Goal: Transaction & Acquisition: Purchase product/service

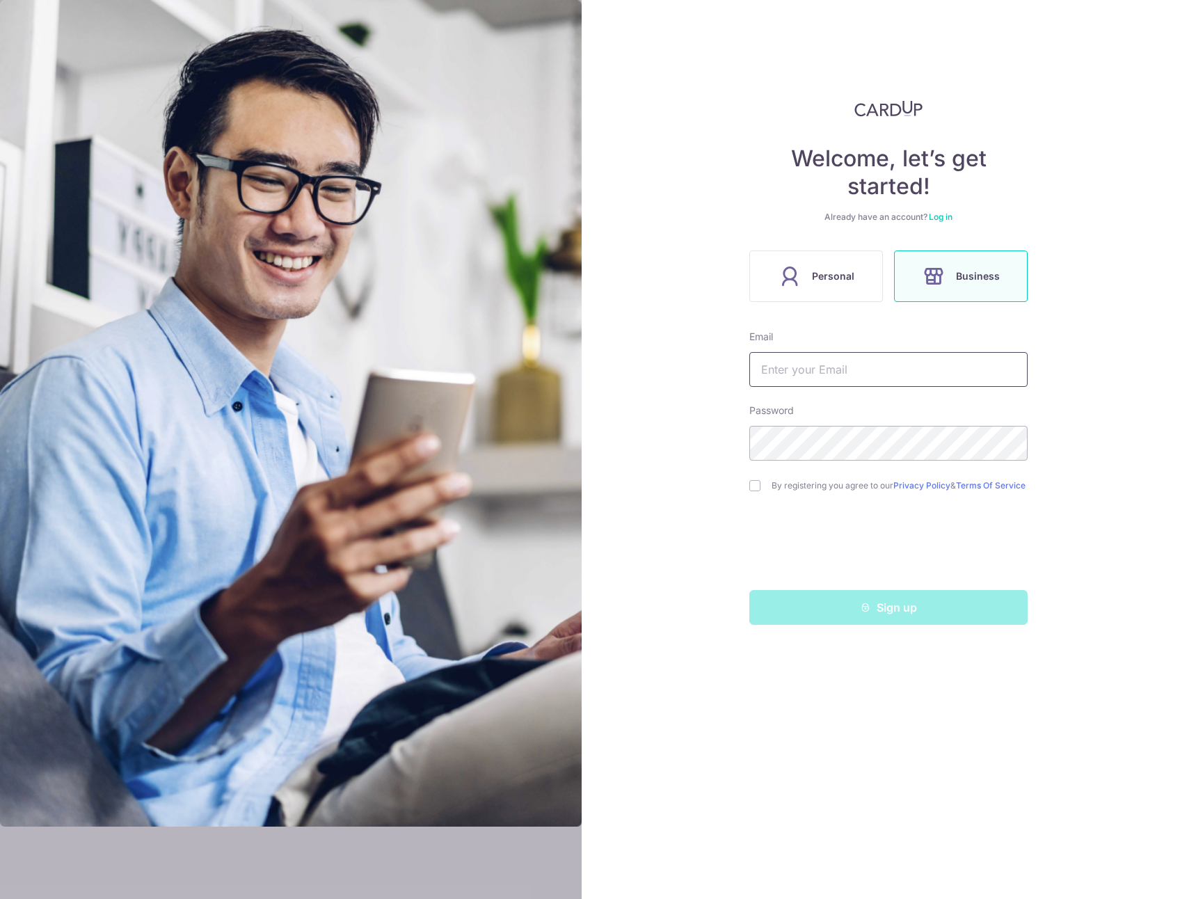
click at [841, 369] on input "text" at bounding box center [888, 369] width 278 height 35
type input "[PERSON_NAME][EMAIL_ADDRESS][DOMAIN_NAME]"
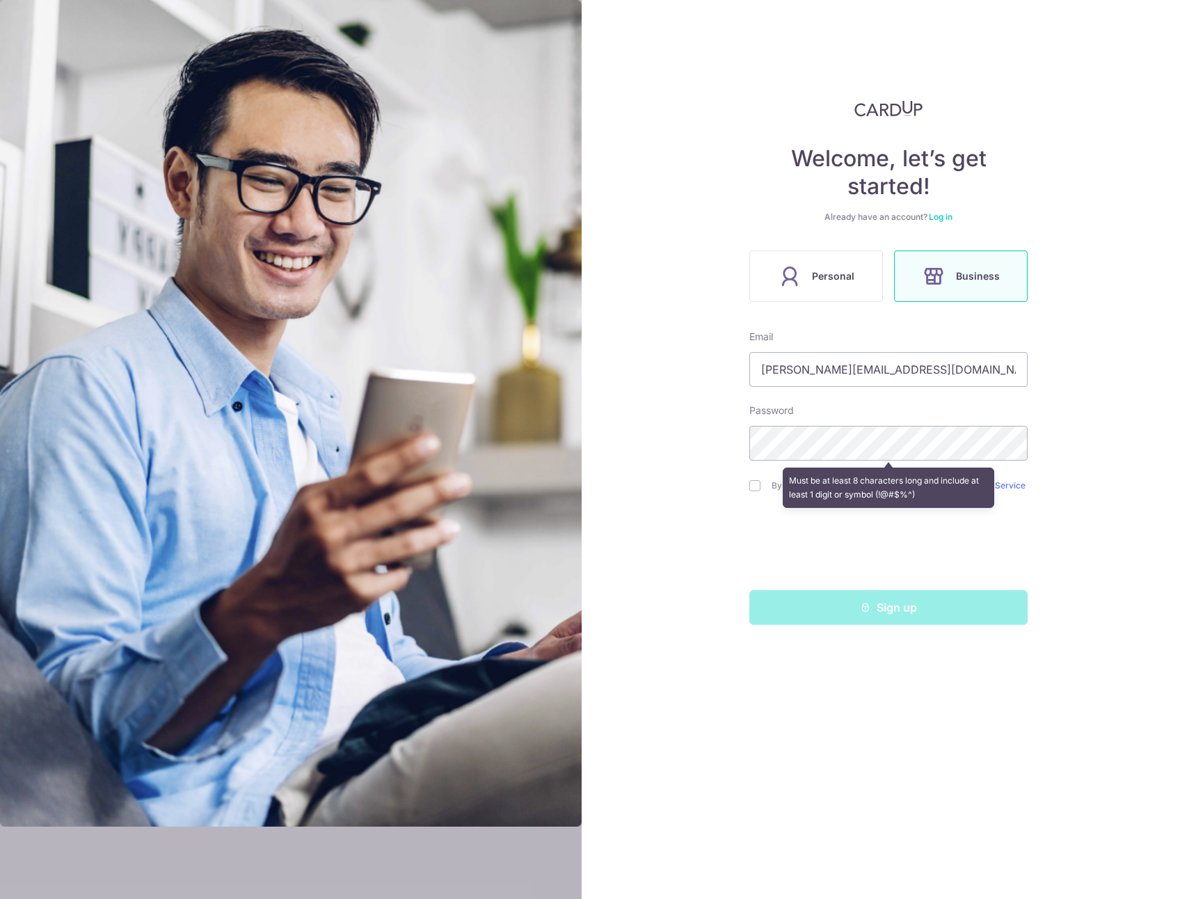
click at [1049, 389] on div "Welcome, let’s get started! Already have an account? Log in Personal Business E…" at bounding box center [889, 449] width 615 height 899
click at [770, 482] on div "By registering you agree to our Privacy Policy & Terms Of Service" at bounding box center [888, 485] width 278 height 17
click at [758, 485] on input "checkbox" at bounding box center [754, 485] width 11 height 11
checkbox input "true"
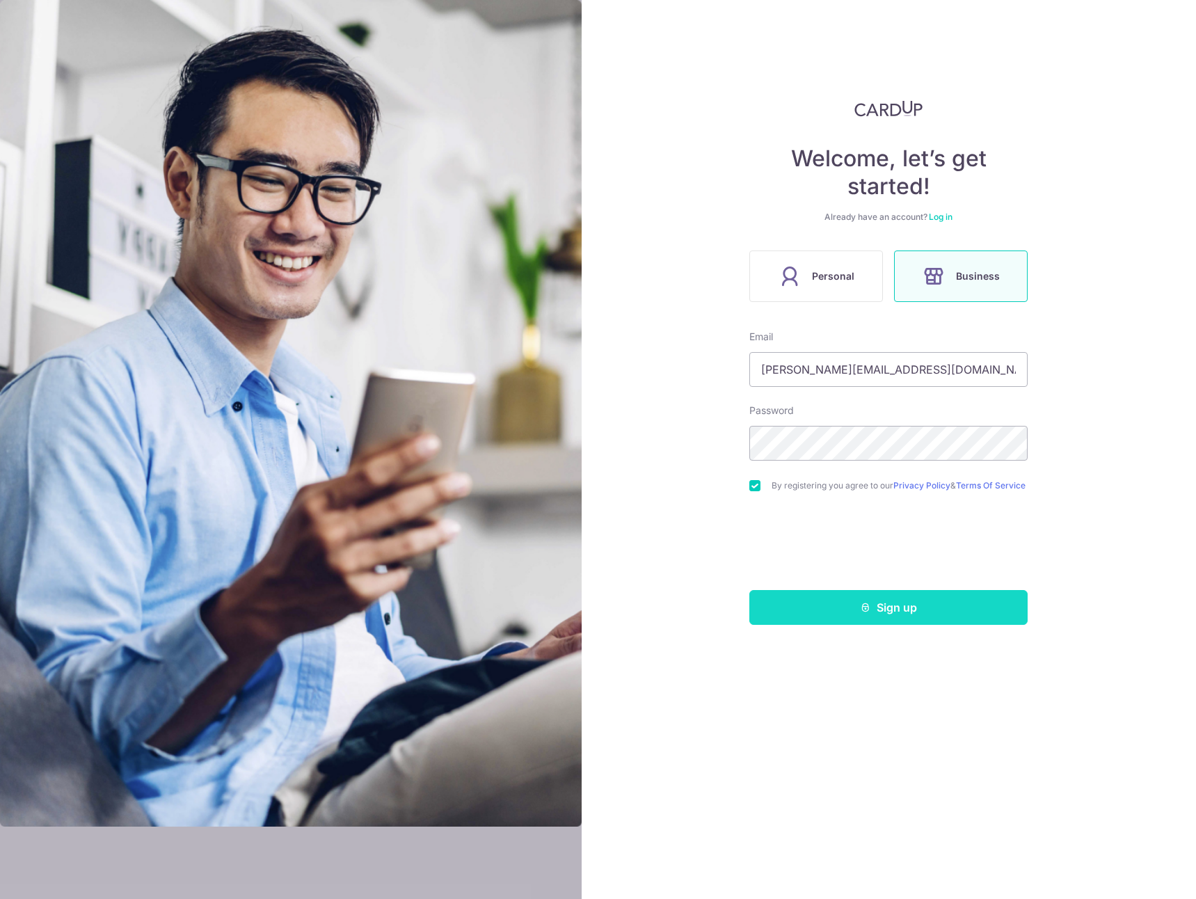
click at [898, 617] on button "Sign up" at bounding box center [888, 607] width 278 height 35
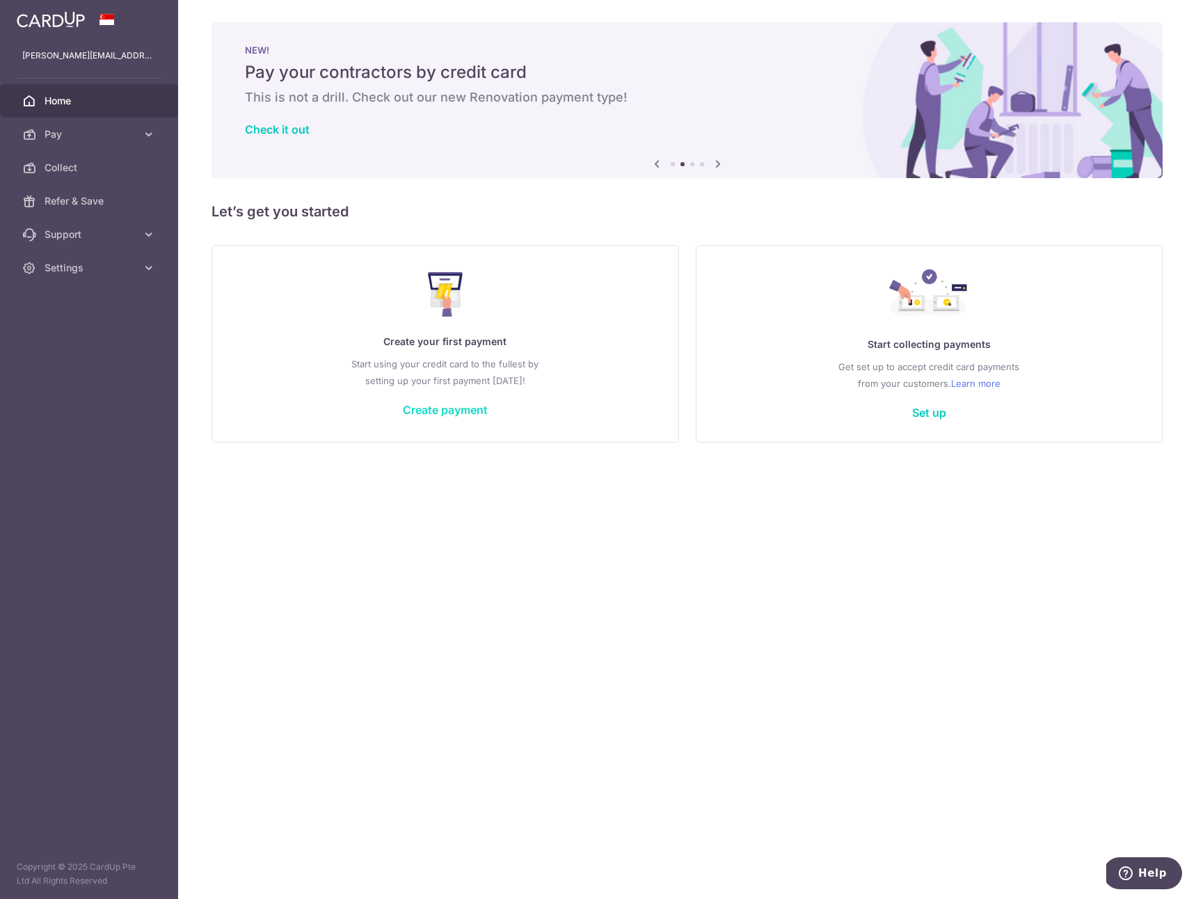
click at [455, 412] on link "Create payment" at bounding box center [445, 410] width 85 height 14
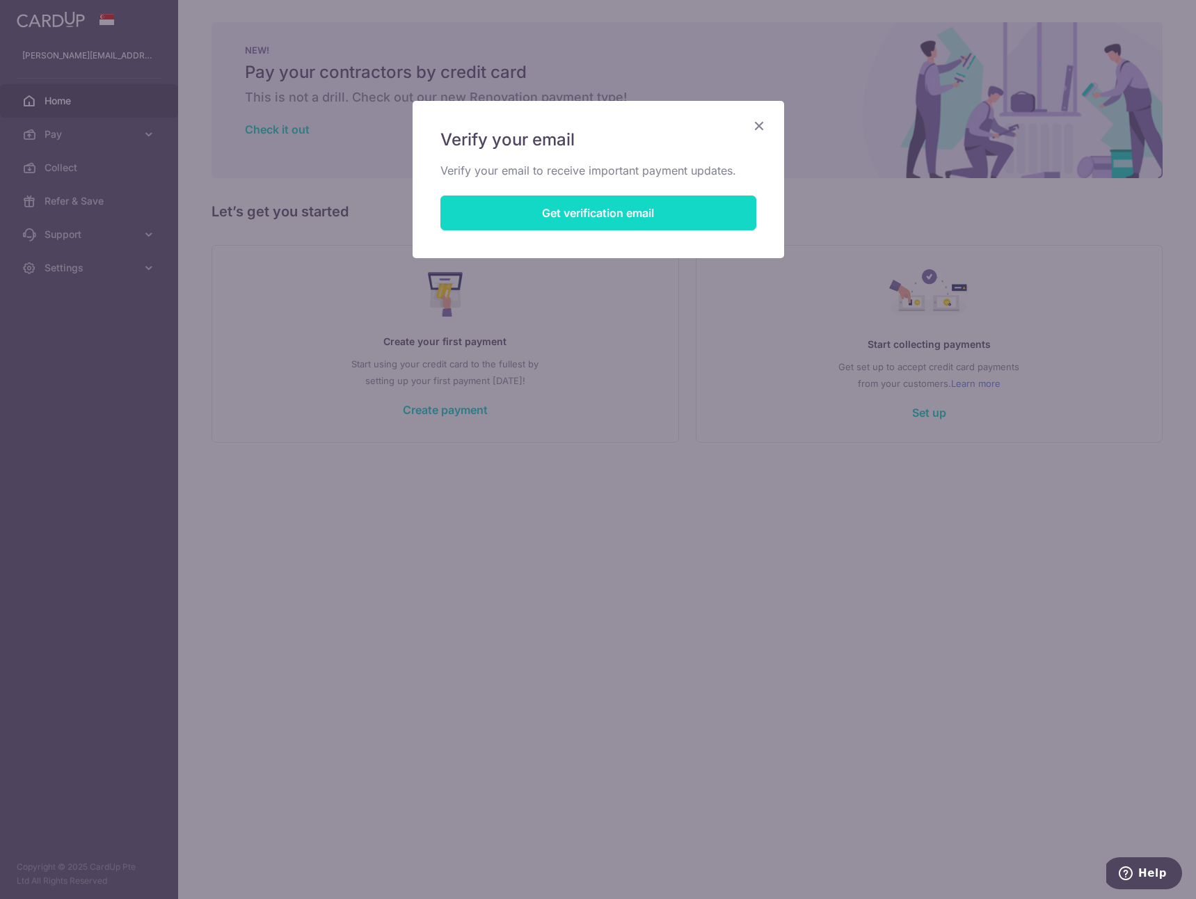
click at [562, 222] on button "Get verification email" at bounding box center [598, 213] width 316 height 35
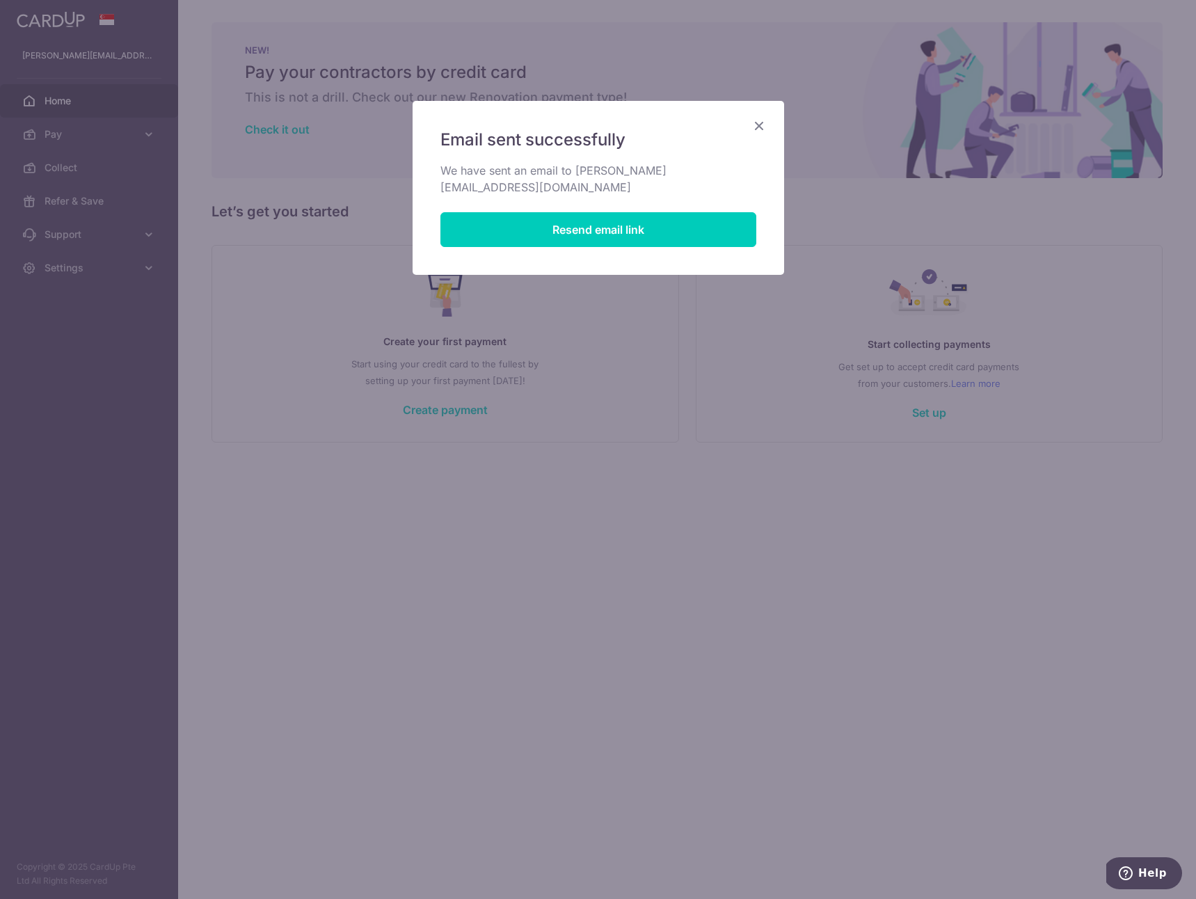
click at [764, 122] on icon "Close" at bounding box center [759, 125] width 17 height 17
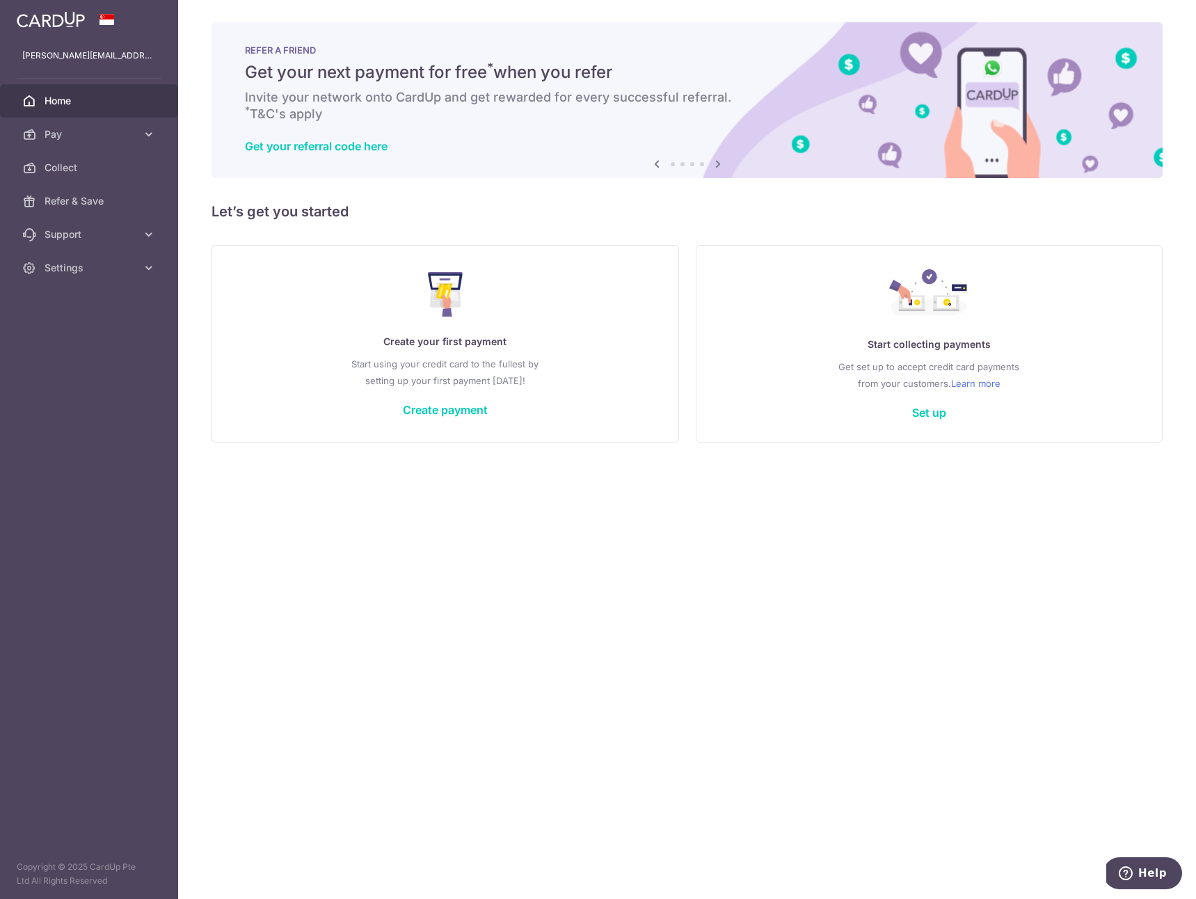
click at [470, 401] on div "Create your first payment Start using your credit card to the fullest by settin…" at bounding box center [445, 343] width 433 height 165
click at [452, 420] on div "Create your first payment Start using your credit card to the fullest by settin…" at bounding box center [445, 343] width 433 height 165
click at [463, 404] on link "Create payment" at bounding box center [445, 410] width 85 height 14
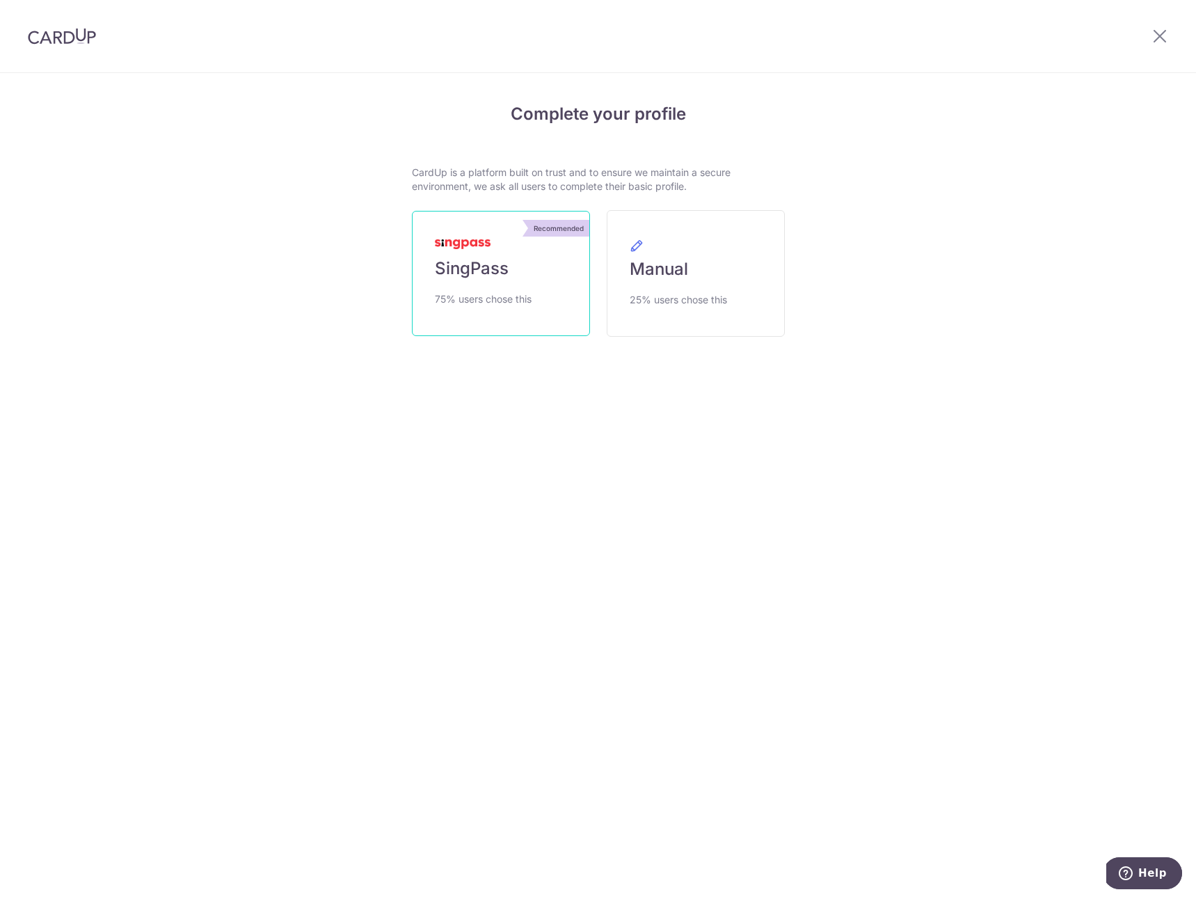
click at [521, 273] on link "Recommended SingPass 75% users chose this" at bounding box center [501, 273] width 178 height 125
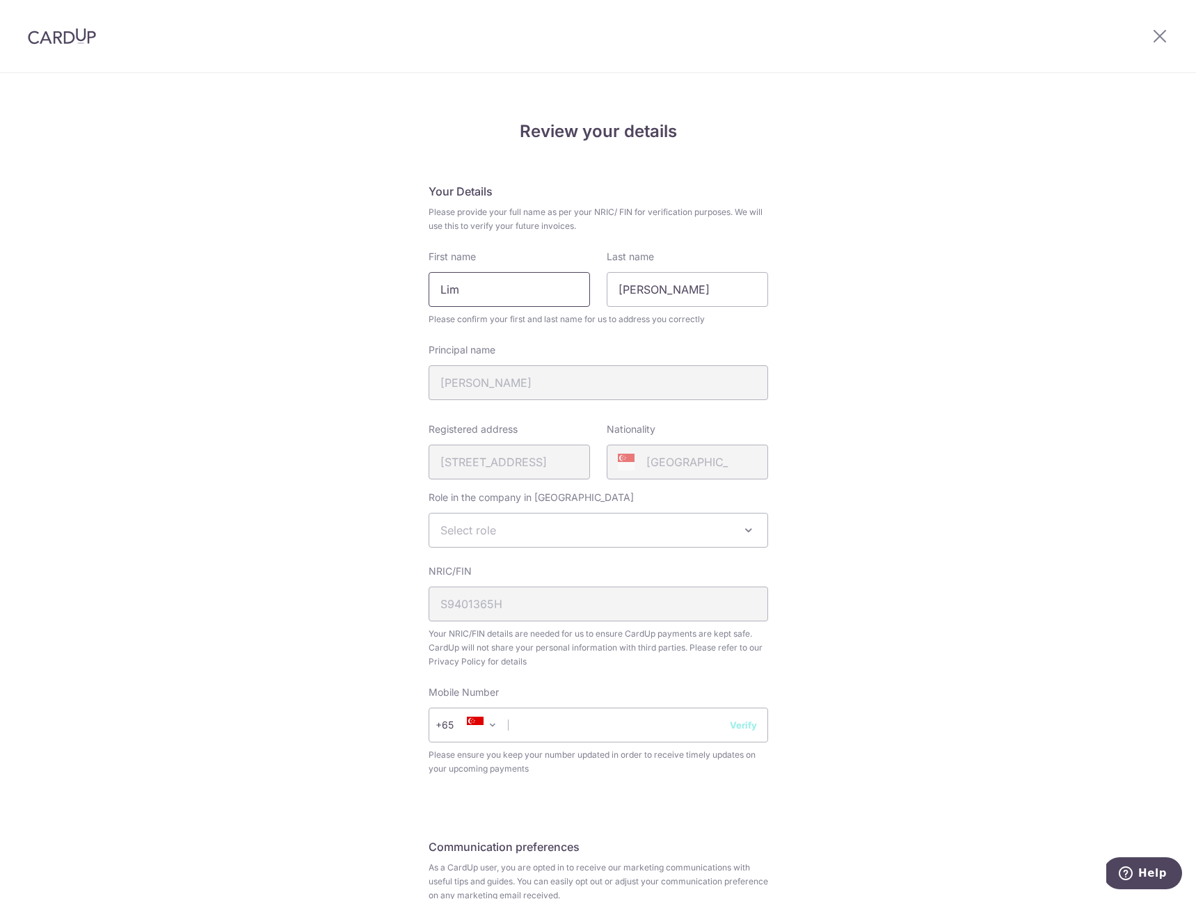
click at [557, 296] on input "Lim" at bounding box center [509, 289] width 161 height 35
type input "j"
type input "Jay"
type input "Lim"
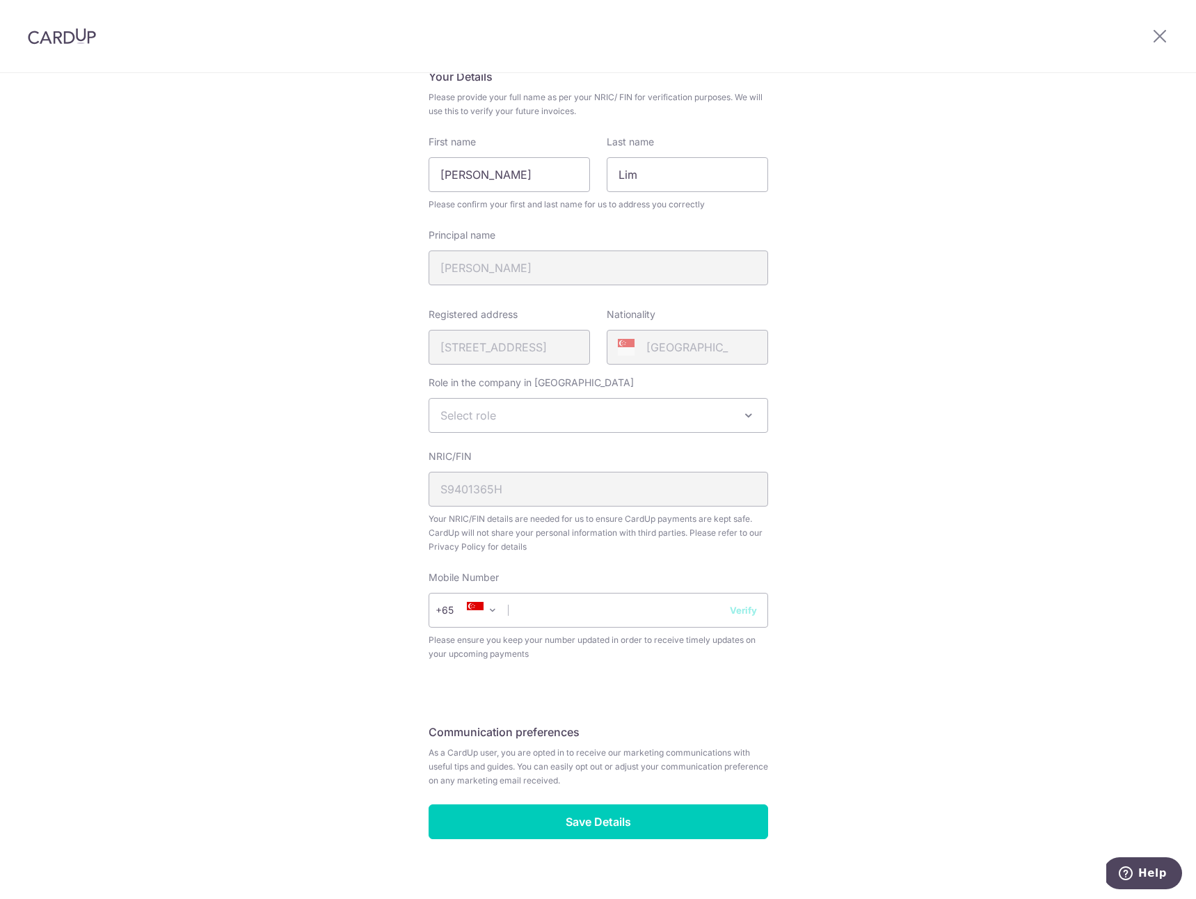
scroll to position [132, 0]
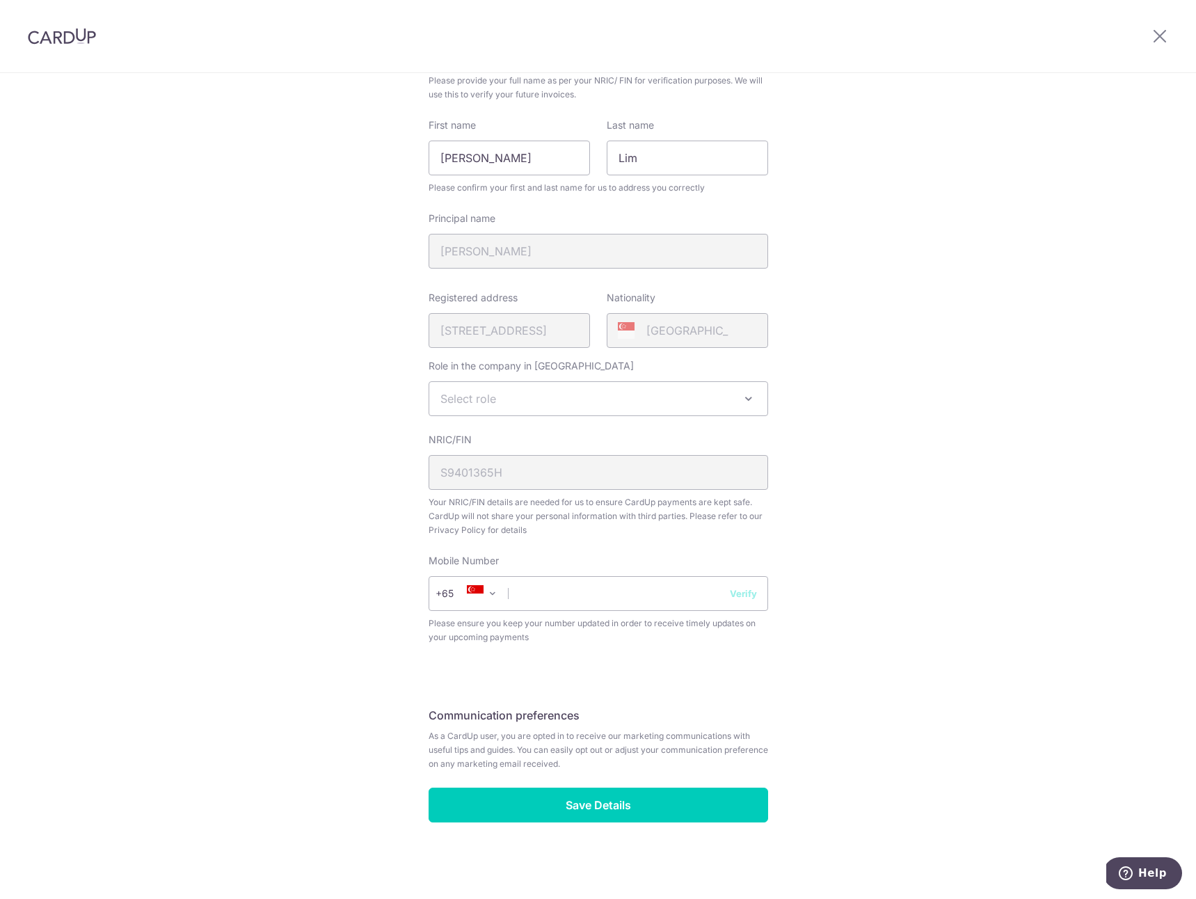
click at [541, 383] on span "Select role" at bounding box center [598, 398] width 338 height 33
select select "director"
click at [629, 617] on span "Please ensure you keep your number updated in order to receive timely updates o…" at bounding box center [599, 631] width 340 height 28
click at [655, 595] on input "text" at bounding box center [599, 593] width 340 height 35
type input "88581687"
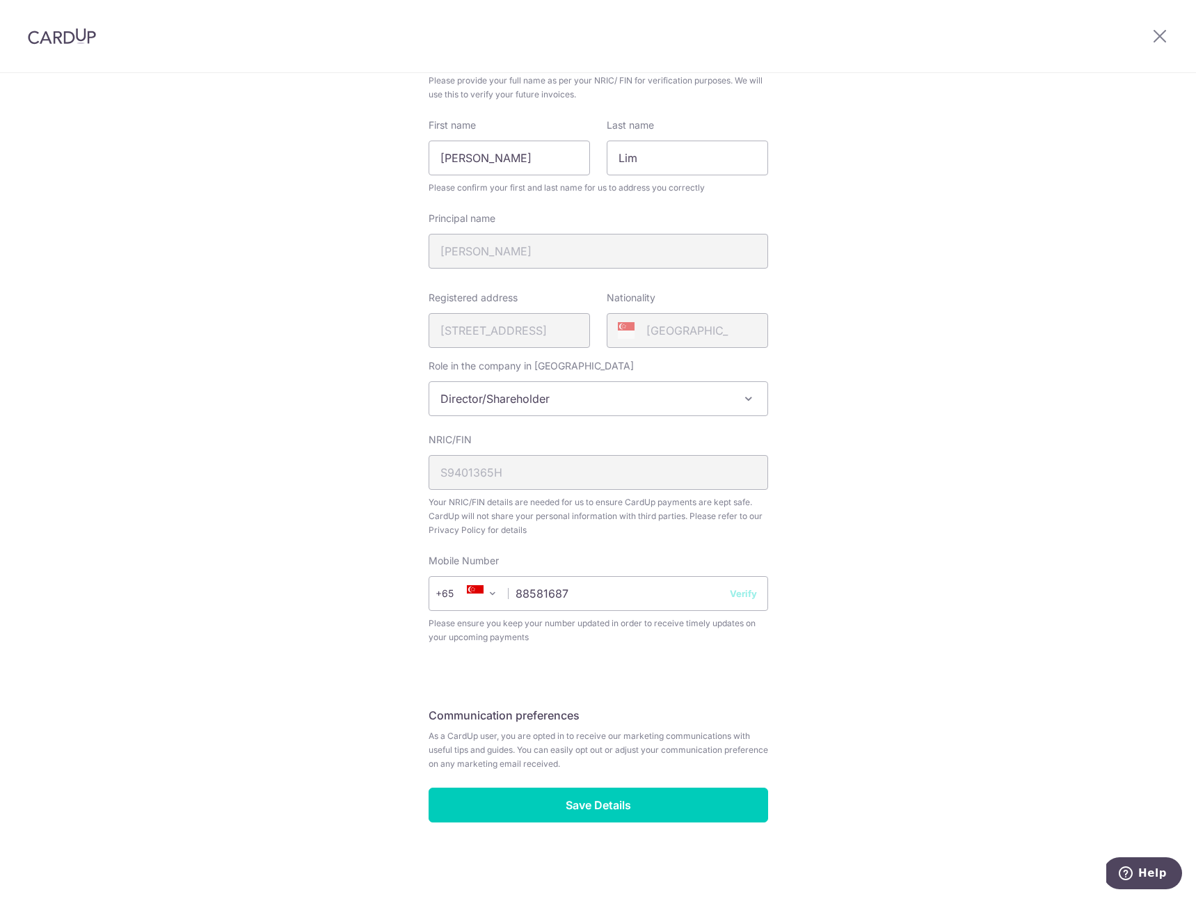
click at [665, 727] on fieldset "Communication preferences As a CardUp user, you are opted in to receive our mar…" at bounding box center [599, 744] width 340 height 88
click at [632, 783] on fieldset "Communication preferences As a CardUp user, you are opted in to receive our mar…" at bounding box center [599, 744] width 340 height 88
click at [632, 807] on input "Save Details" at bounding box center [599, 805] width 340 height 35
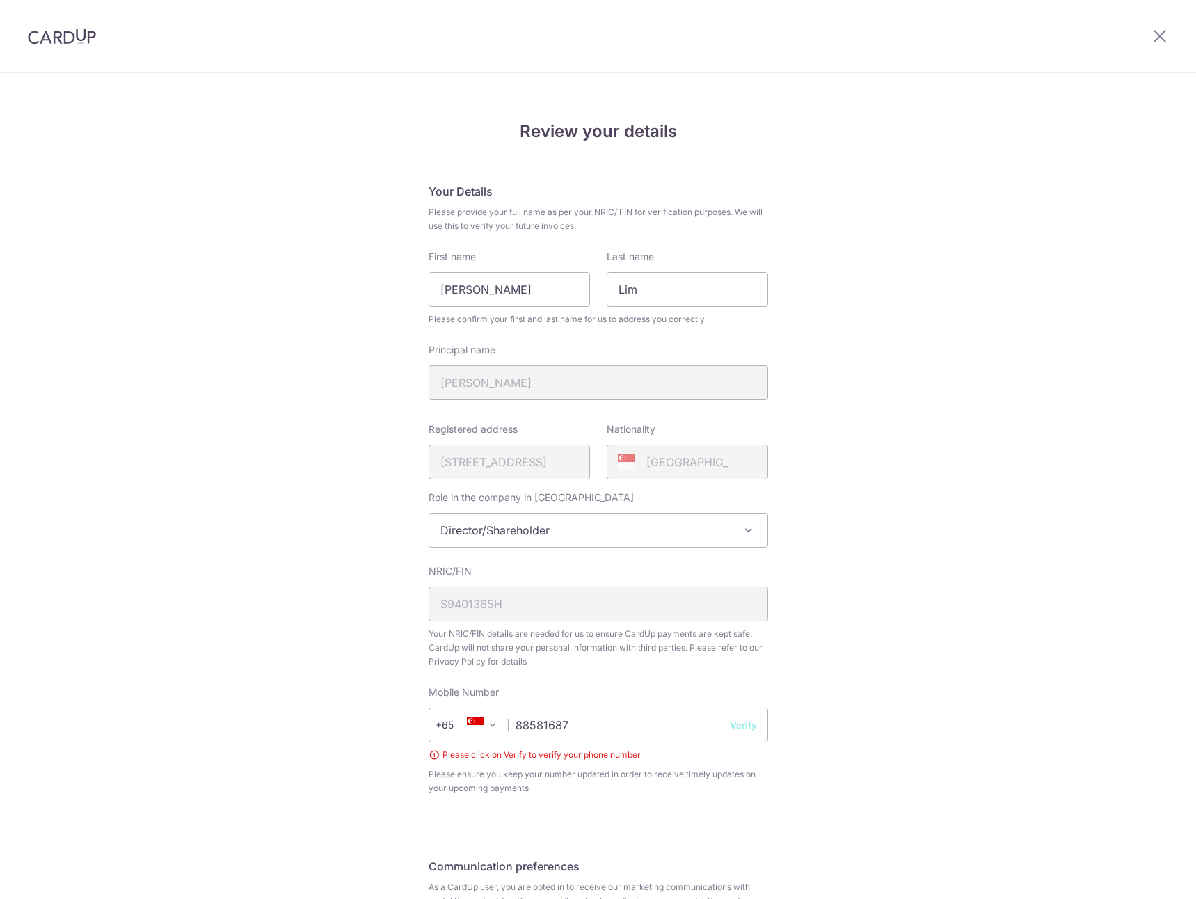
scroll to position [151, 0]
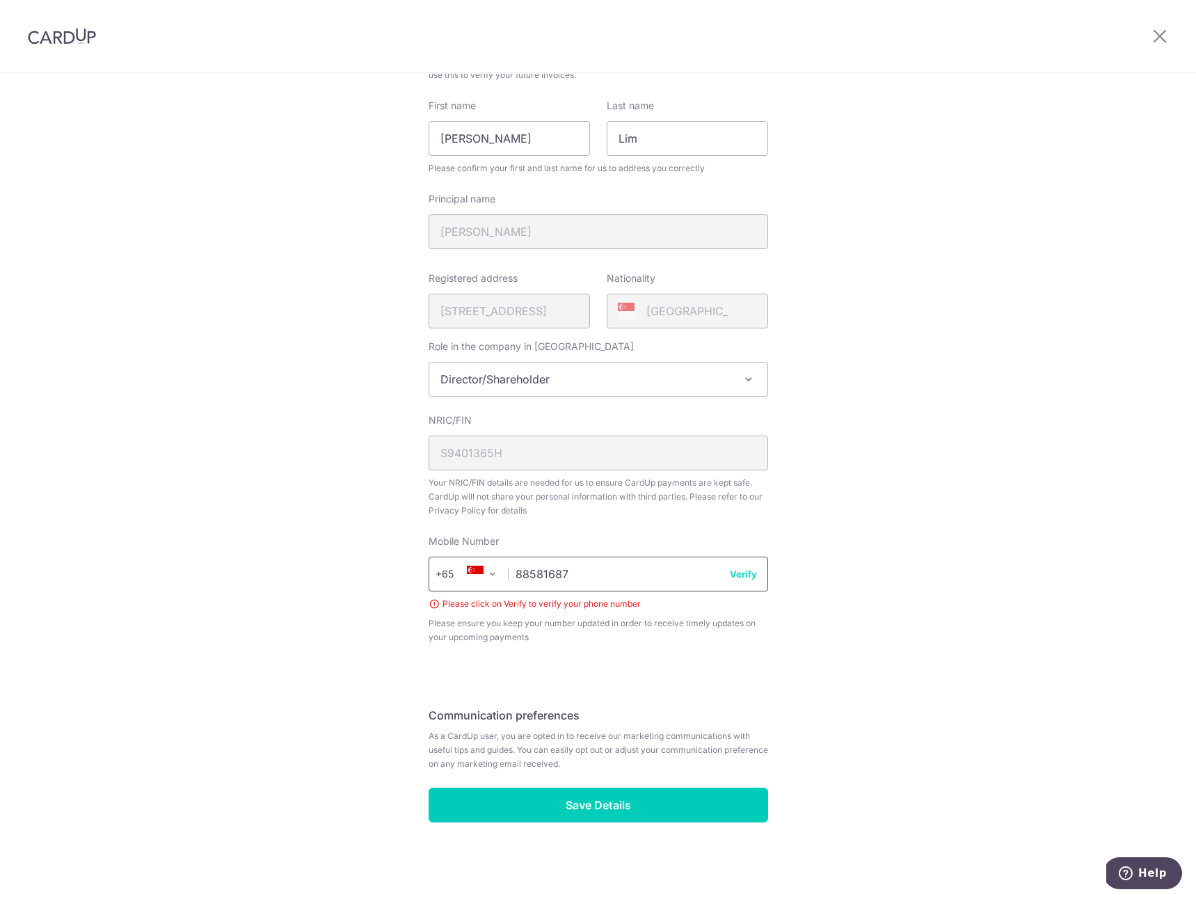
click at [753, 572] on input "88581687" at bounding box center [599, 574] width 340 height 35
click at [730, 571] on button "Verify" at bounding box center [743, 574] width 27 height 14
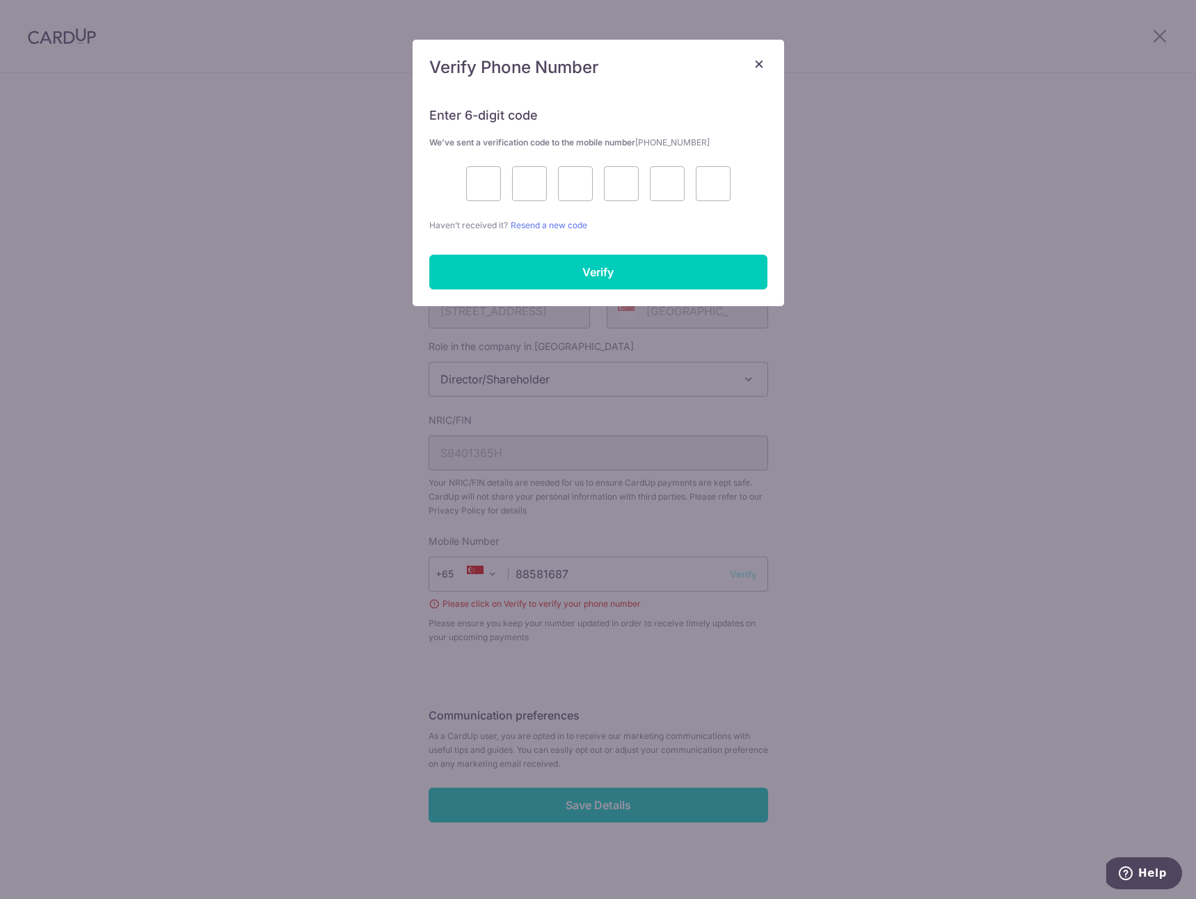
click at [742, 572] on div "× Verify Phone Number Enter 6-digit code We’ve sent a verification code to the …" at bounding box center [598, 449] width 1196 height 899
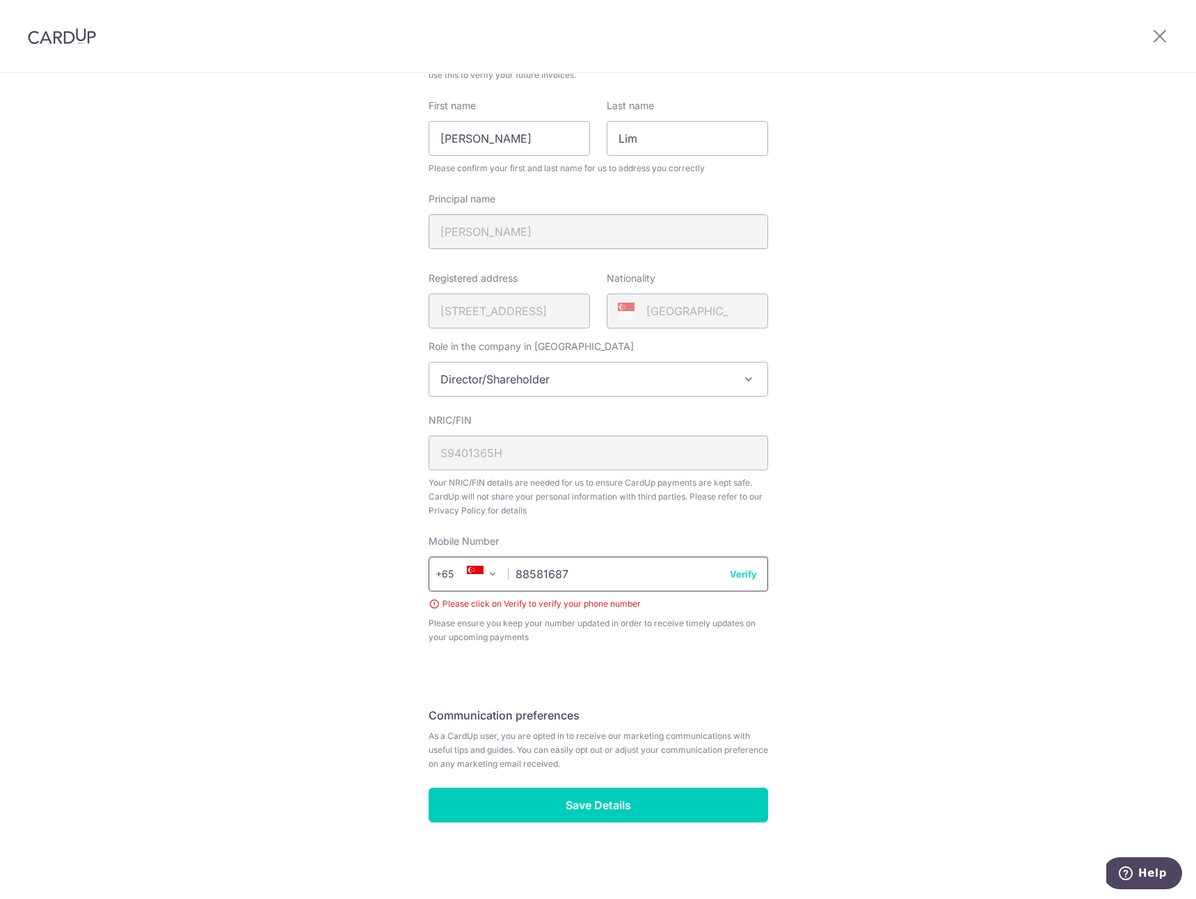
click at [736, 565] on input "88581687" at bounding box center [599, 574] width 340 height 35
click at [738, 573] on button "Verify" at bounding box center [743, 574] width 27 height 14
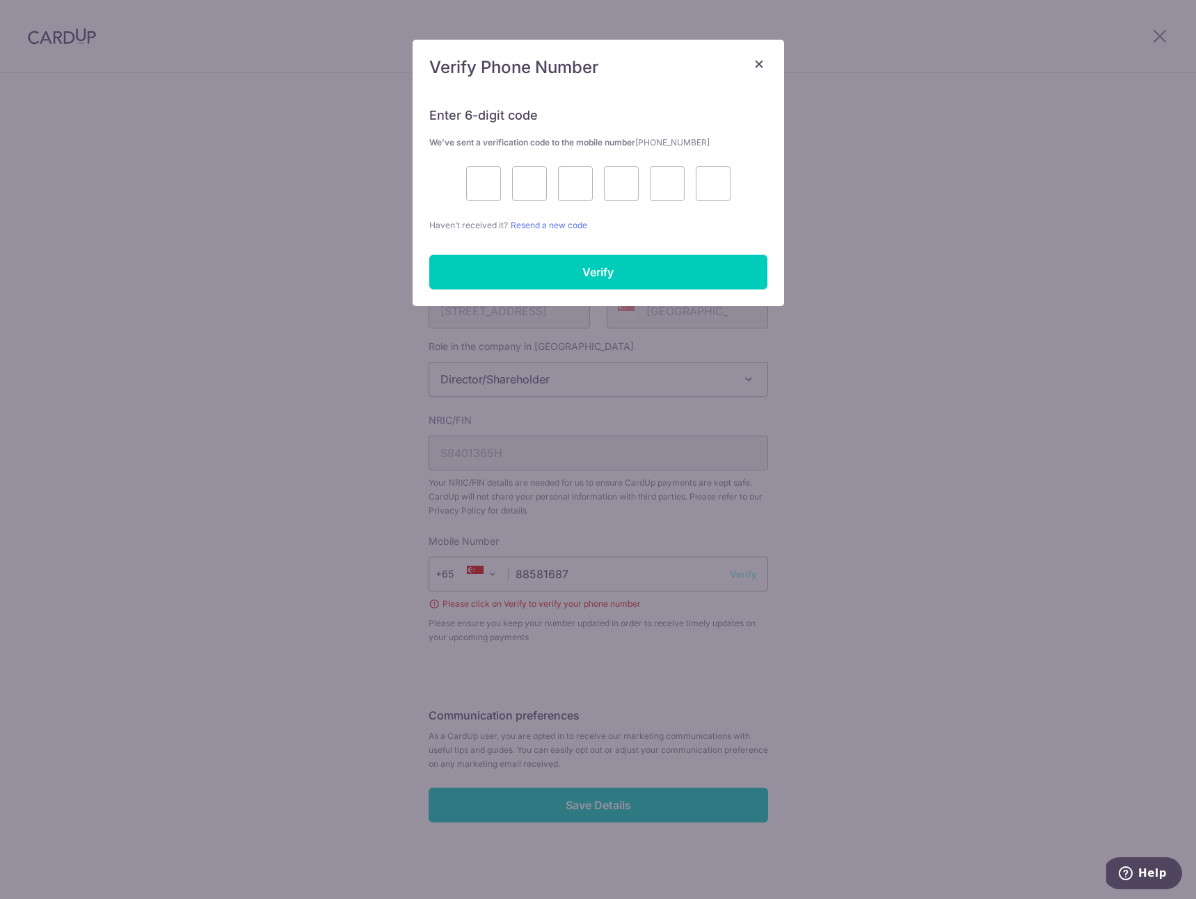
click at [462, 179] on div at bounding box center [598, 183] width 338 height 35
click at [490, 172] on input "text" at bounding box center [483, 183] width 35 height 35
type input "8"
type input "2"
type input "5"
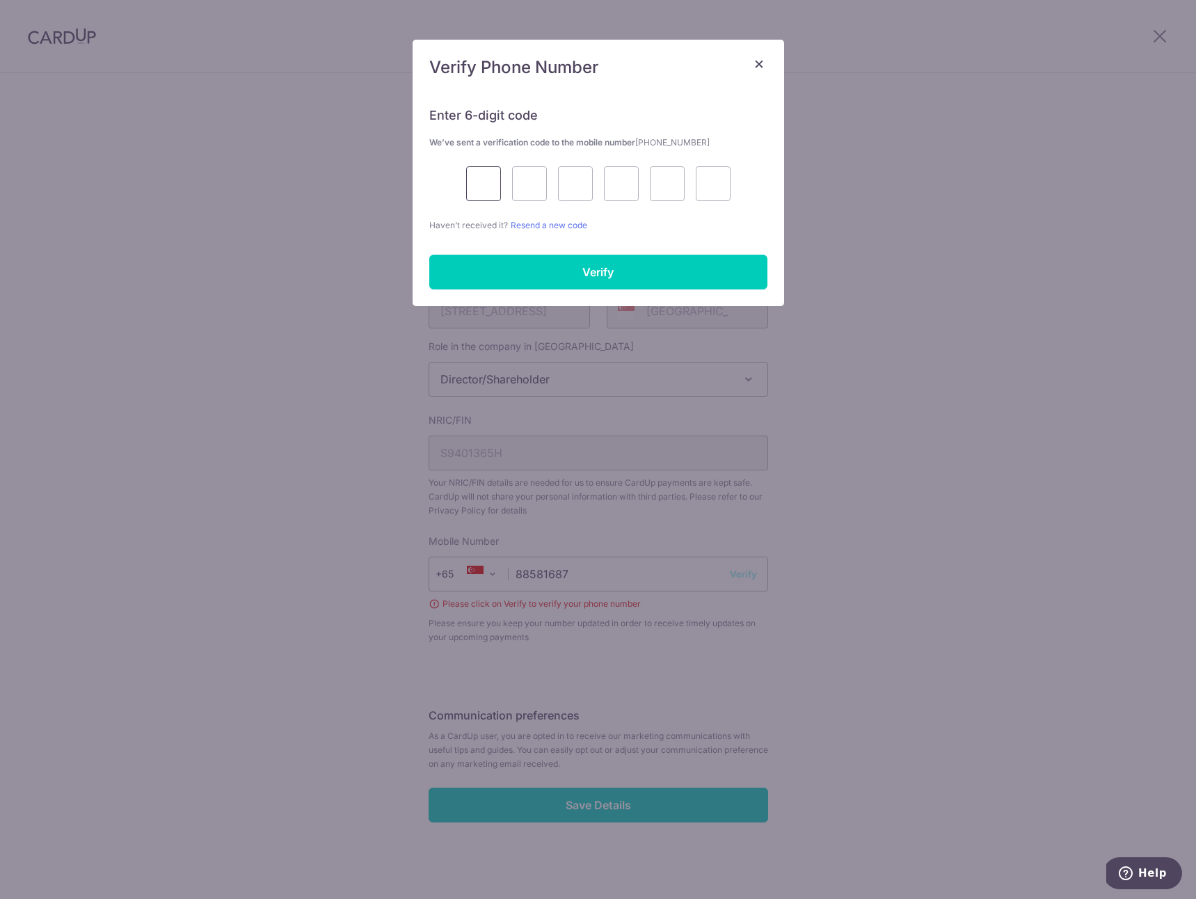
type input "3"
type input "9"
click at [602, 269] on input "Verify" at bounding box center [598, 272] width 338 height 35
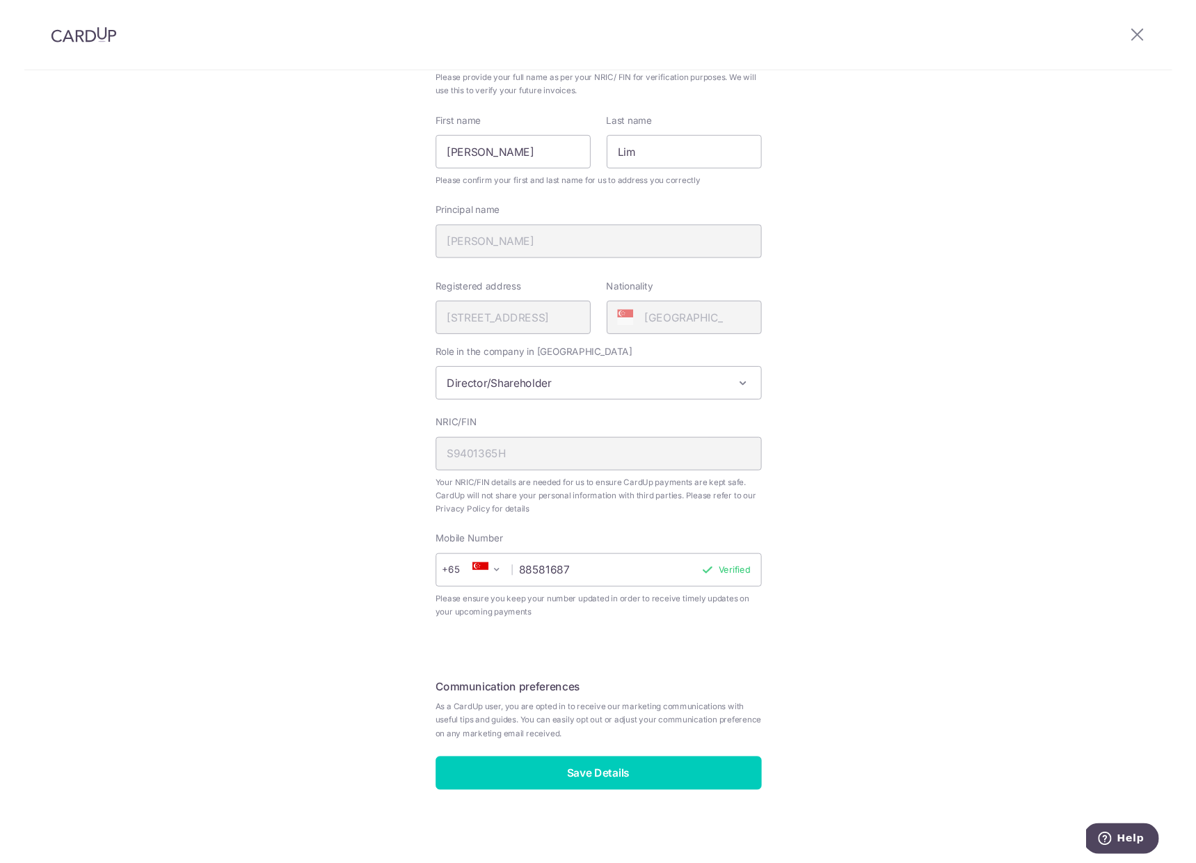
scroll to position [132, 0]
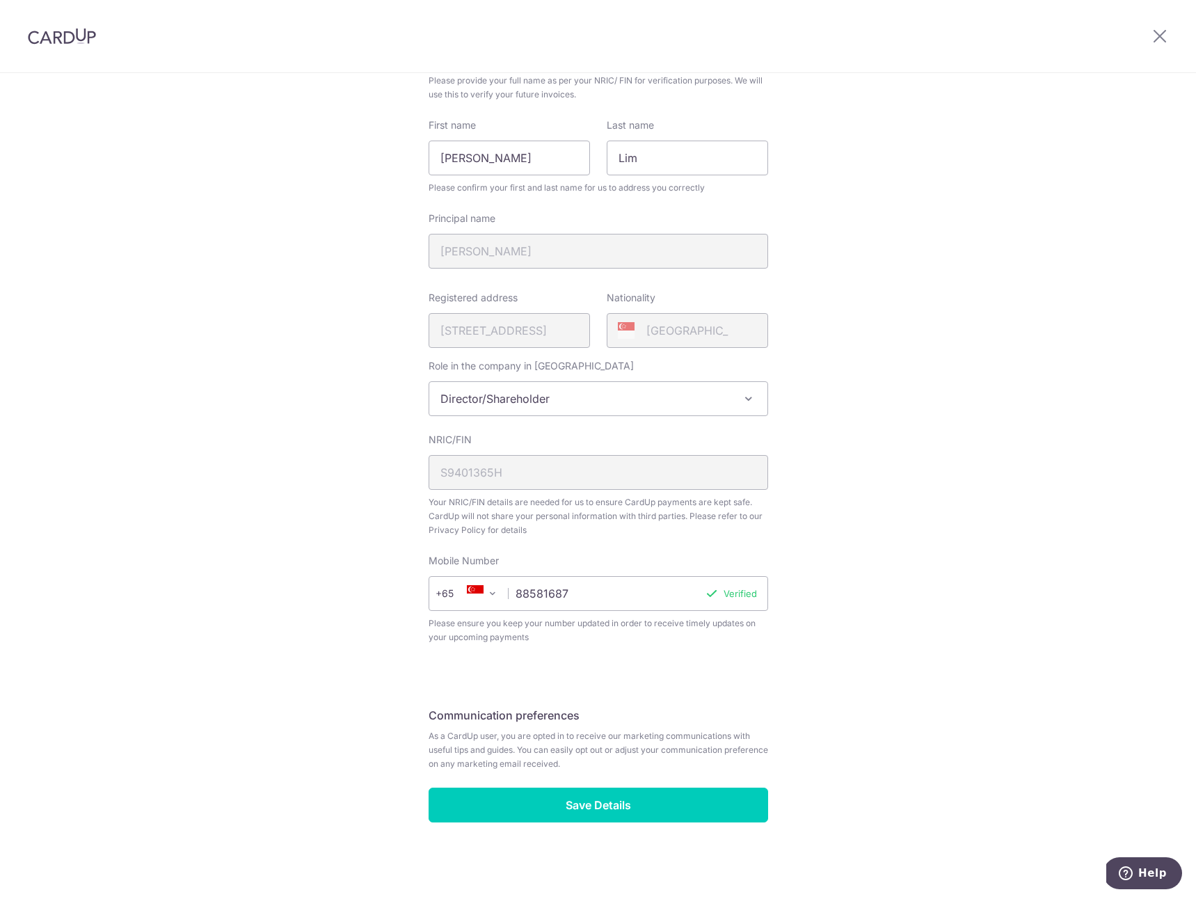
click at [163, 90] on div "Review your details Your Details Please provide your full name as per your NRIC…" at bounding box center [598, 420] width 1196 height 957
click at [1063, 447] on div "Review your details Your Details Please provide your full name as per your NRIC…" at bounding box center [598, 420] width 1196 height 957
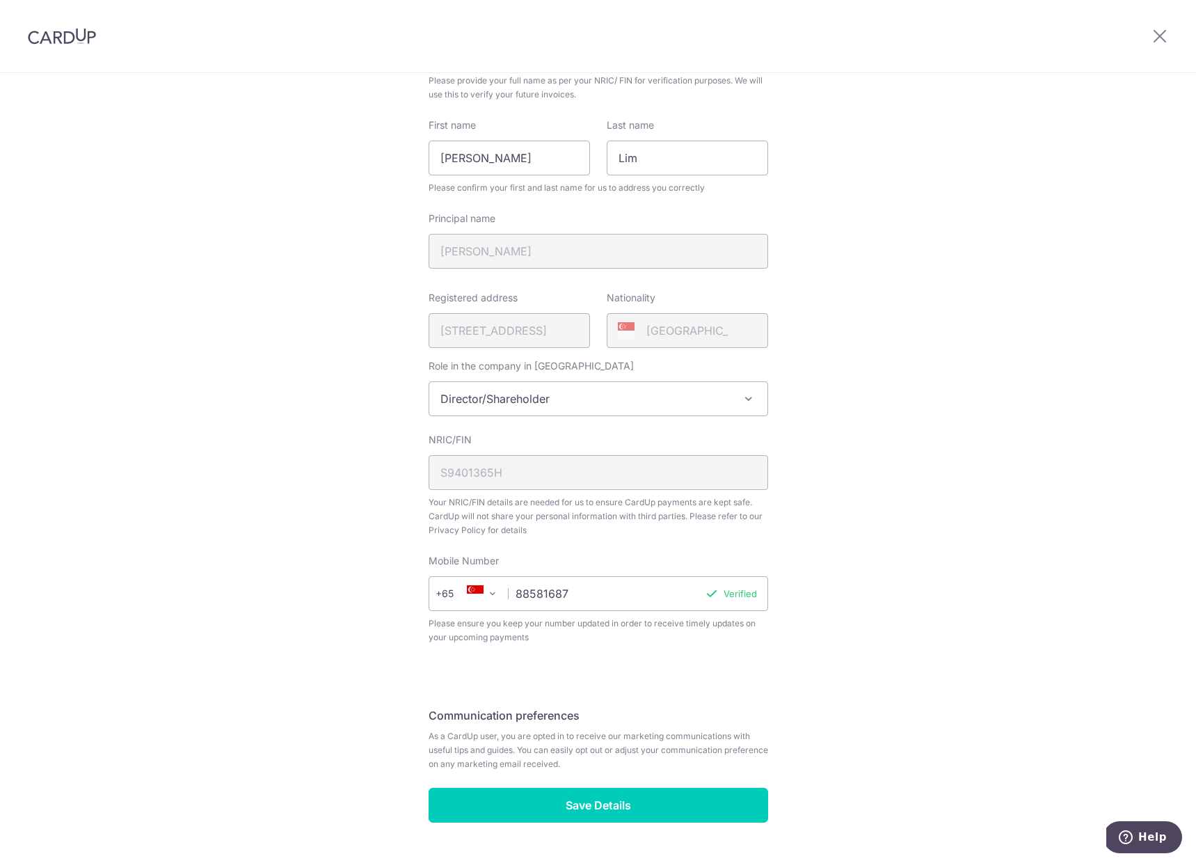
scroll to position [168, 0]
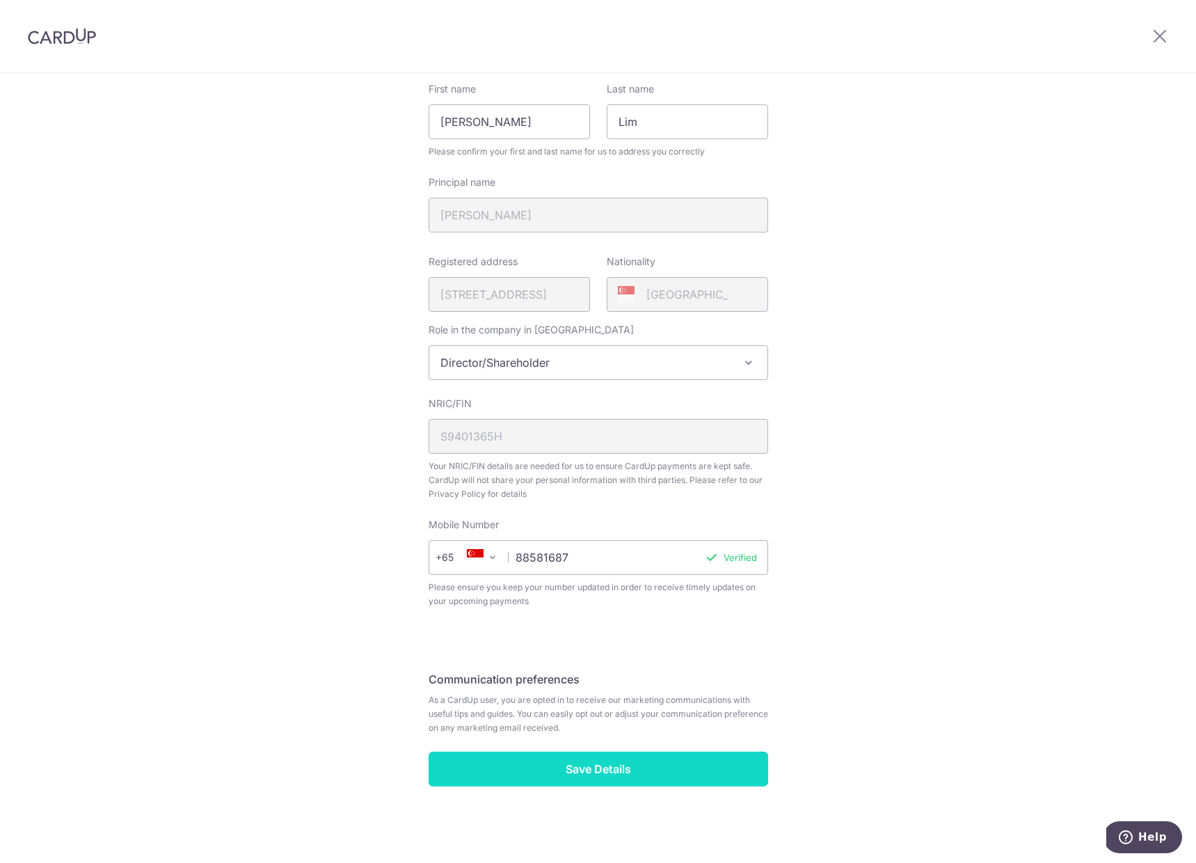
click at [618, 771] on input "Save Details" at bounding box center [599, 769] width 340 height 35
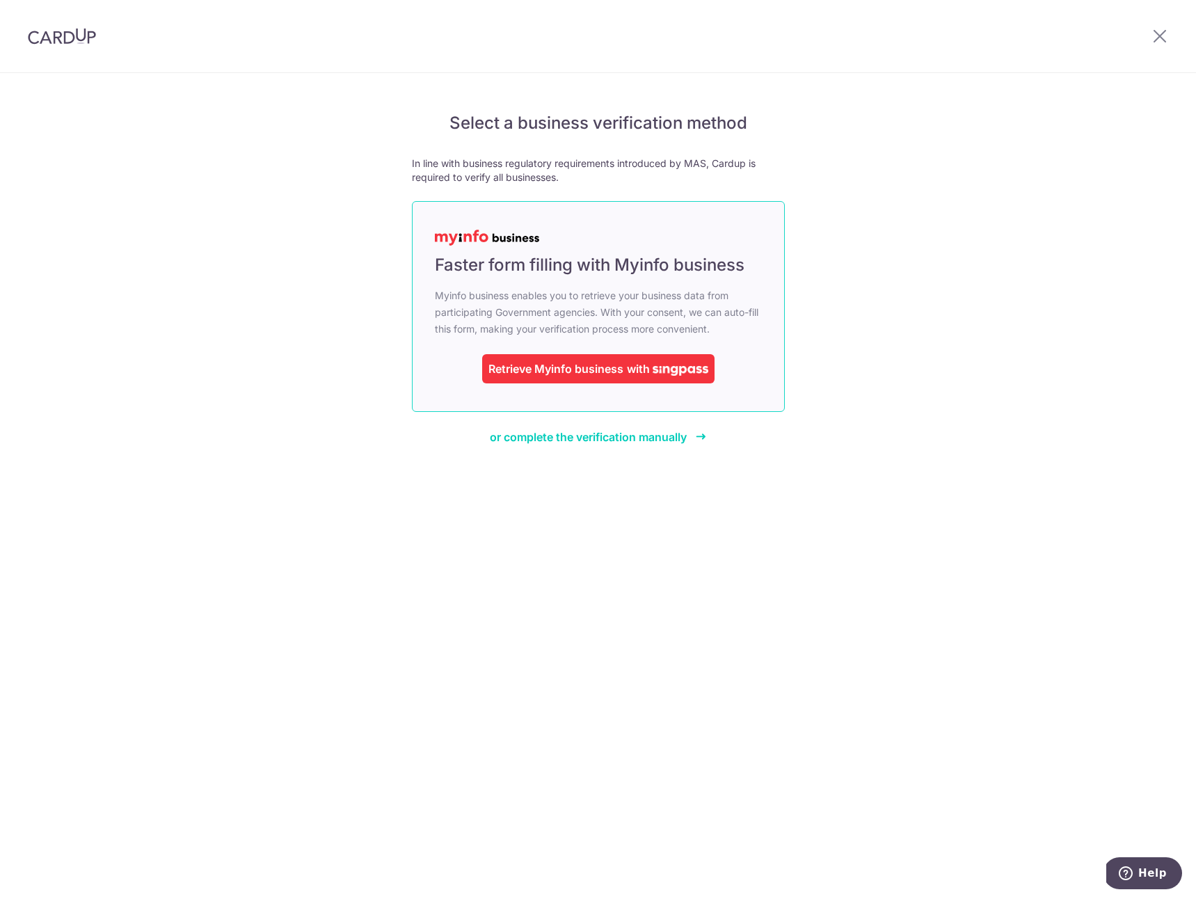
click at [612, 365] on div "Retrieve Myinfo business" at bounding box center [555, 368] width 135 height 17
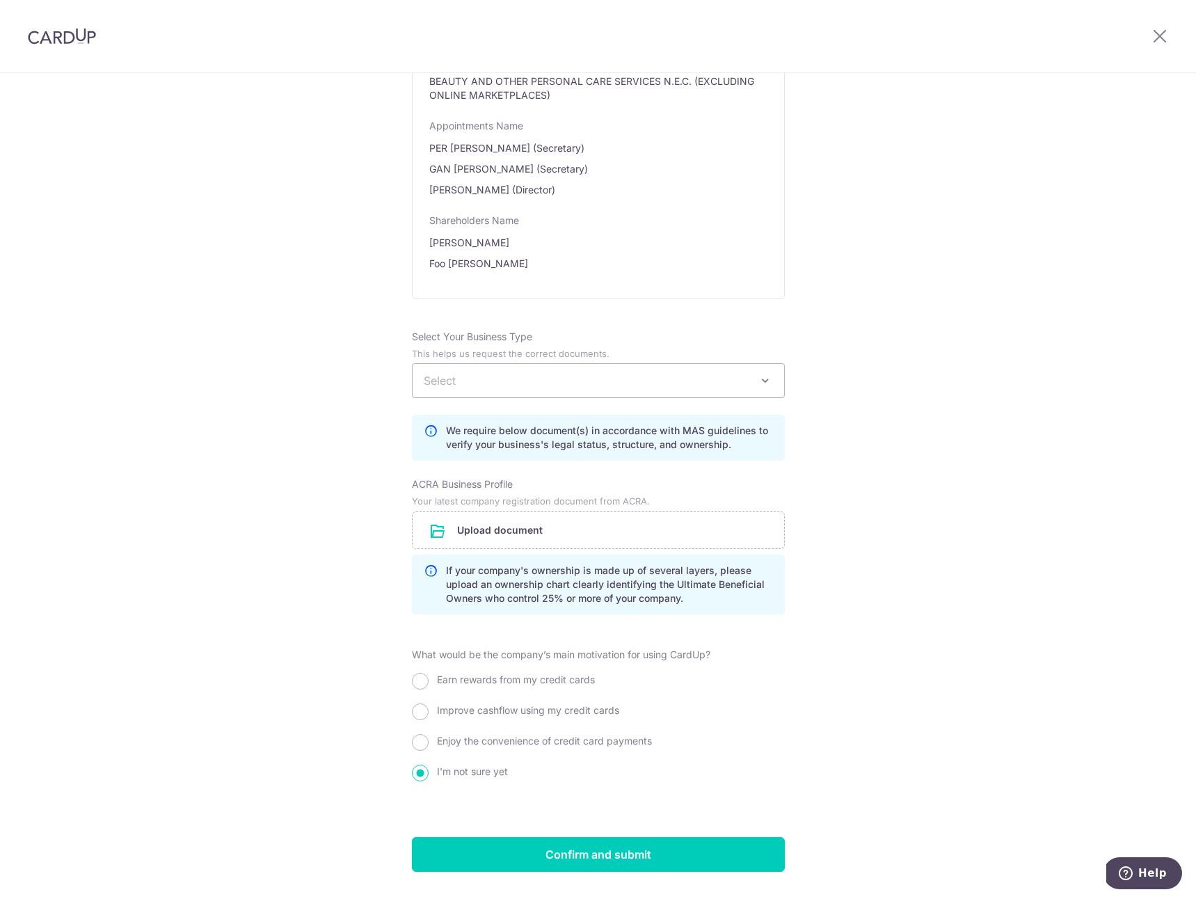
scroll to position [792, 0]
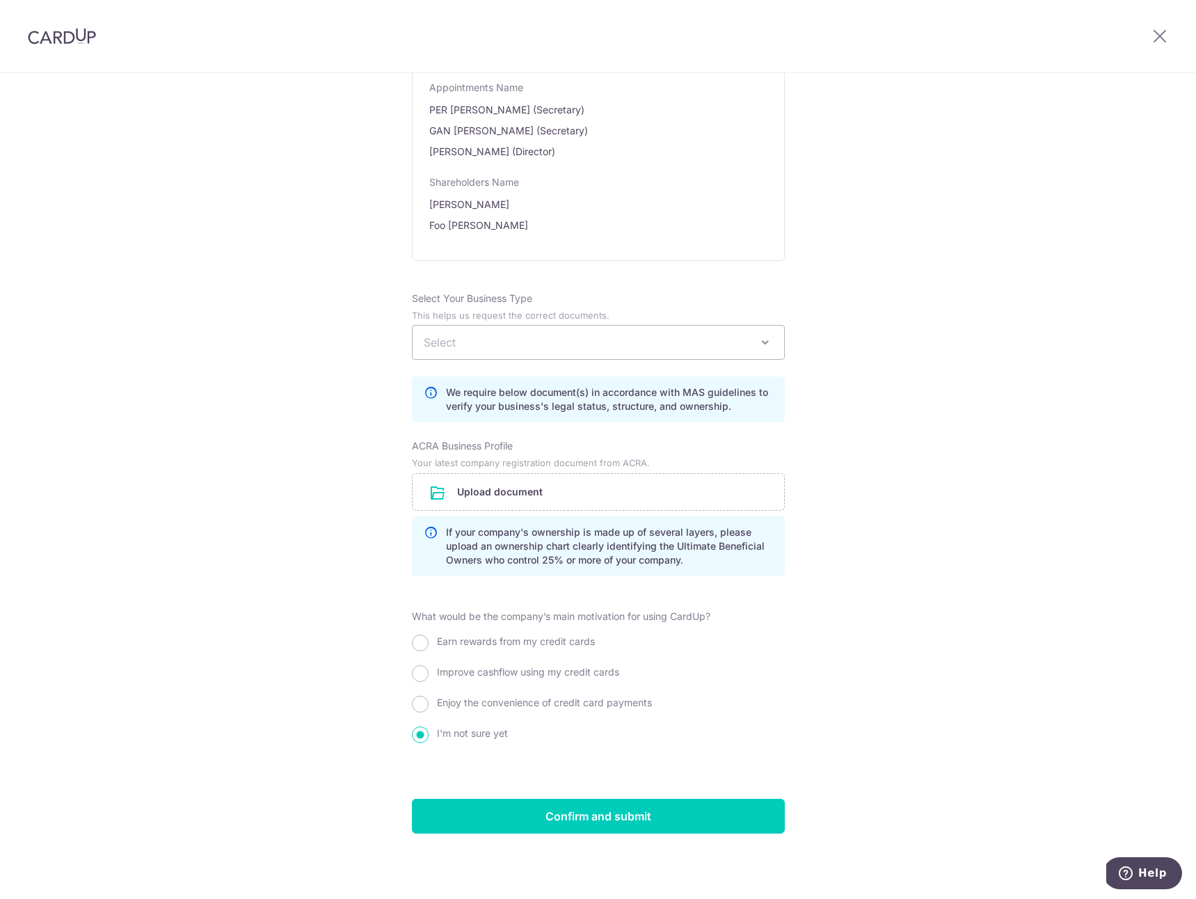
click at [598, 328] on span "Select" at bounding box center [599, 342] width 372 height 33
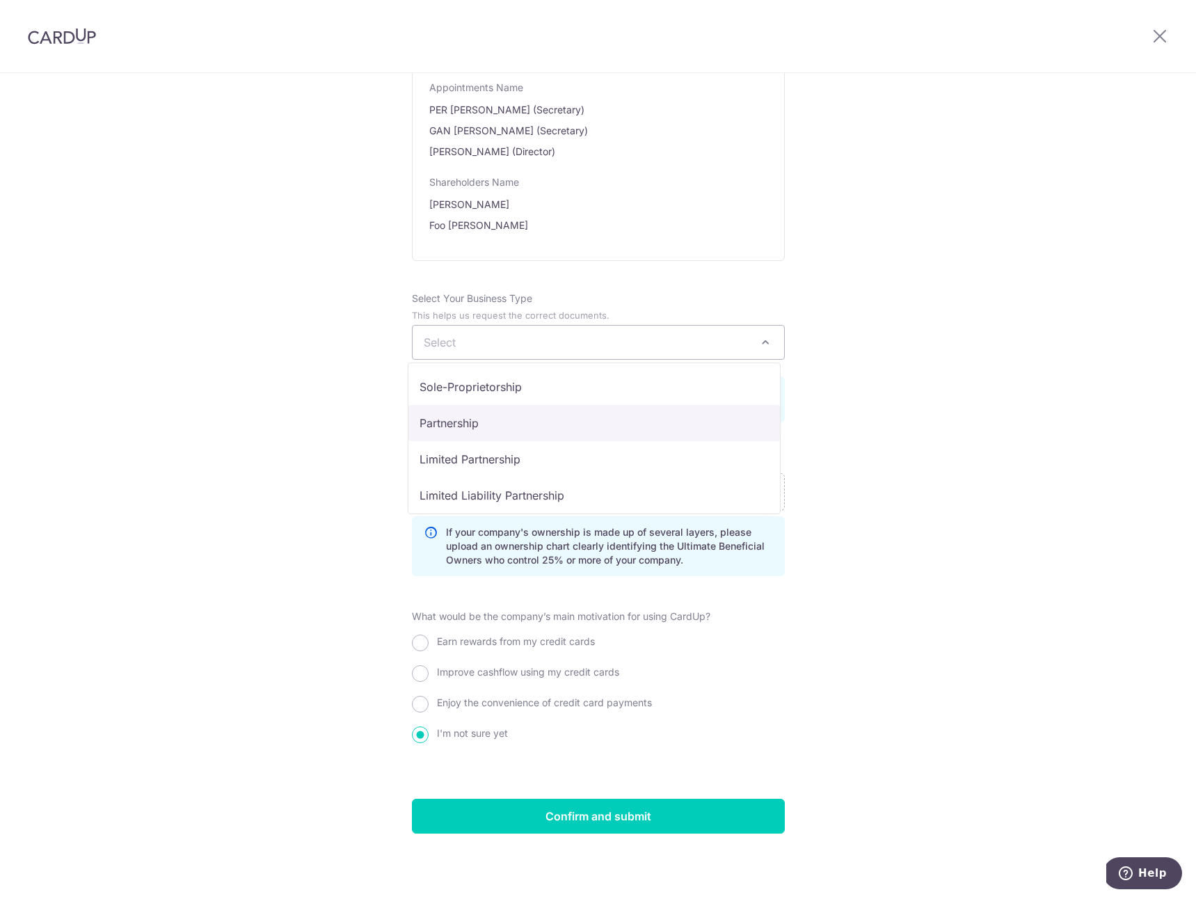
scroll to position [114, 0]
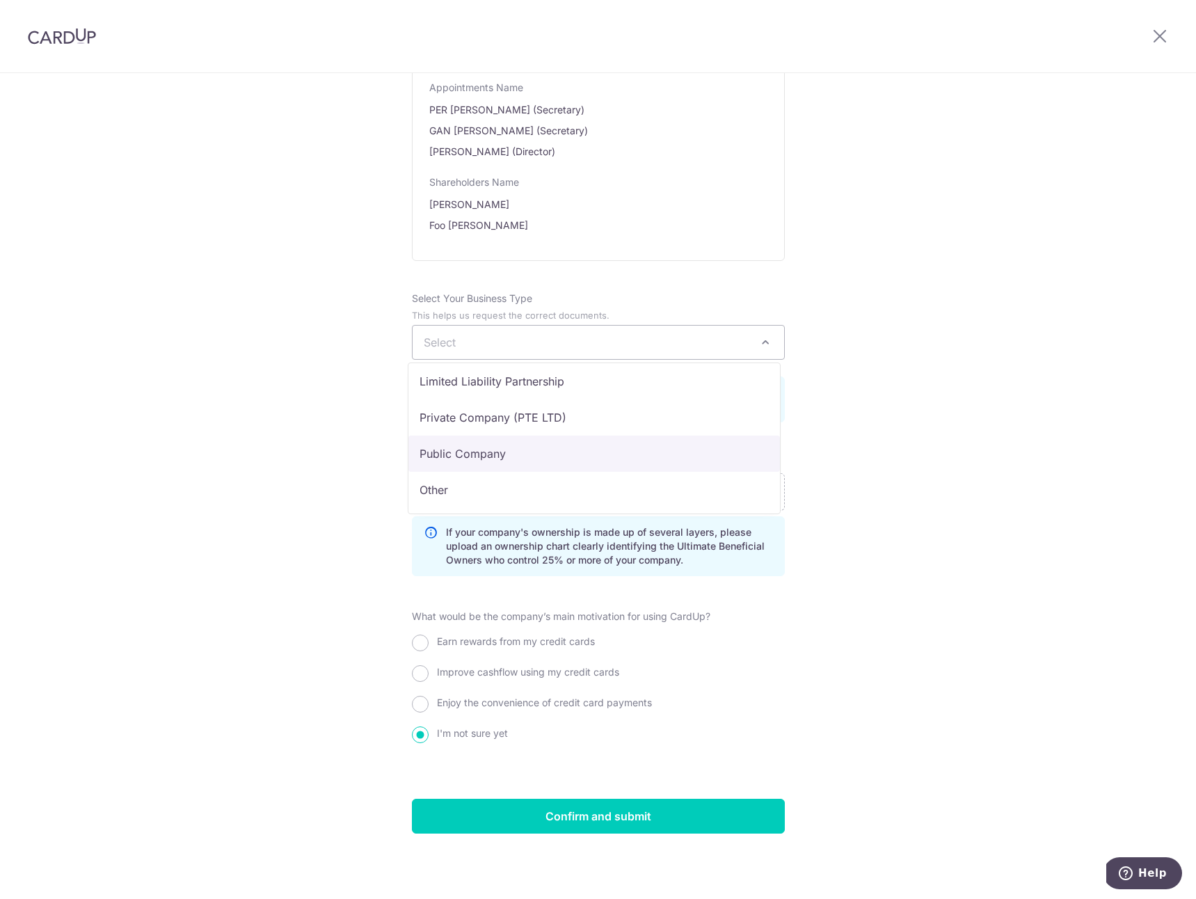
select select "Private Company (PTE LTD)"
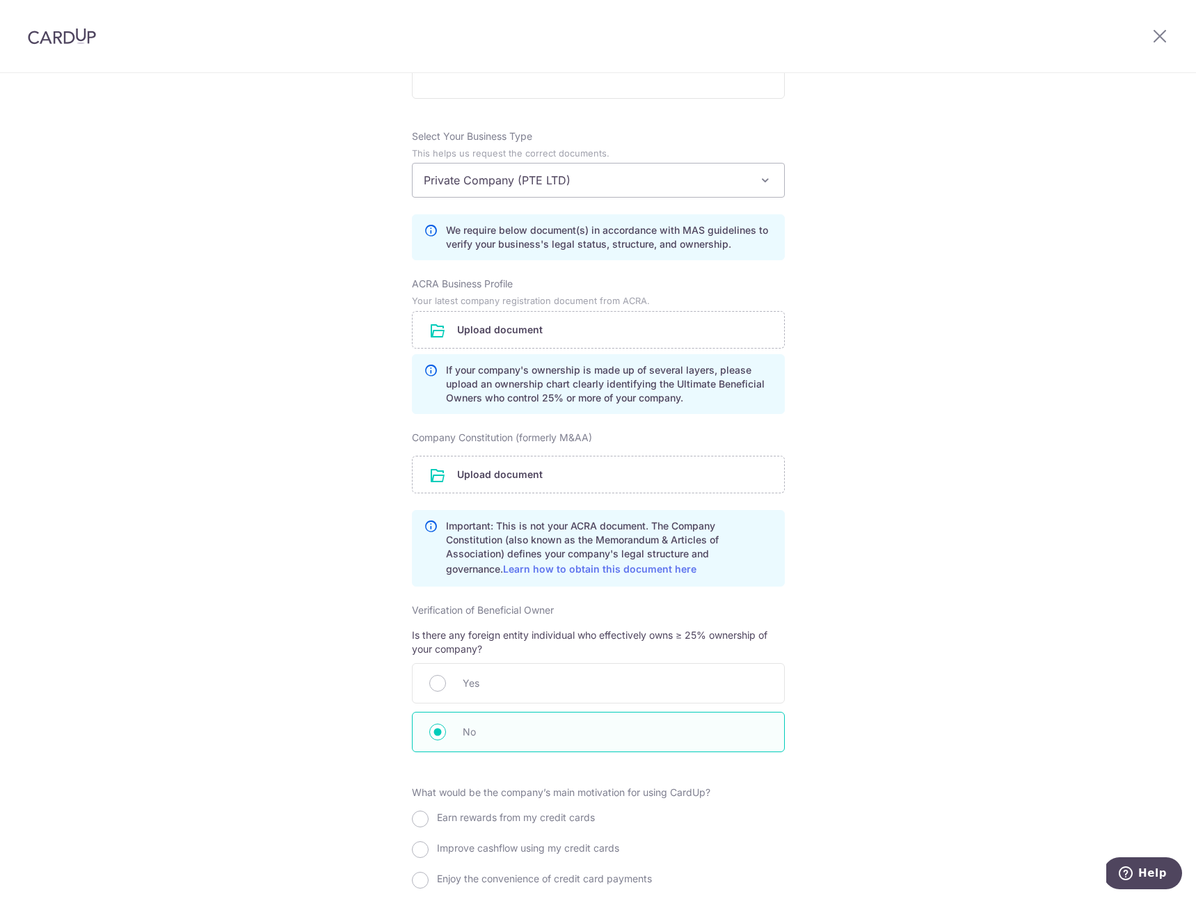
scroll to position [955, 0]
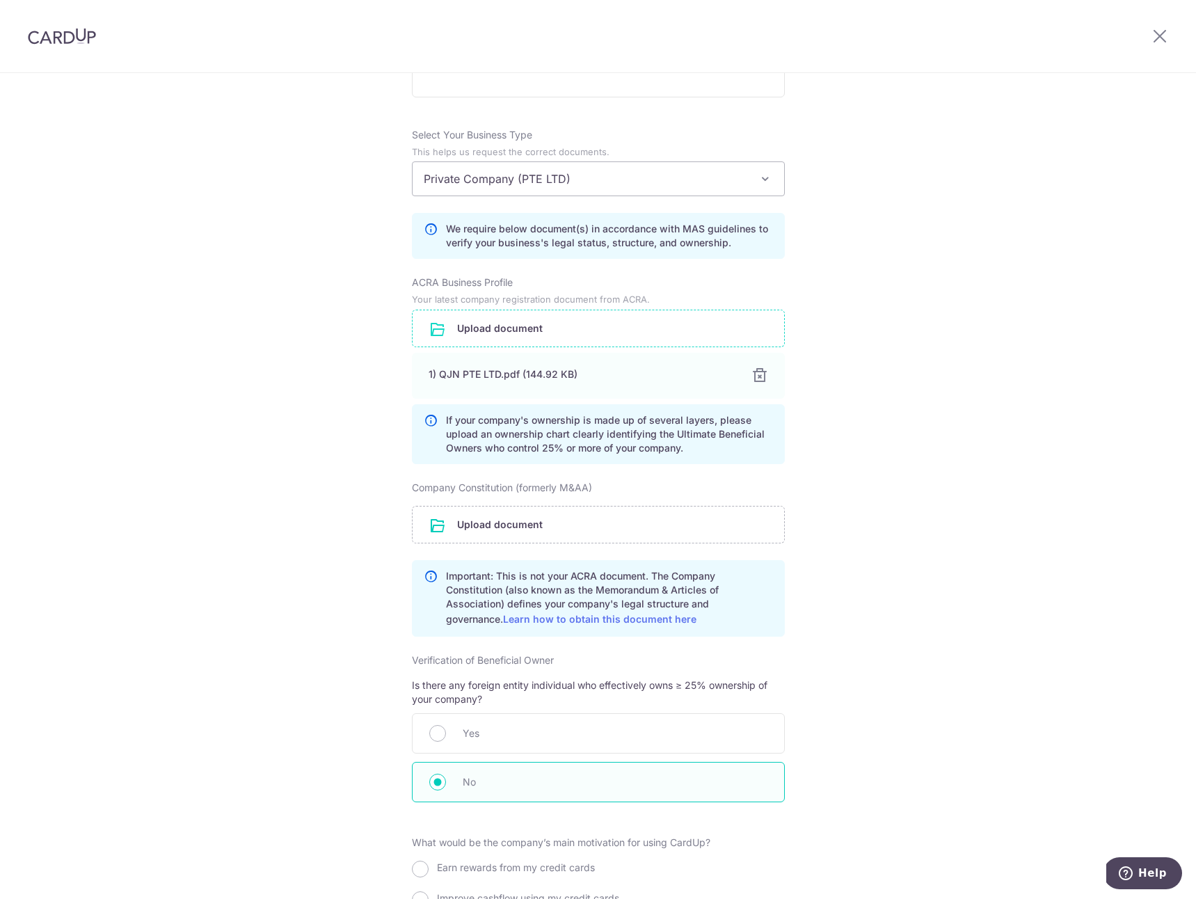
click at [971, 493] on div "Review the company details Company details View all The following details are r…" at bounding box center [598, 122] width 1196 height 2008
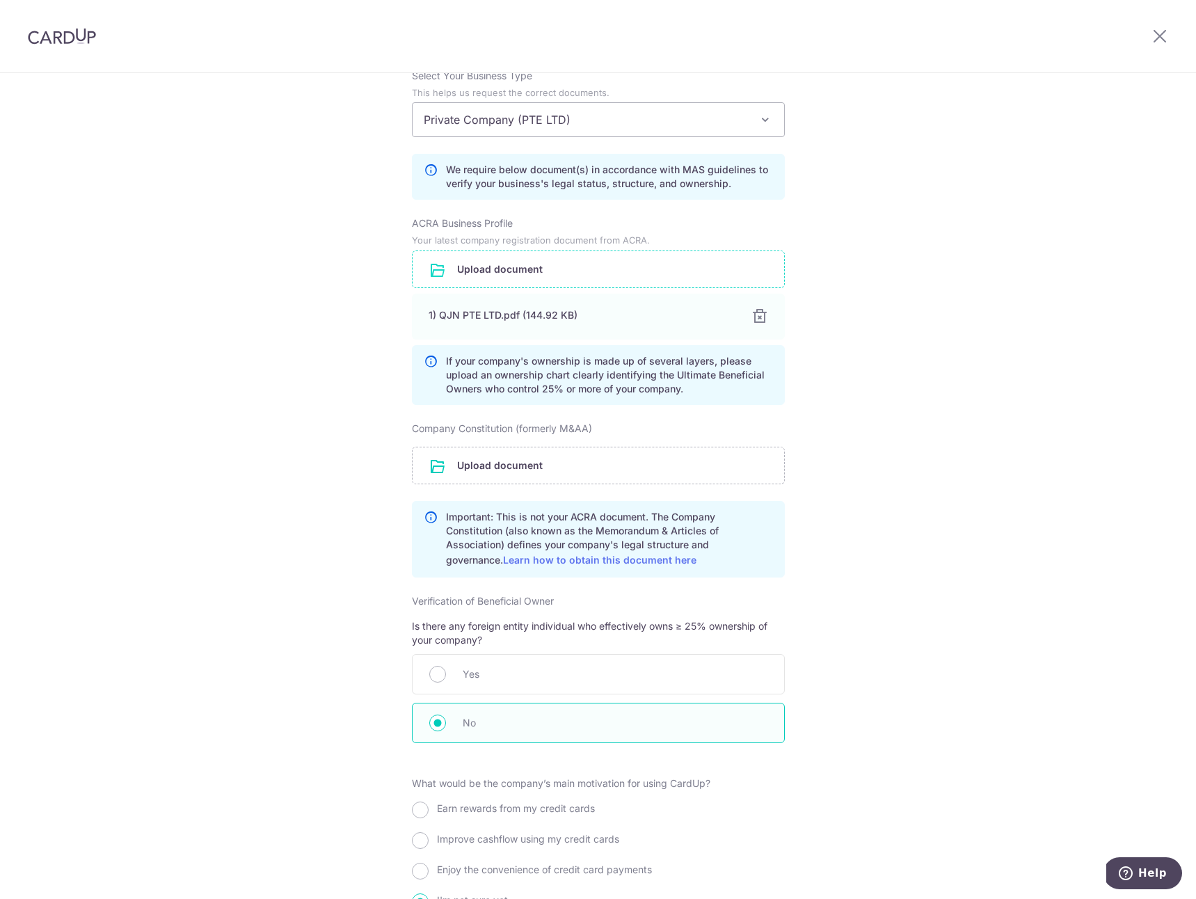
scroll to position [1018, 0]
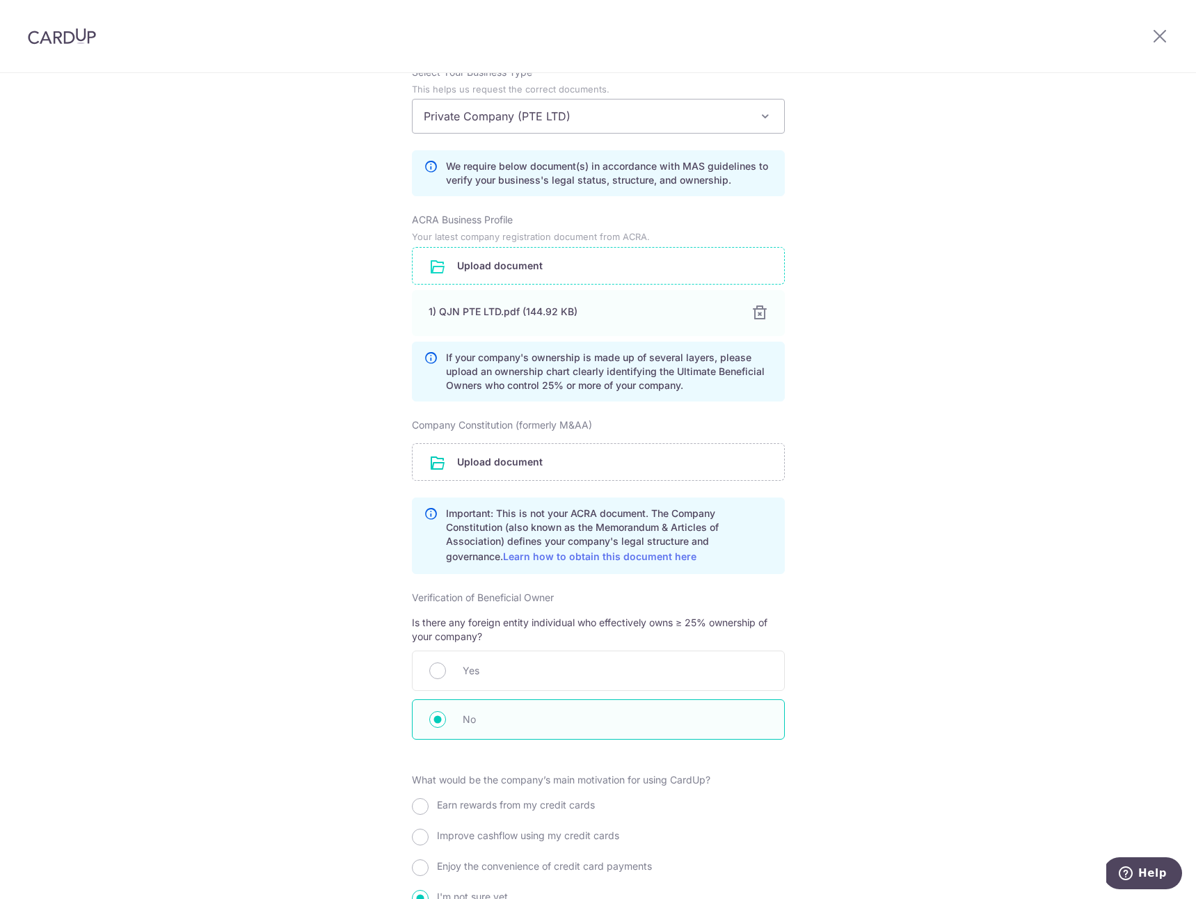
click at [858, 535] on div "Review the company details Company details View all The following details are r…" at bounding box center [598, 59] width 1196 height 2008
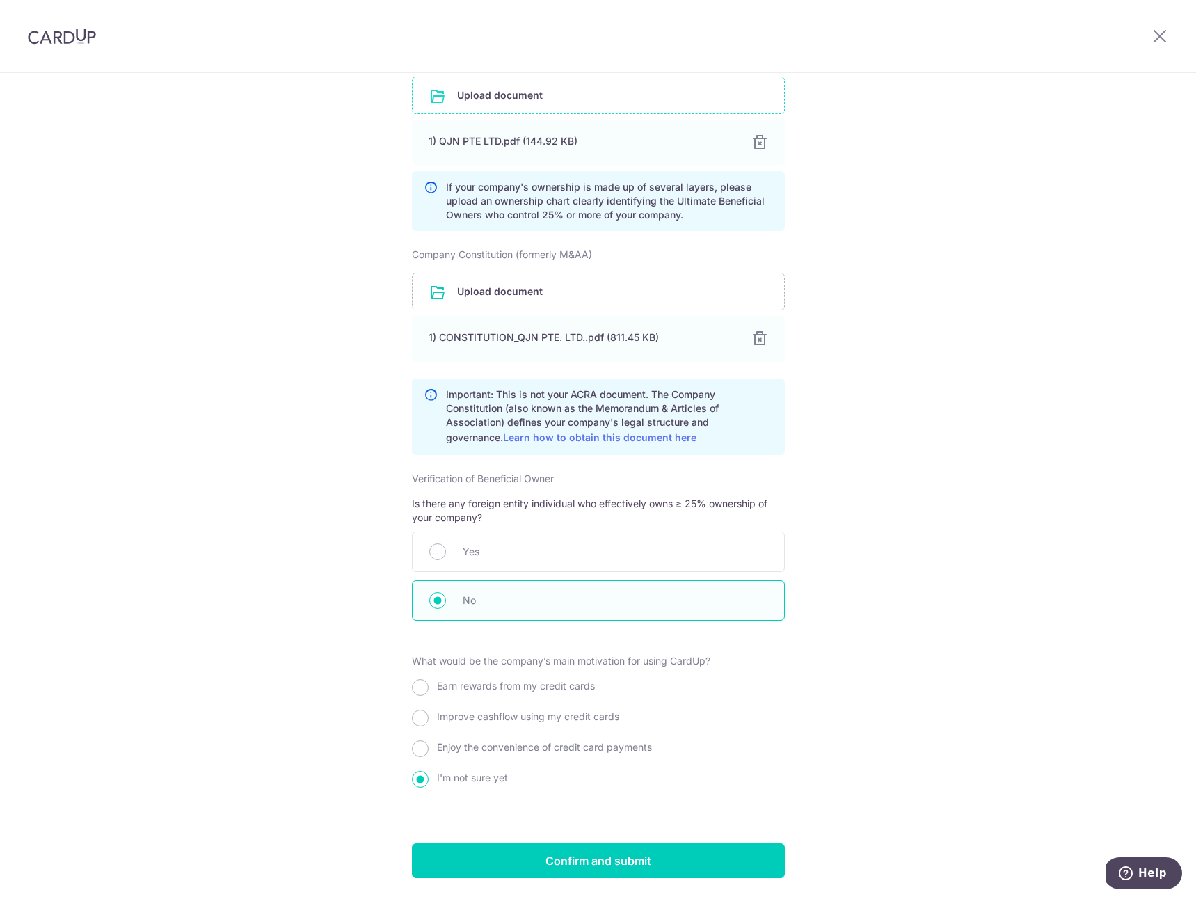
scroll to position [1233, 0]
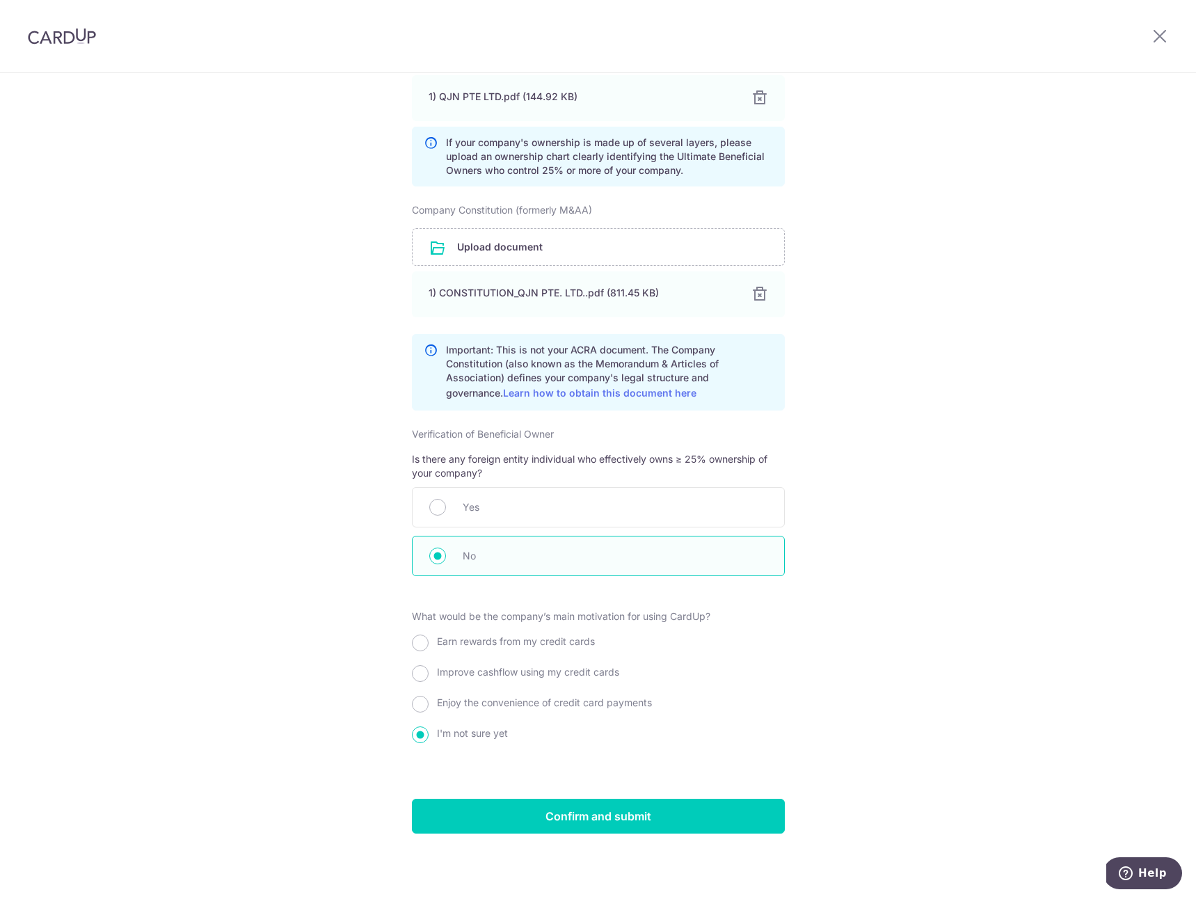
click at [532, 558] on span "No" at bounding box center [615, 556] width 305 height 17
click at [618, 807] on input "Confirm and submit" at bounding box center [598, 816] width 373 height 35
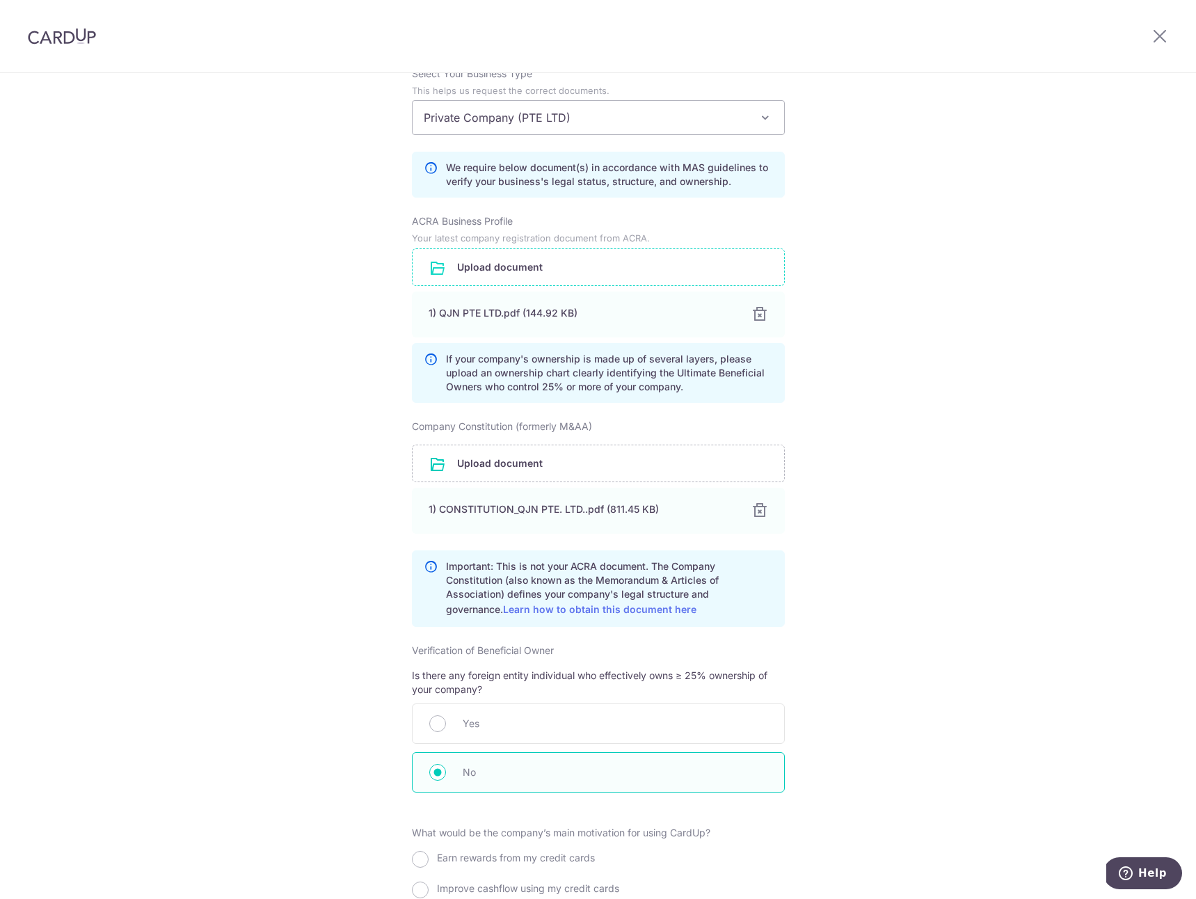
scroll to position [1159, 0]
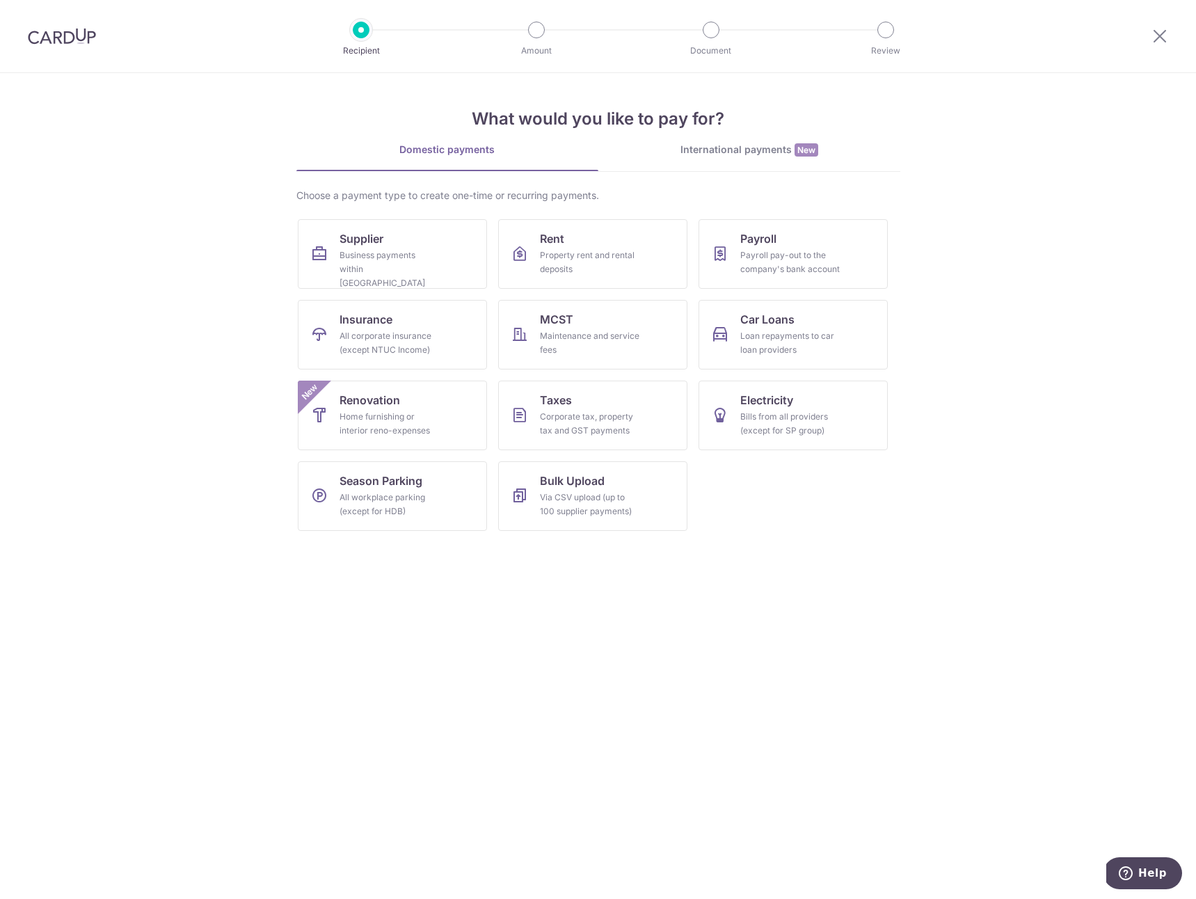
click at [930, 261] on section "What would you like to pay for? Domestic payments International payments New Ch…" at bounding box center [598, 486] width 1196 height 826
click at [614, 248] on div "Property rent and rental deposits" at bounding box center [590, 262] width 100 height 28
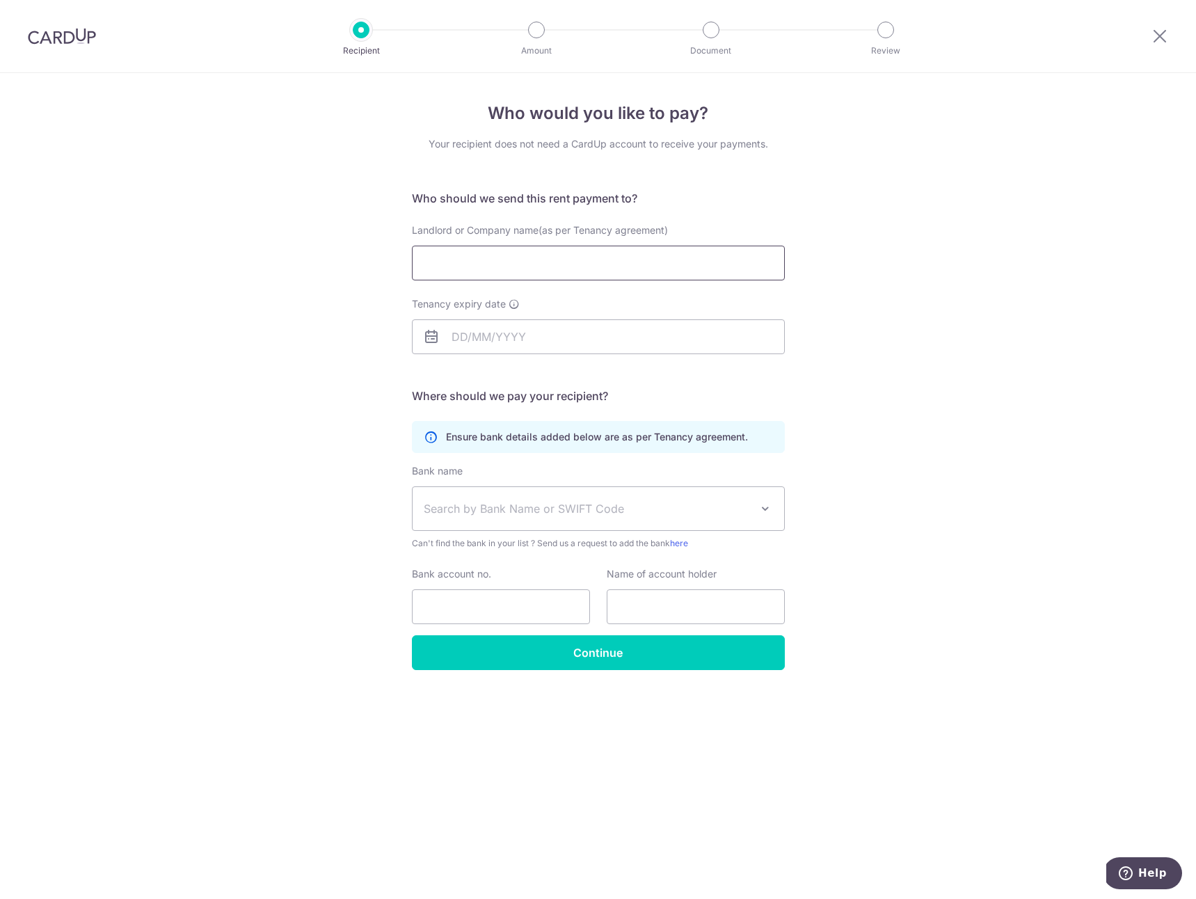
click at [630, 265] on input "Landlord or Company name(as per Tenancy agreement)" at bounding box center [598, 263] width 373 height 35
type input "[PERSON_NAME] ([PERSON_NAME])"
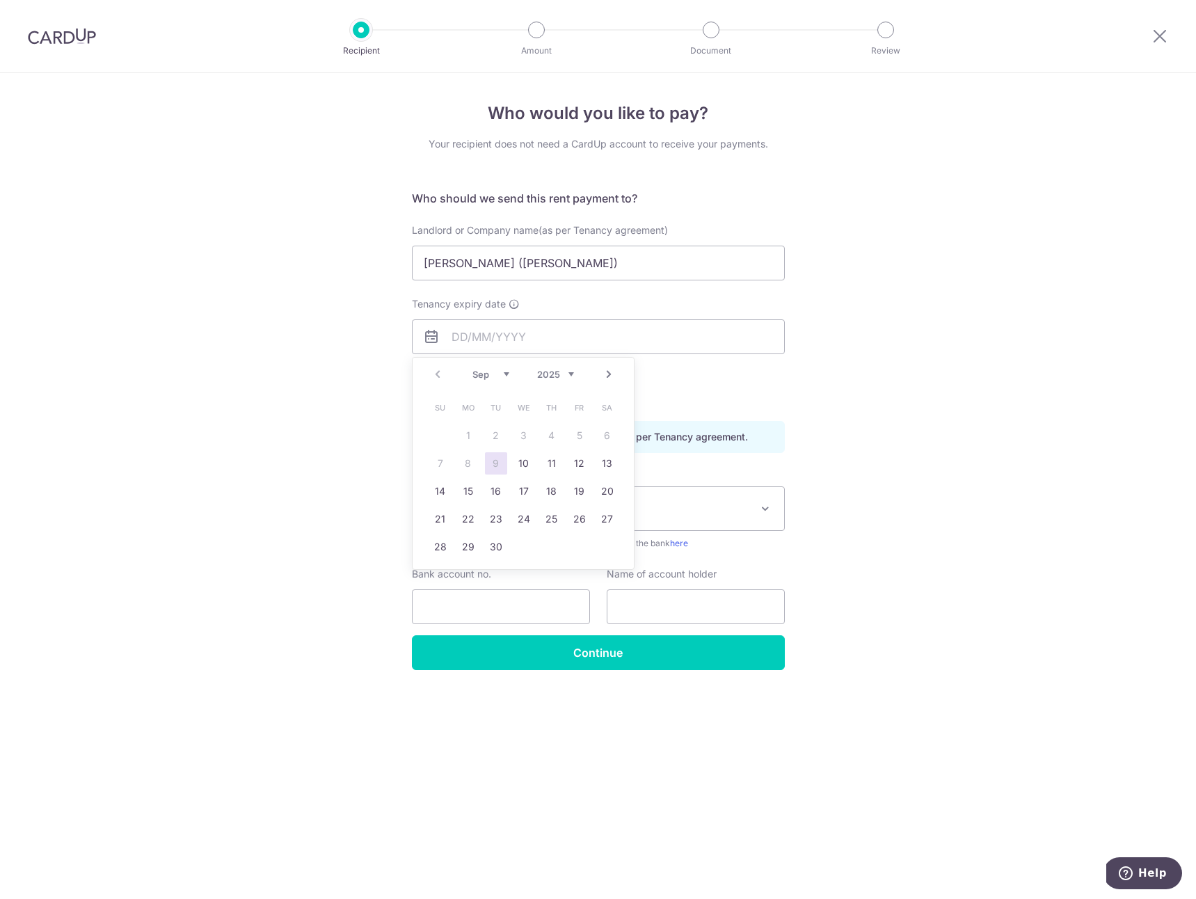
click at [555, 383] on div "Prev Next Sep Oct Nov [DATE] 2026 2027 2028 2029 2030 2031 2032 2033 2034 2035" at bounding box center [523, 374] width 221 height 33
click at [561, 372] on select "2025 2026 2027 2028 2029 2030 2031 2032 2033 2034 2035" at bounding box center [555, 374] width 37 height 11
click at [483, 378] on select "Jan Feb Mar Apr May Jun [DATE] Aug Sep Oct Nov Dec" at bounding box center [490, 374] width 37 height 11
click at [610, 457] on link "14" at bounding box center [607, 463] width 22 height 22
type input "[DATE]"
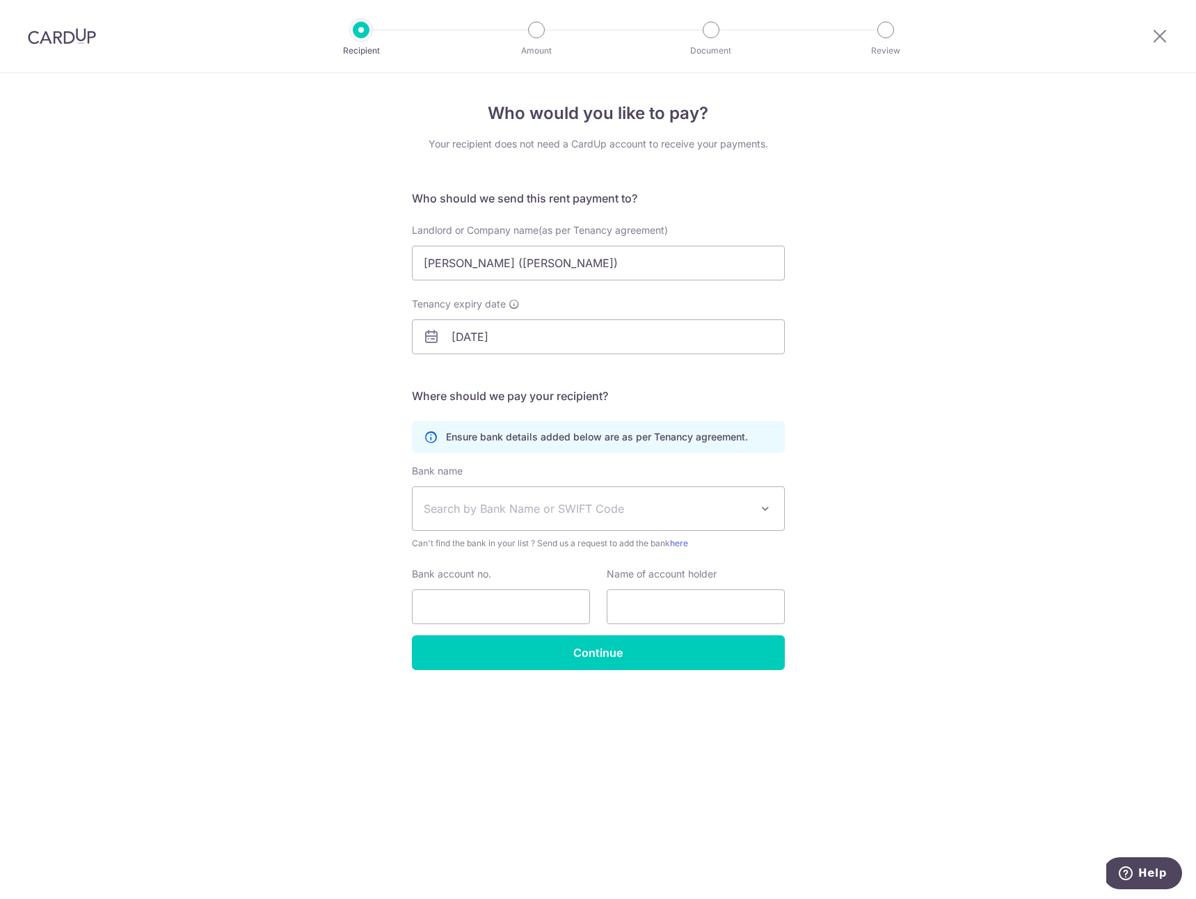
click at [581, 511] on span "Search by Bank Name or SWIFT Code" at bounding box center [587, 508] width 327 height 17
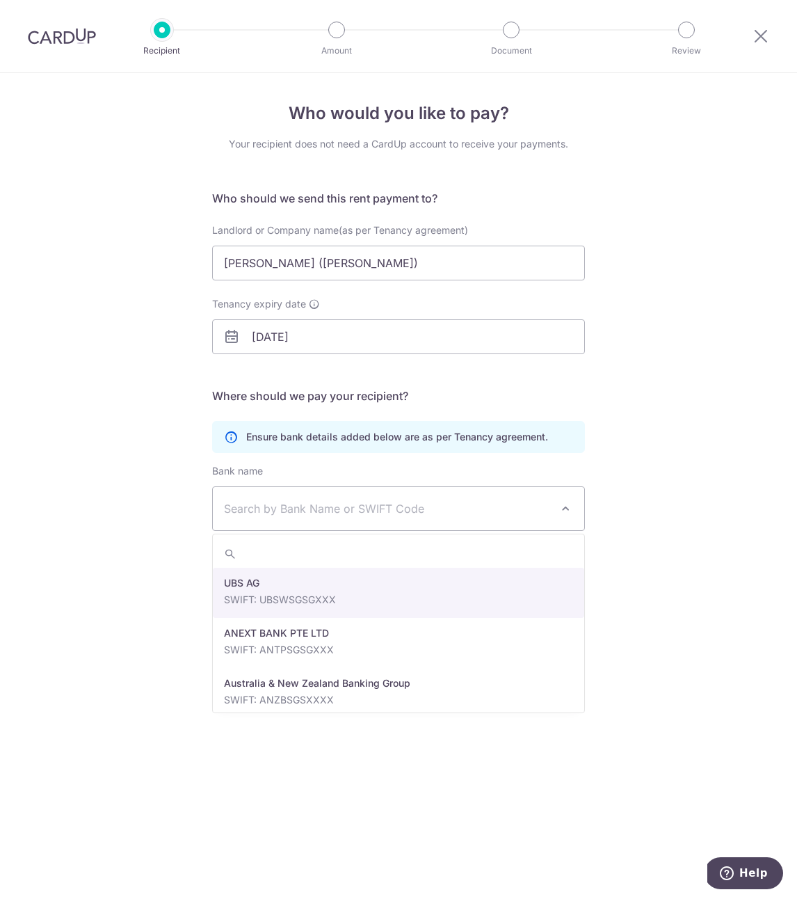
click at [412, 497] on span "Search by Bank Name or SWIFT Code" at bounding box center [399, 508] width 372 height 43
click at [371, 522] on span "Search by Bank Name or SWIFT Code" at bounding box center [399, 508] width 372 height 43
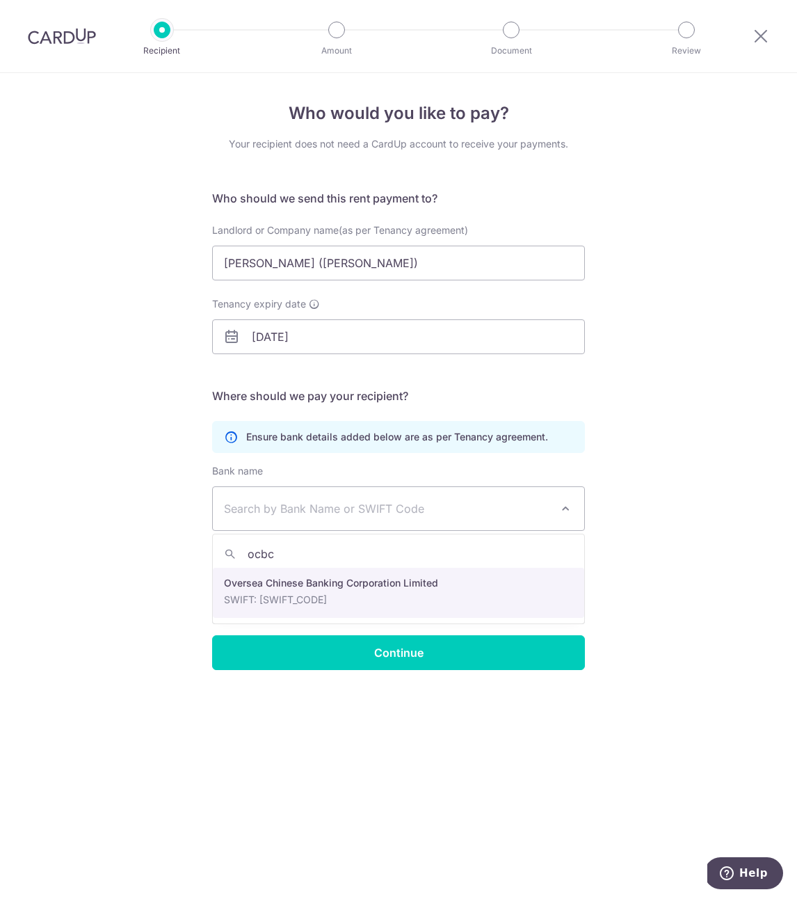
type input "ocbc"
select select "12"
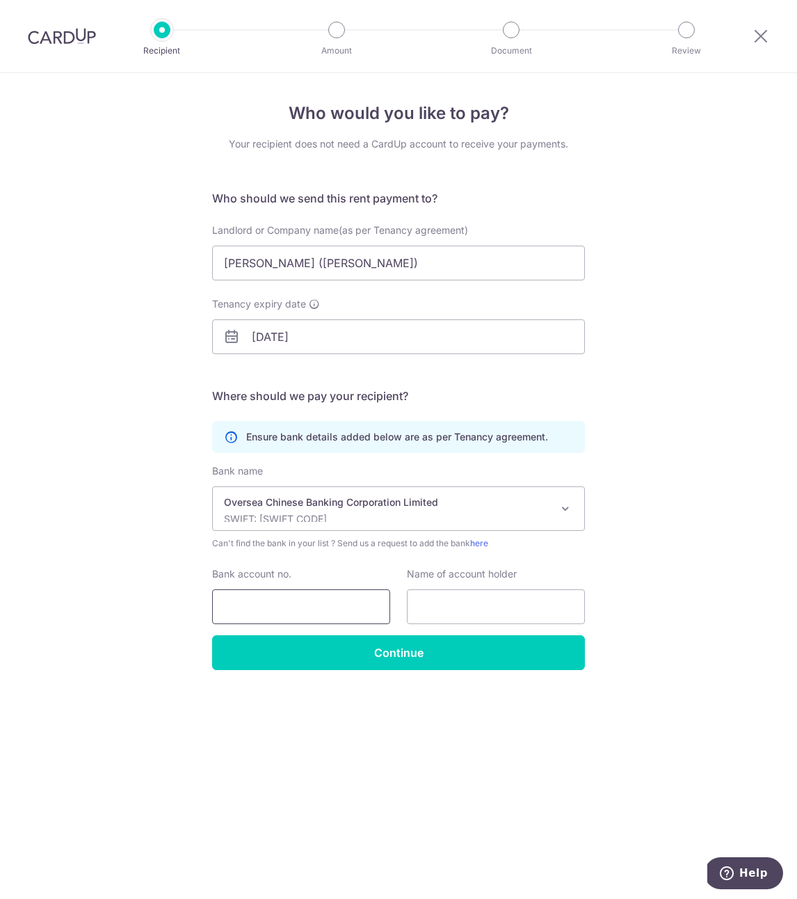
click at [267, 608] on input "Bank account no." at bounding box center [301, 606] width 178 height 35
type input "5467003397"
click at [541, 611] on input "text" at bounding box center [496, 606] width 178 height 35
type input "Tan Tze Wen"
click at [475, 676] on div "Who would you like to pay? Your recipient does not need a CardUp account to rec…" at bounding box center [398, 486] width 797 height 826
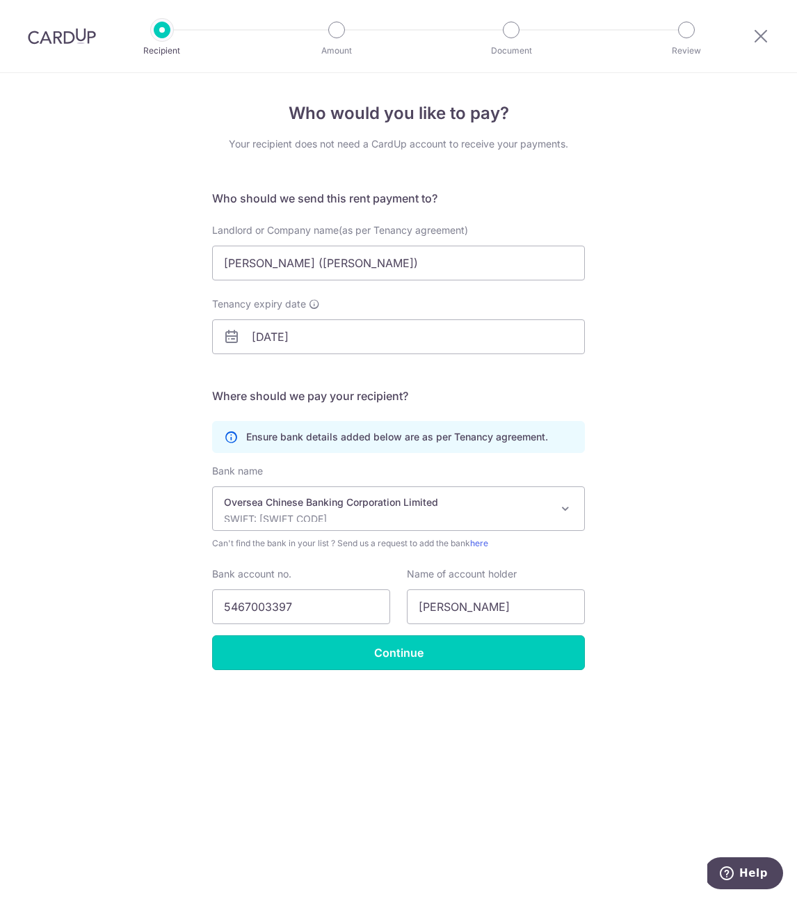
click at [476, 669] on input "Continue" at bounding box center [398, 652] width 373 height 35
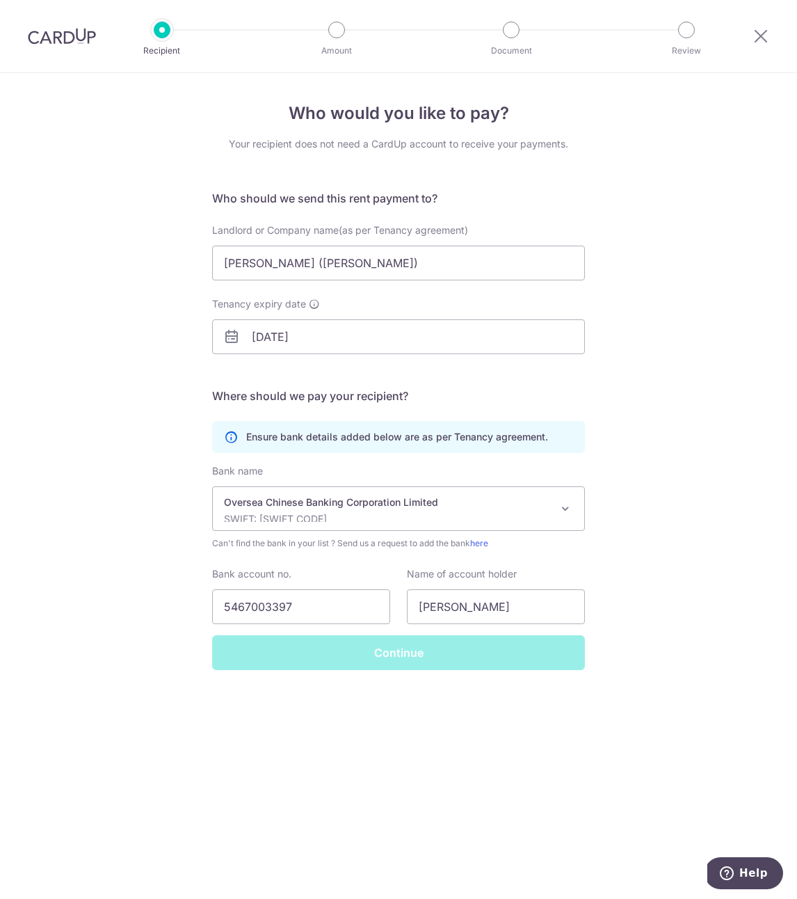
click at [483, 658] on div "Continue" at bounding box center [399, 652] width 390 height 35
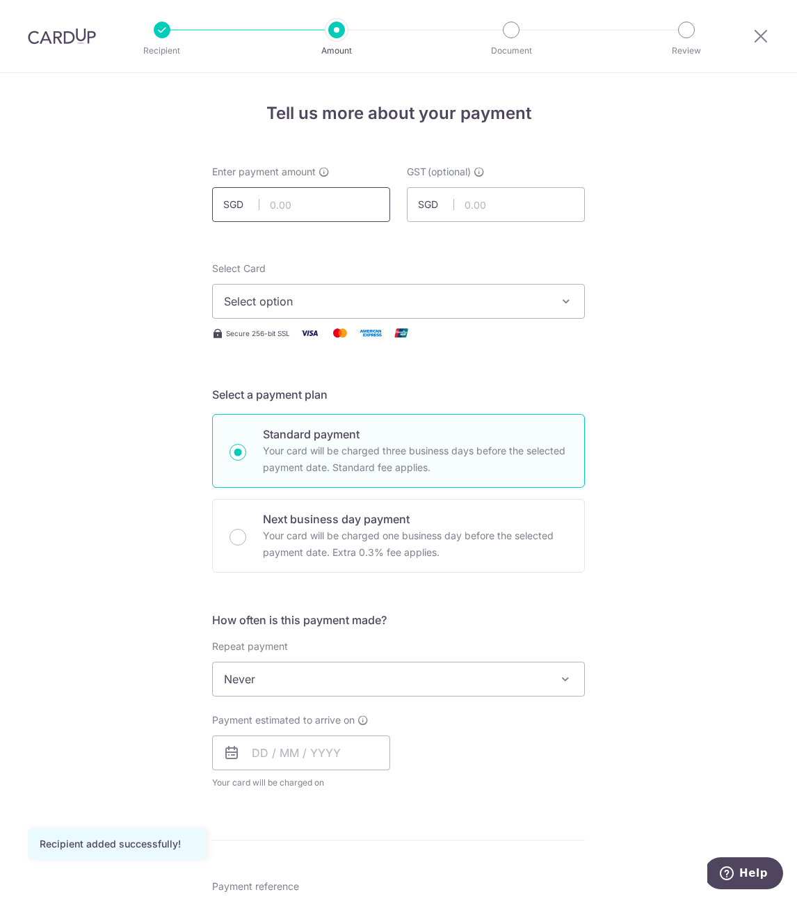
click at [328, 206] on input "text" at bounding box center [301, 204] width 178 height 35
type input "5,600.00"
click at [358, 319] on div "Select Card Select option Add credit card Secure 256-bit SSL" at bounding box center [398, 302] width 373 height 80
click at [365, 312] on button "Select option" at bounding box center [398, 301] width 373 height 35
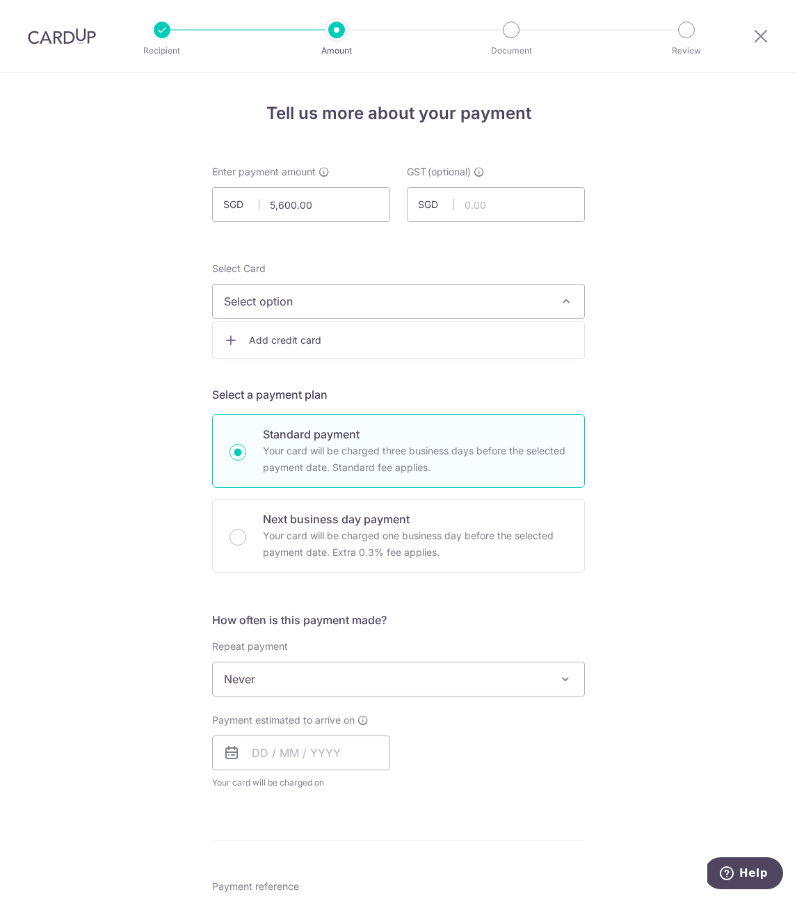
click at [310, 344] on span "Add credit card" at bounding box center [411, 340] width 324 height 14
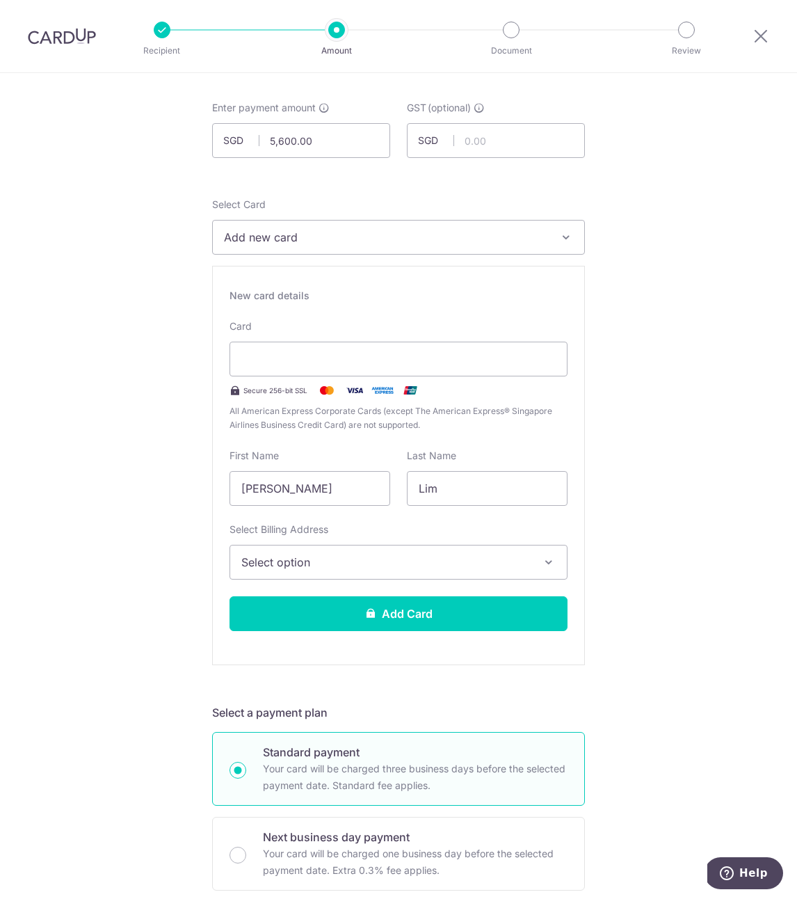
scroll to position [58, 0]
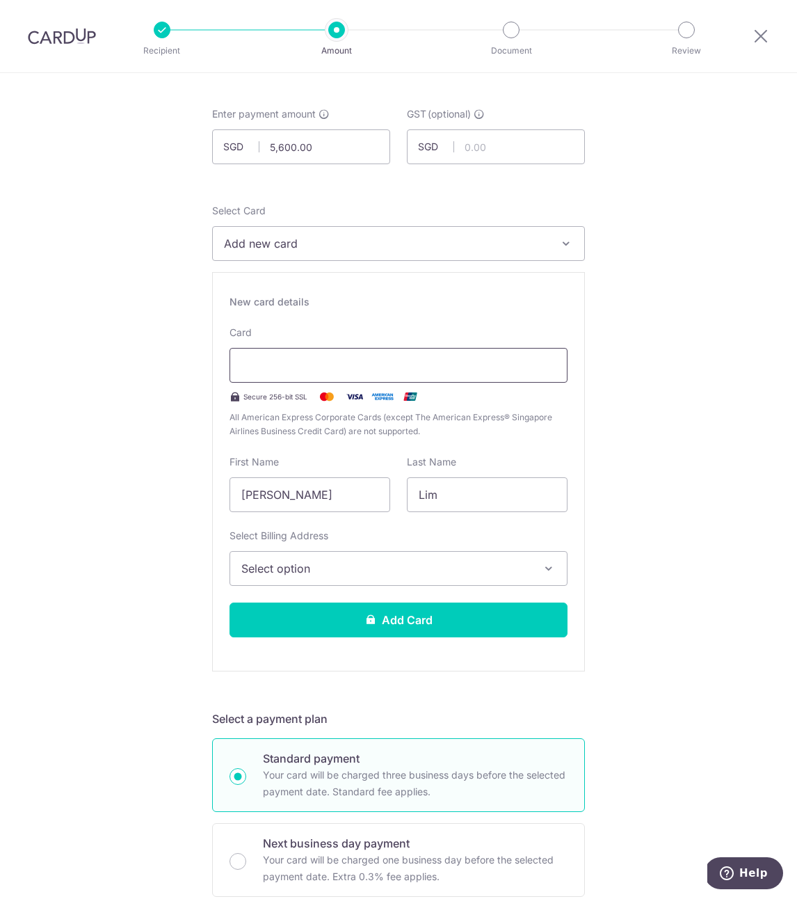
click at [347, 380] on div at bounding box center [399, 365] width 338 height 35
click at [425, 377] on div at bounding box center [399, 365] width 338 height 35
click at [358, 374] on div at bounding box center [399, 365] width 338 height 35
click at [406, 571] on span "Select option" at bounding box center [385, 568] width 289 height 17
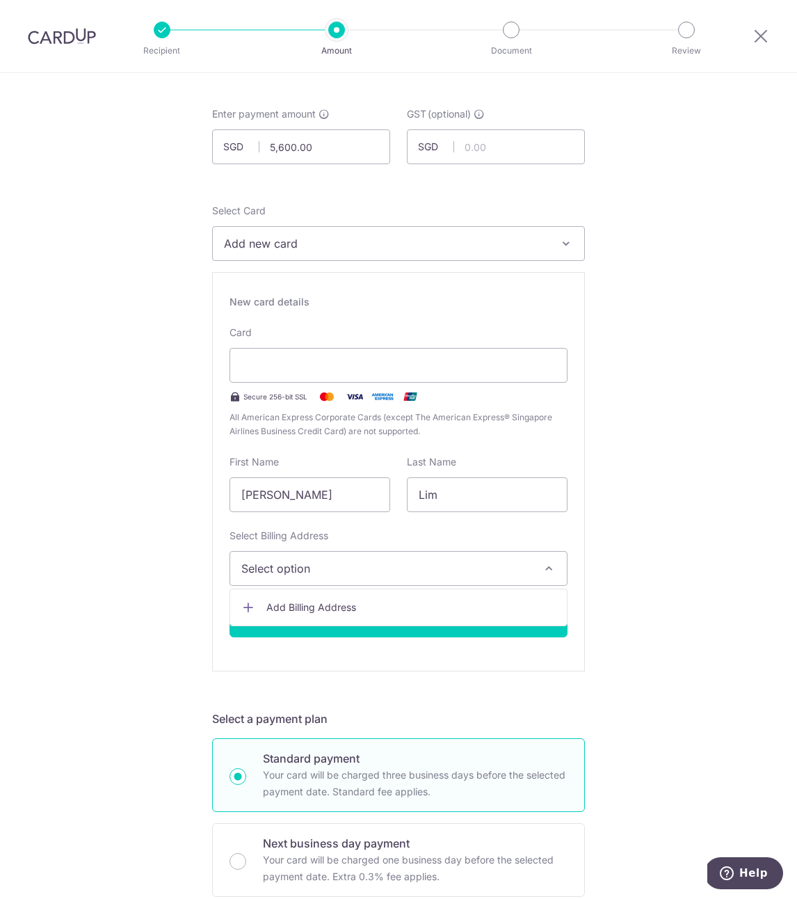
click at [399, 607] on span "Add Billing Address" at bounding box center [411, 608] width 289 height 14
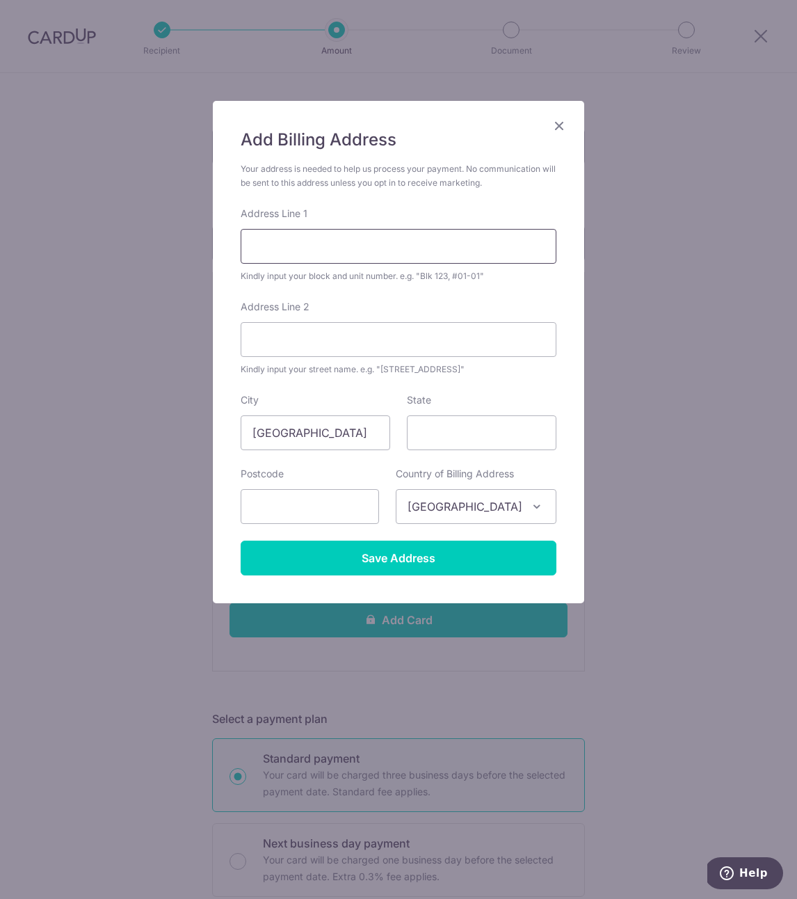
click at [349, 237] on input "Address Line 1" at bounding box center [399, 246] width 316 height 35
type input "310C Punggol Walk"
type input "#03-606"
type input "823310"
click at [341, 430] on input "[GEOGRAPHIC_DATA]" at bounding box center [316, 432] width 150 height 35
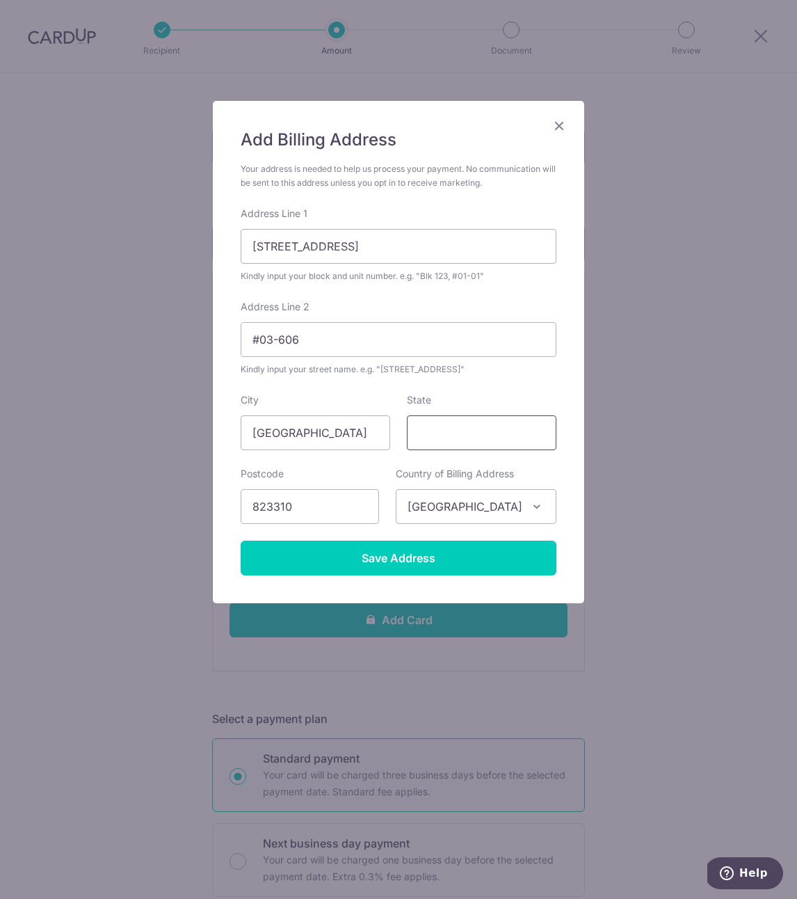
click at [485, 431] on input "State" at bounding box center [482, 432] width 150 height 35
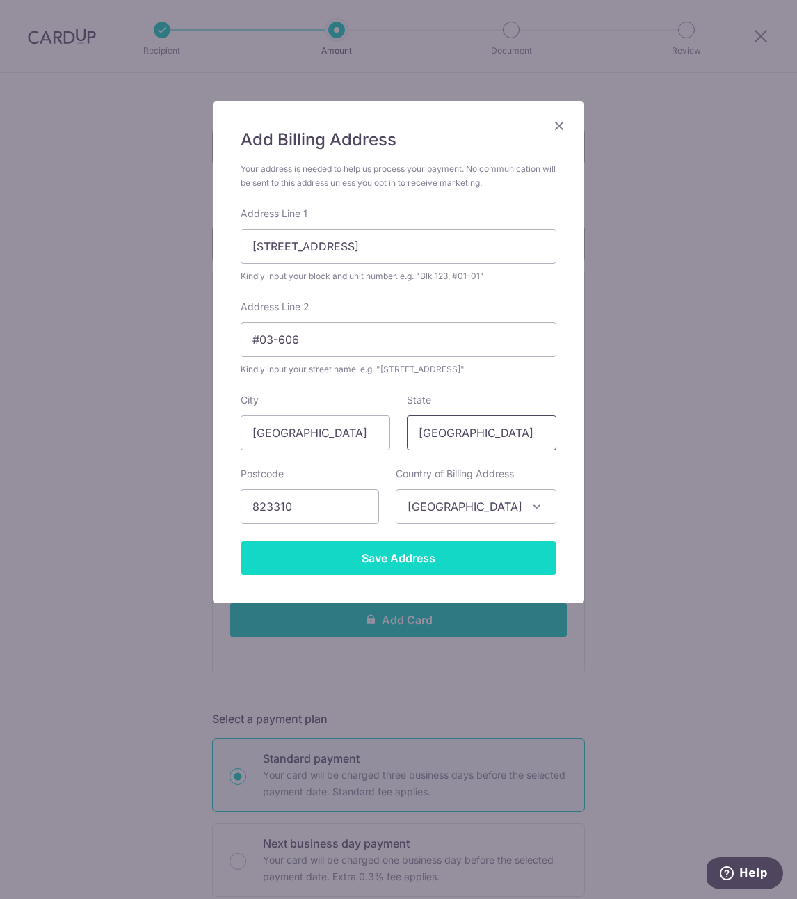
type input "[GEOGRAPHIC_DATA]"
click at [419, 555] on input "Save Address" at bounding box center [399, 558] width 316 height 35
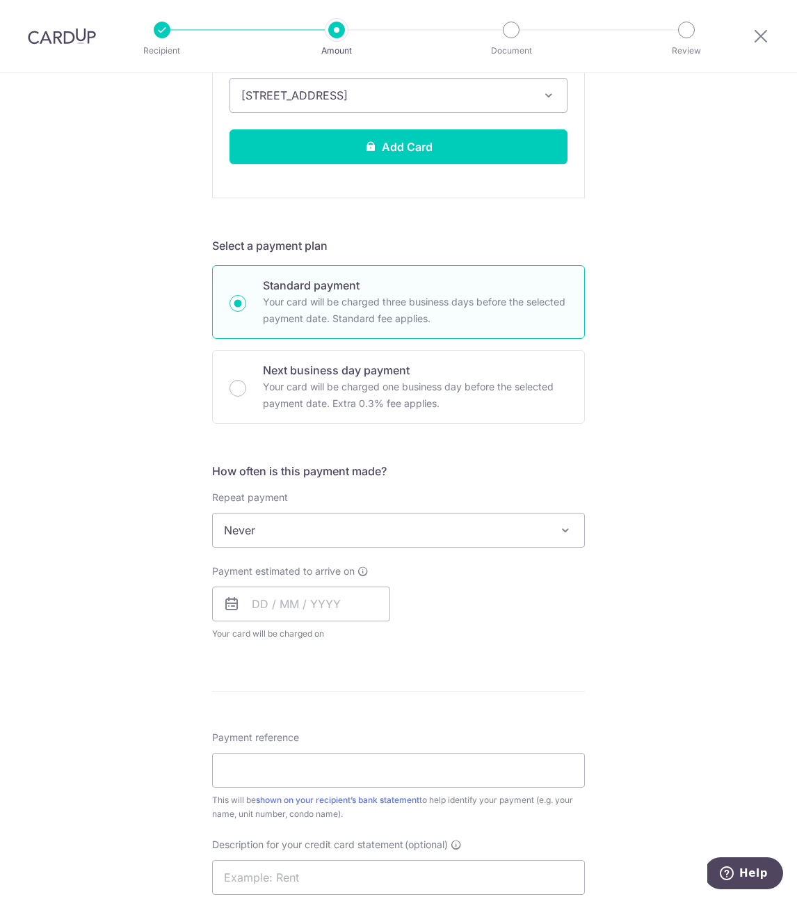
scroll to position [537, 0]
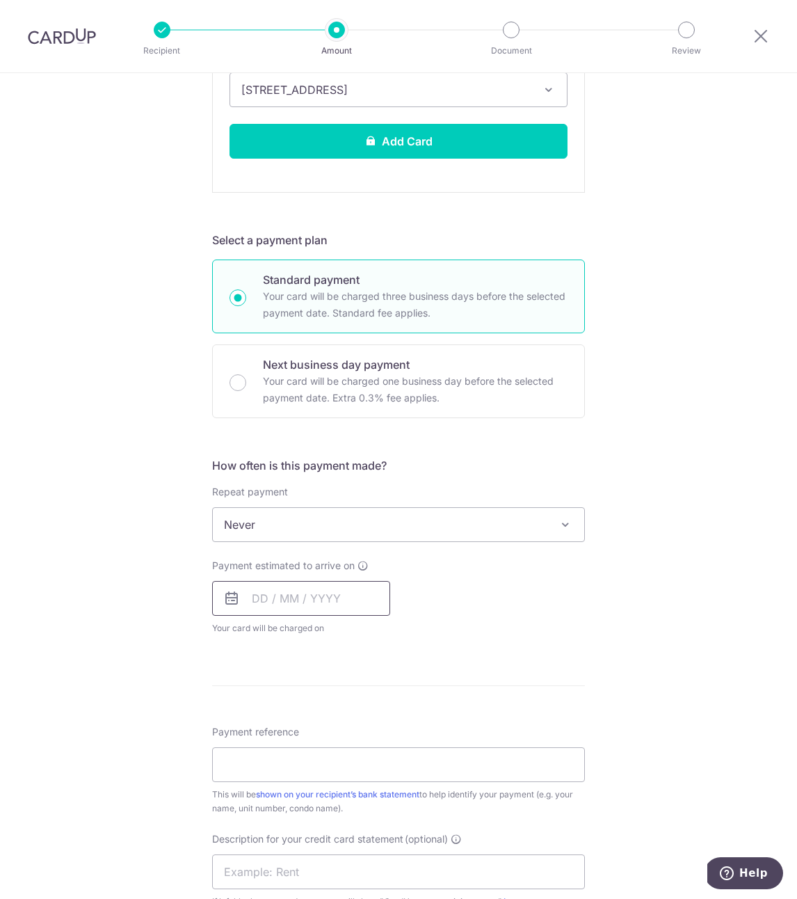
click at [248, 600] on input "text" at bounding box center [301, 598] width 178 height 35
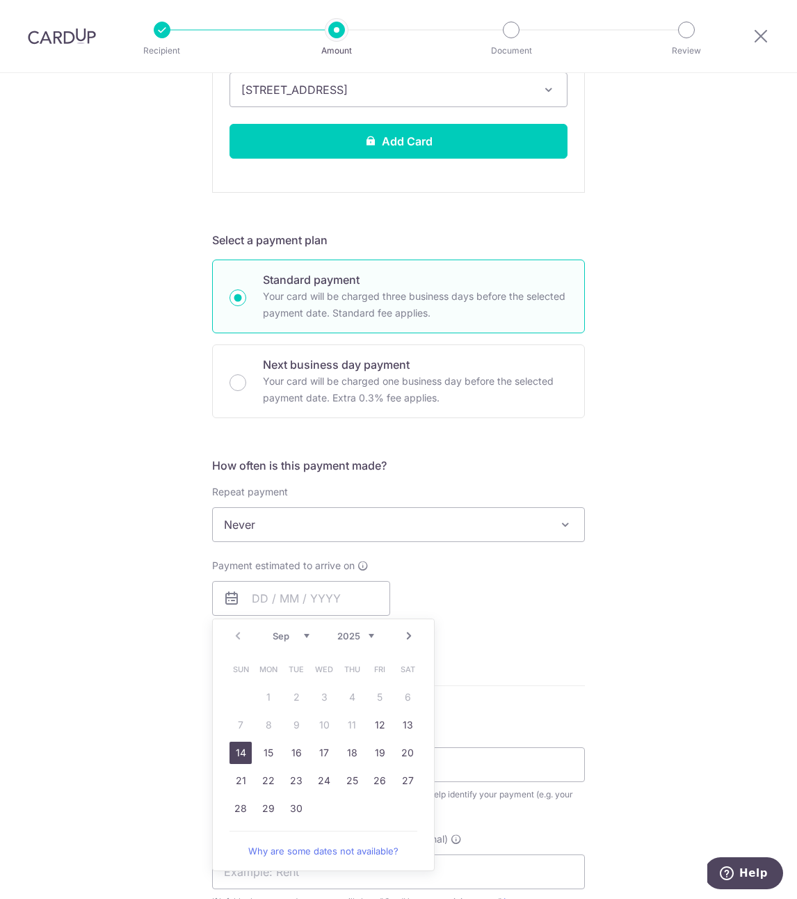
click at [237, 749] on link "14" at bounding box center [241, 753] width 22 height 22
type input "[DATE]"
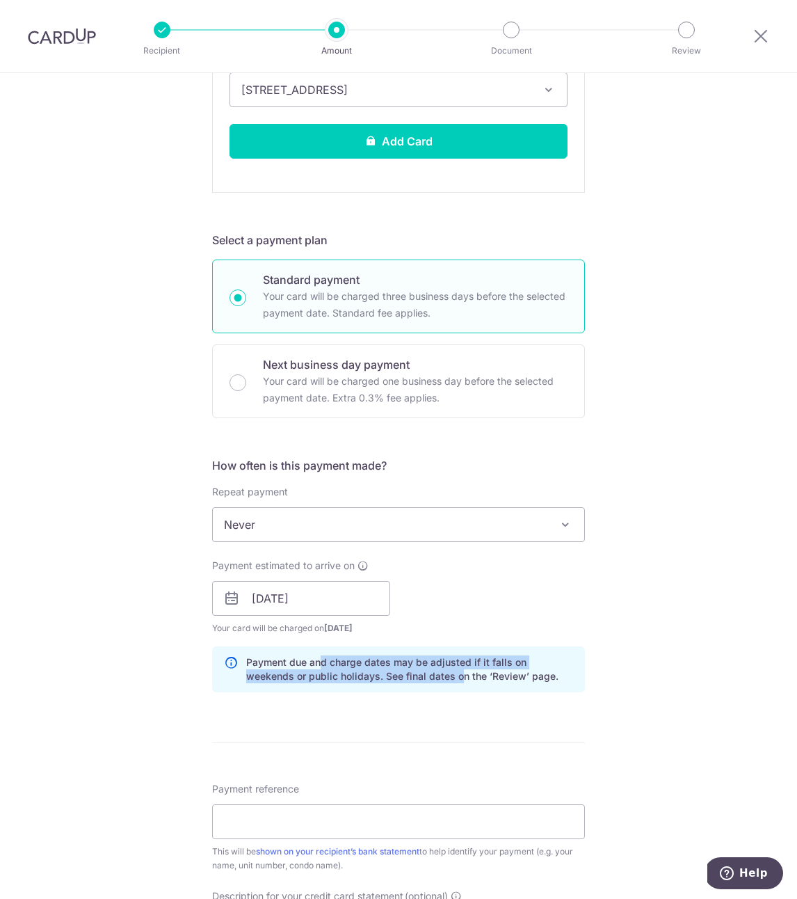
drag, startPoint x: 315, startPoint y: 660, endPoint x: 409, endPoint y: 679, distance: 96.6
click at [409, 679] on p "Payment due and charge dates may be adjusted if it falls on weekends or public …" at bounding box center [409, 670] width 327 height 28
drag, startPoint x: 413, startPoint y: 680, endPoint x: 333, endPoint y: 662, distance: 81.9
click at [333, 662] on p "Payment due and charge dates may be adjusted if it falls on weekends or public …" at bounding box center [409, 670] width 327 height 28
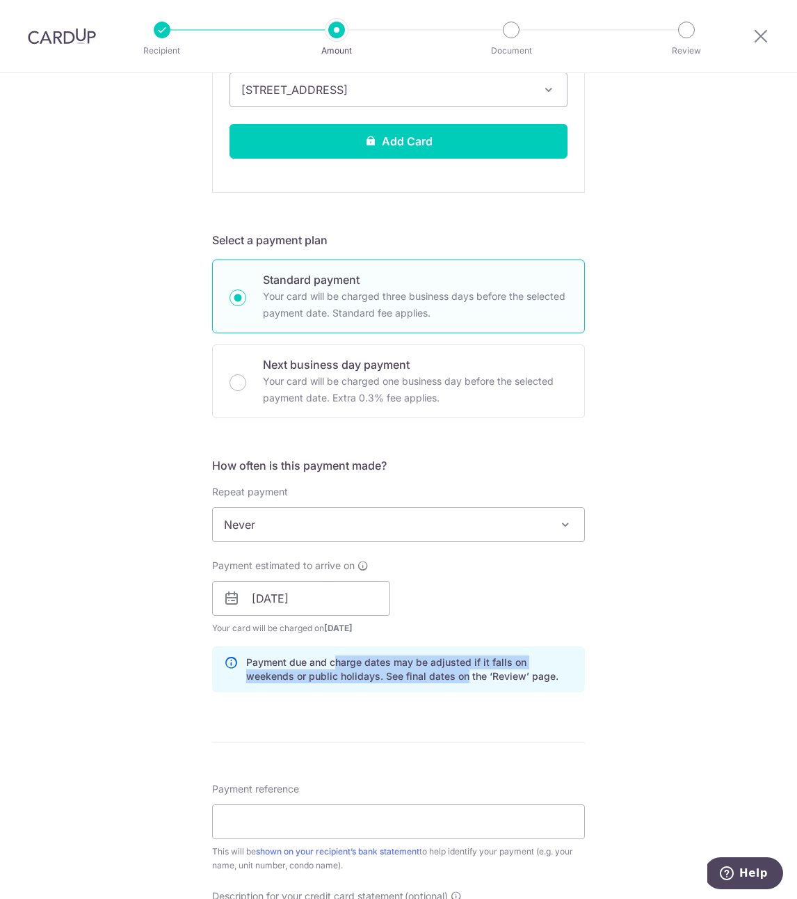
click at [333, 662] on p "Payment due and charge dates may be adjusted if it falls on weekends or public …" at bounding box center [409, 670] width 327 height 28
drag, startPoint x: 322, startPoint y: 664, endPoint x: 399, endPoint y: 680, distance: 78.9
click at [399, 680] on p "Payment due and charge dates may be adjusted if it falls on weekends or public …" at bounding box center [409, 670] width 327 height 28
drag, startPoint x: 401, startPoint y: 679, endPoint x: 328, endPoint y: 664, distance: 74.7
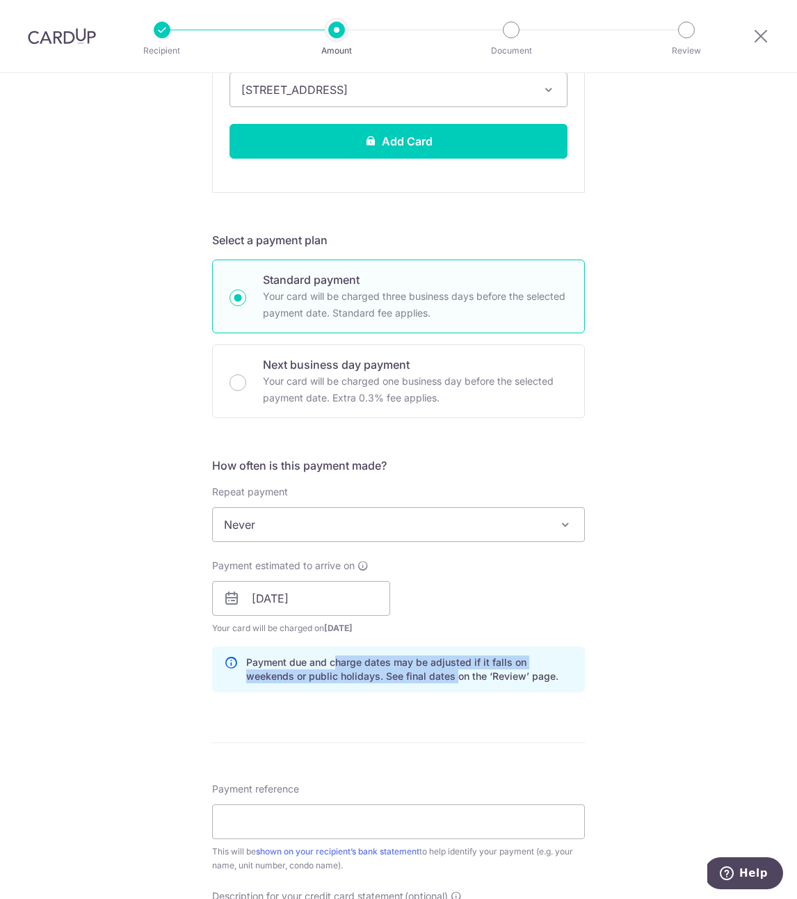
click at [328, 664] on p "Payment due and charge dates may be adjusted if it falls on weekends or public …" at bounding box center [409, 670] width 327 height 28
drag, startPoint x: 345, startPoint y: 669, endPoint x: 393, endPoint y: 674, distance: 48.3
click at [392, 674] on p "Payment due and charge dates may be adjusted if it falls on weekends or public …" at bounding box center [409, 670] width 327 height 28
drag, startPoint x: 393, startPoint y: 674, endPoint x: 429, endPoint y: 680, distance: 35.9
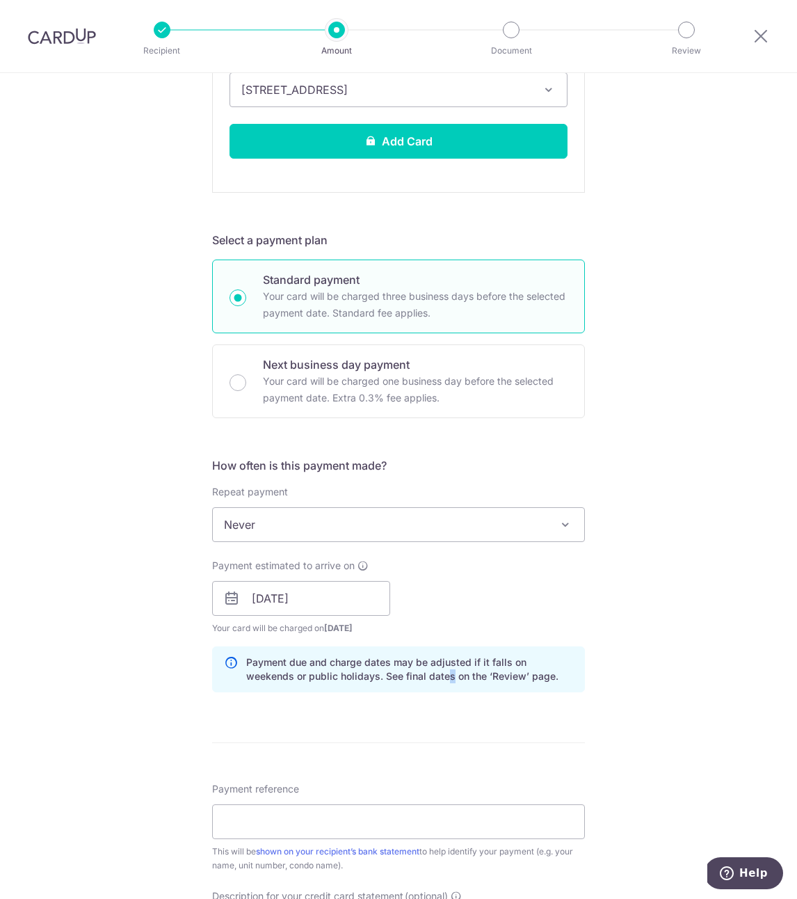
click at [394, 674] on p "Payment due and charge dates may be adjusted if it falls on weekends or public …" at bounding box center [409, 670] width 327 height 28
click at [486, 677] on p "Payment due and charge dates may be adjusted if it falls on weekends or public …" at bounding box center [409, 670] width 327 height 28
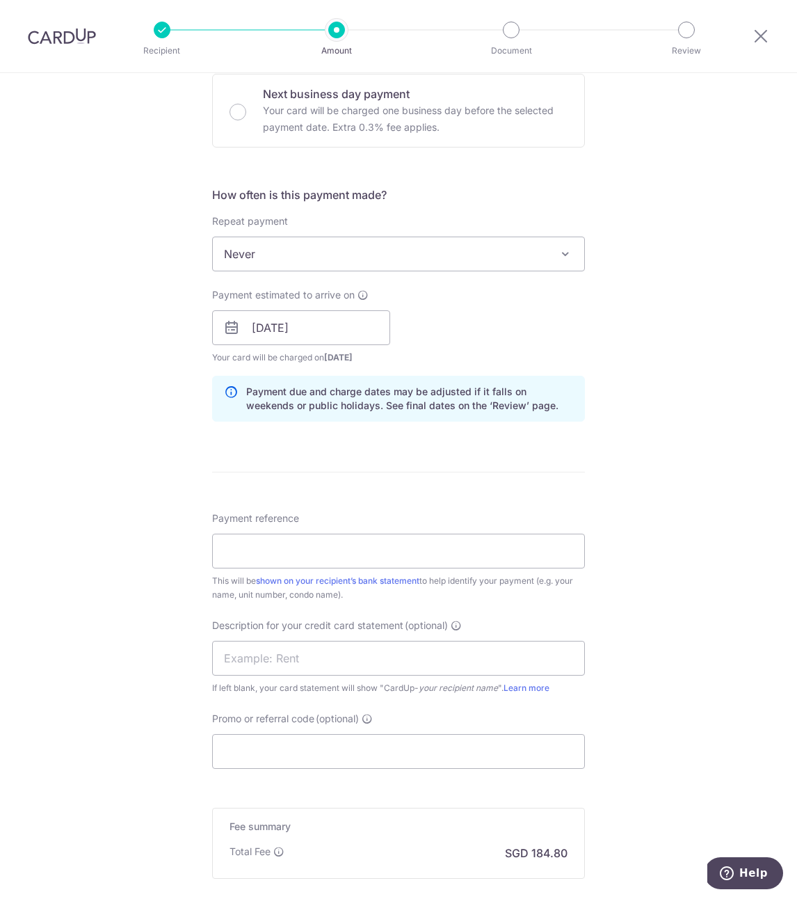
scroll to position [823, 0]
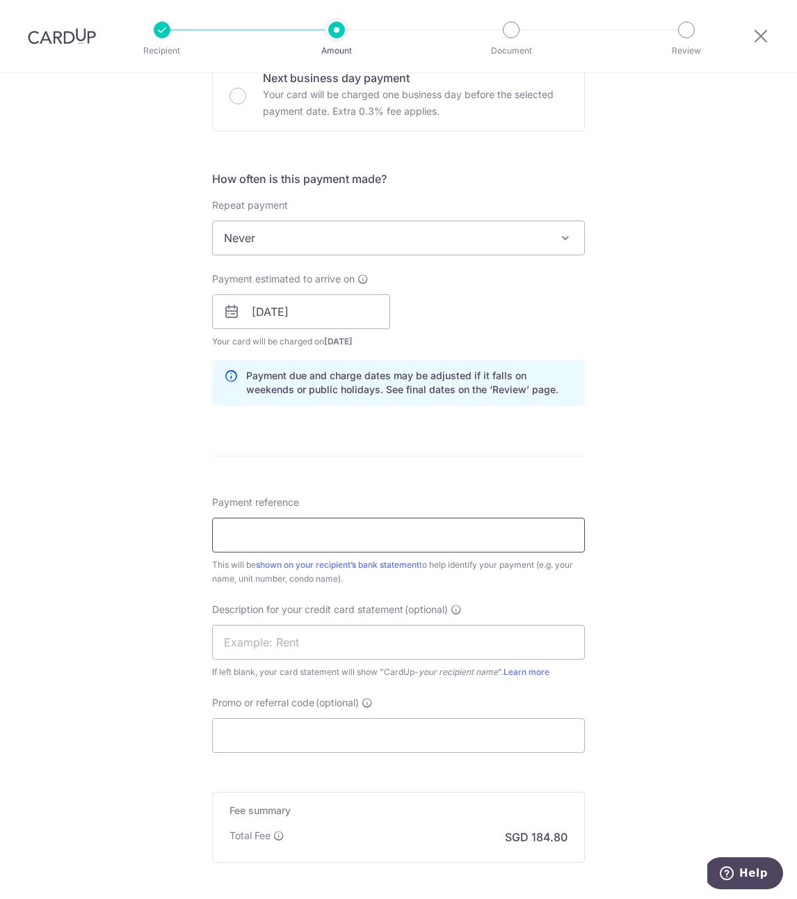
click at [343, 521] on input "Payment reference" at bounding box center [398, 535] width 373 height 35
type input "J"
type input "QJN Sep Rent"
click at [392, 649] on input "text" at bounding box center [398, 642] width 373 height 35
click at [434, 545] on input "QJN Sep Rent" at bounding box center [398, 535] width 373 height 35
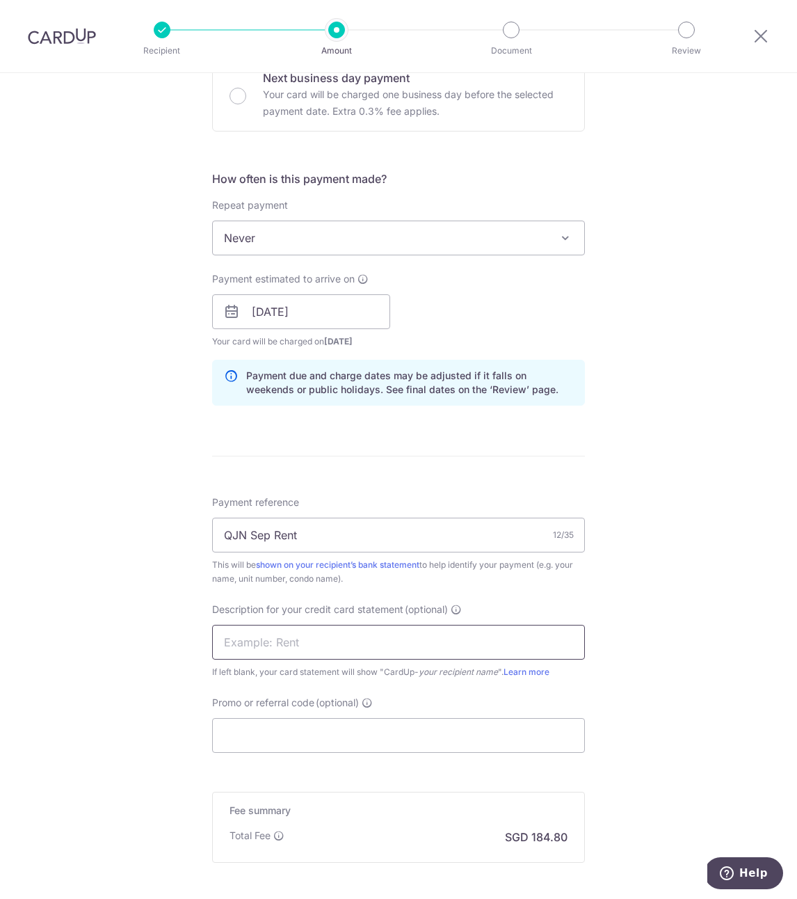
click at [380, 631] on input "text" at bounding box center [398, 642] width 373 height 35
paste input "QJN Sep Rent"
click at [135, 656] on div "Tell us more about your payment Enter payment amount SGD 5,600.00 5600.00 GST (…" at bounding box center [398, 145] width 797 height 1791
click at [247, 637] on input "QJN Sep Rent" at bounding box center [398, 642] width 373 height 35
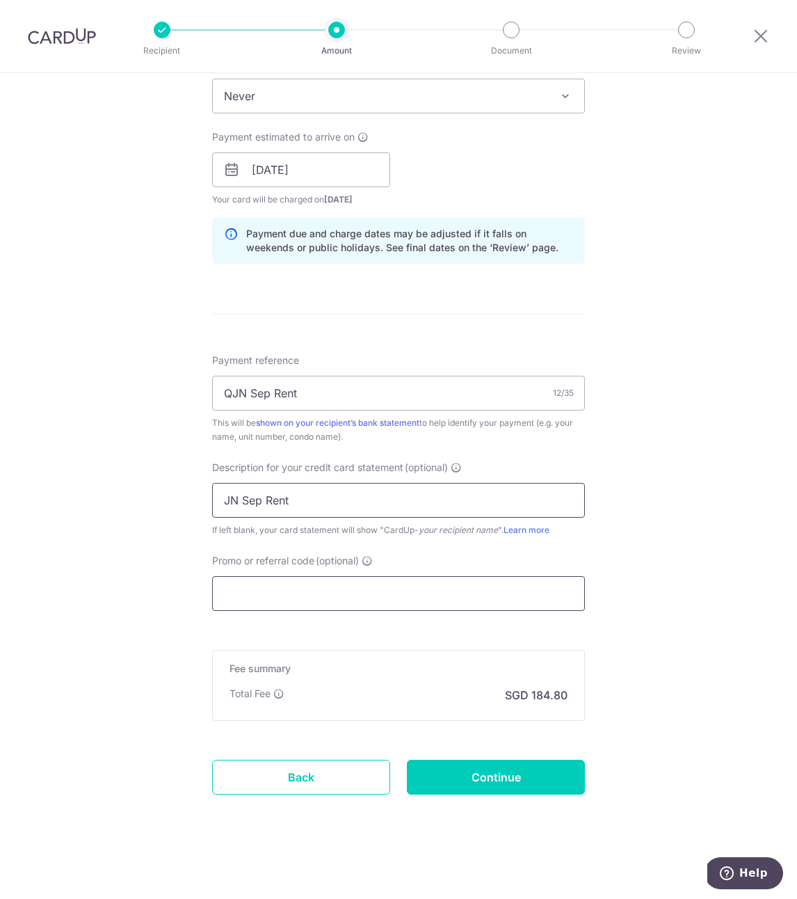
type input "JN Sep Rent"
click at [412, 582] on input "Promo or referral code (optional)" at bounding box center [398, 593] width 373 height 35
paste input "SAVERENT179"
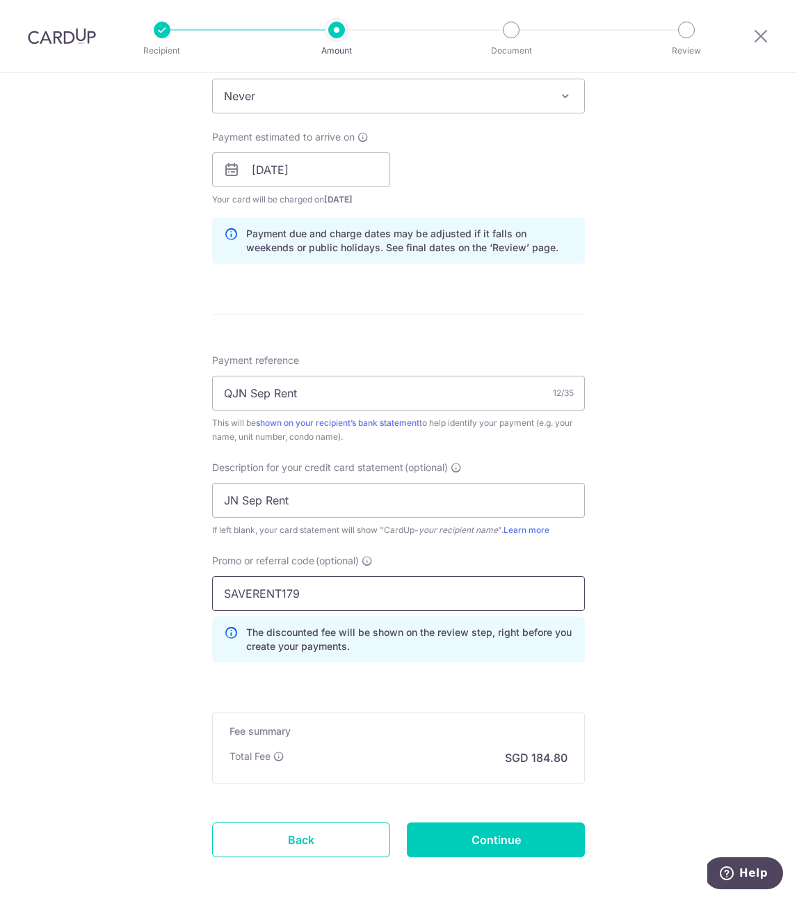
type input "SAVERENT179"
click at [169, 663] on div "Tell us more about your payment Enter payment amount SGD 5,600.00 5600.00 GST (…" at bounding box center [398, 35] width 797 height 1854
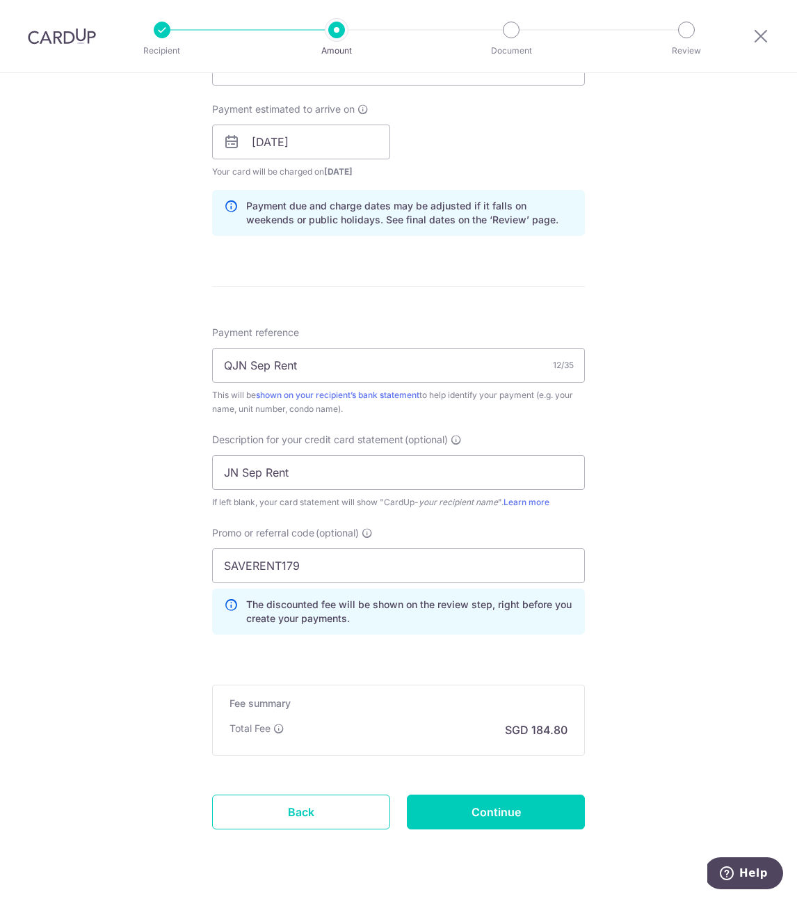
scroll to position [1028, 0]
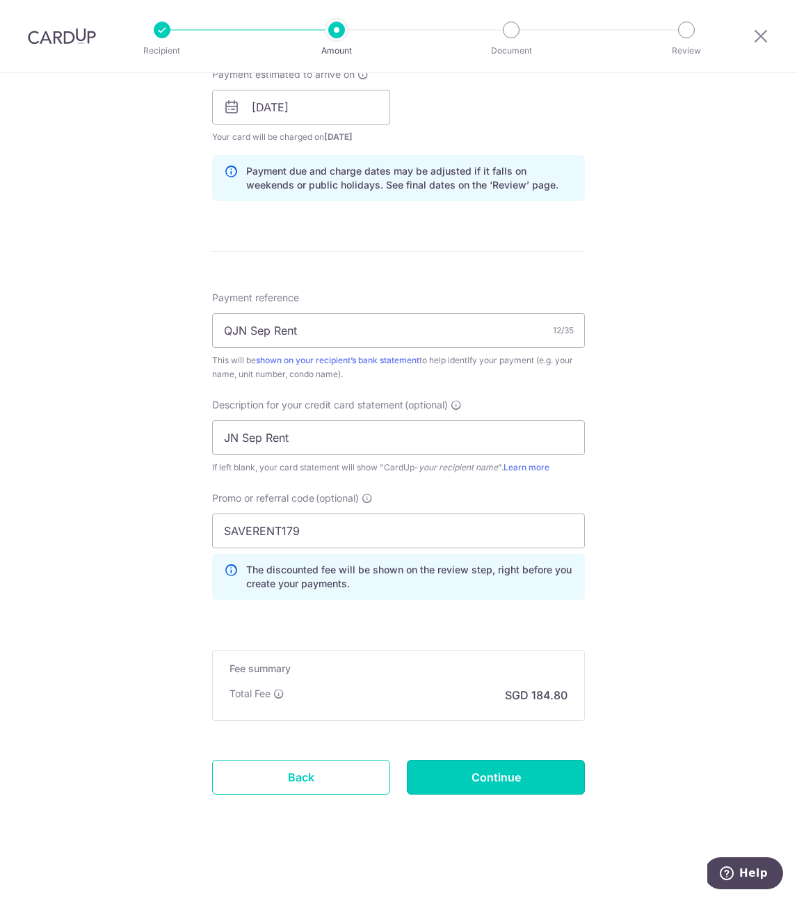
click at [495, 776] on input "Continue" at bounding box center [496, 777] width 178 height 35
type input "Create Schedule"
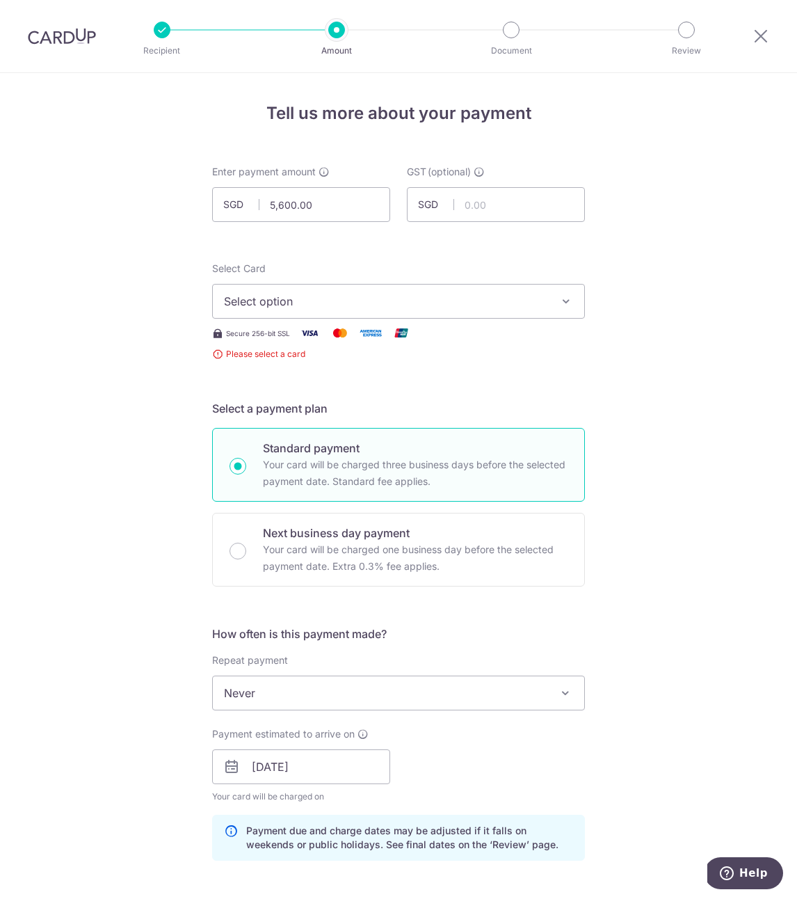
click at [390, 301] on span "Select option" at bounding box center [386, 301] width 324 height 17
click at [342, 344] on span "Add credit card" at bounding box center [411, 340] width 324 height 14
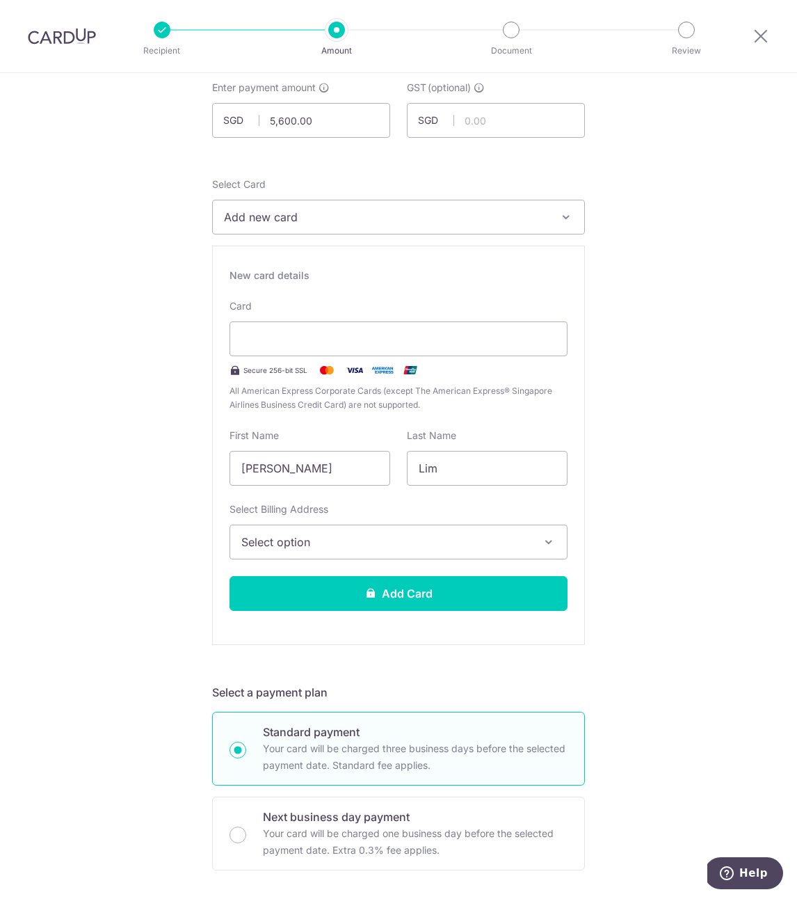
scroll to position [83, 0]
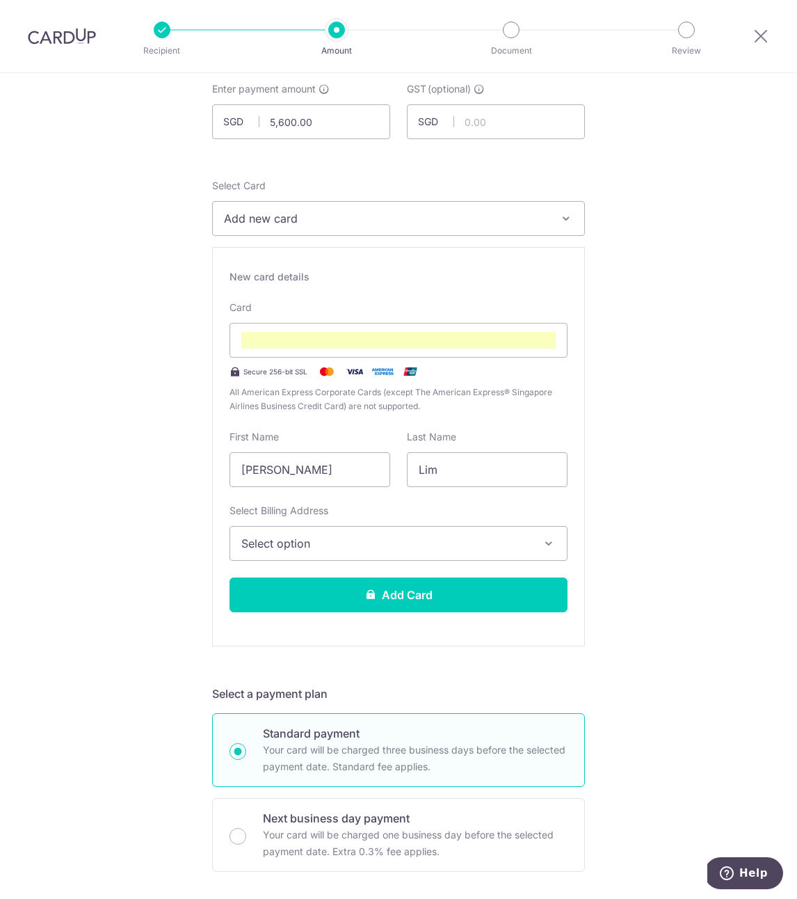
click at [419, 555] on button "Select option" at bounding box center [399, 543] width 338 height 35
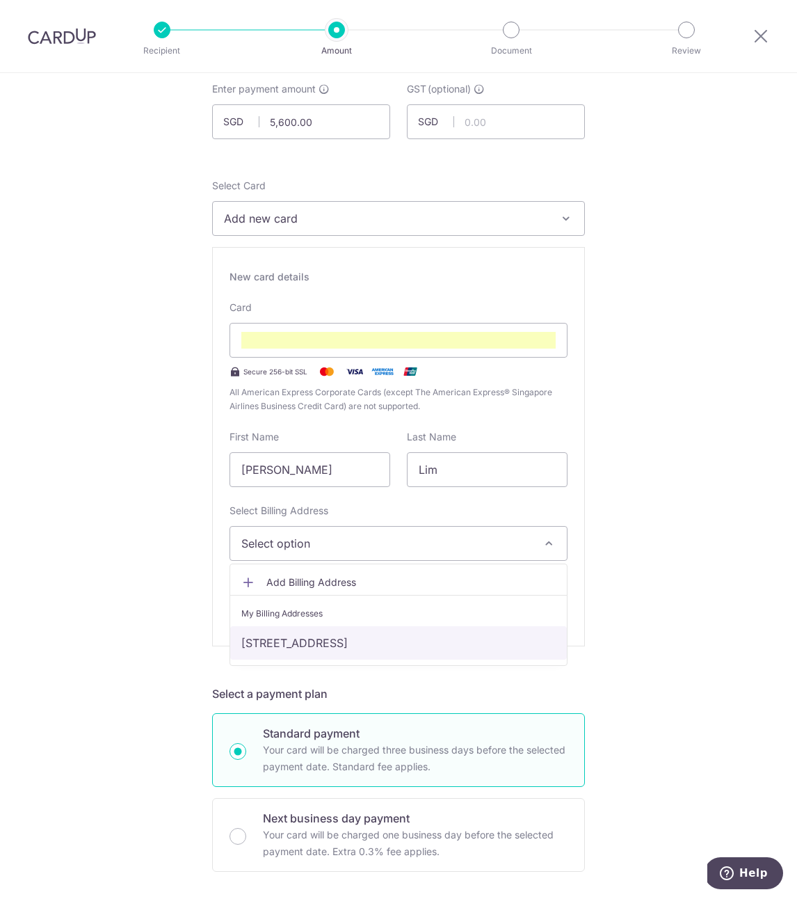
click at [347, 644] on link "[STREET_ADDRESS]" at bounding box center [398, 642] width 337 height 33
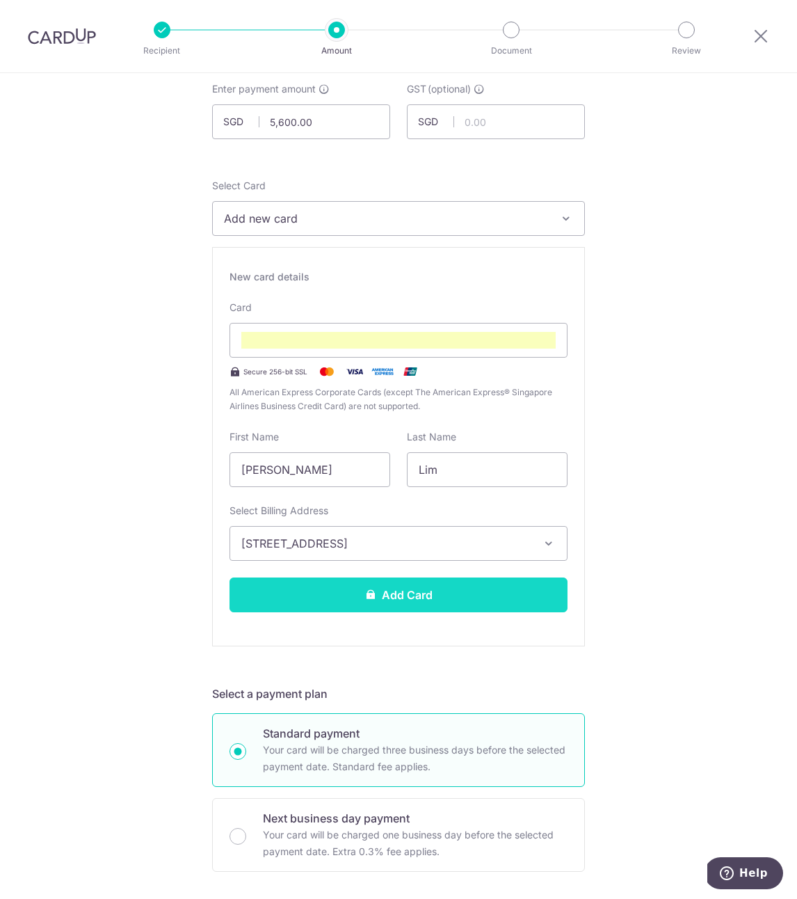
click at [408, 586] on button "Add Card" at bounding box center [399, 595] width 338 height 35
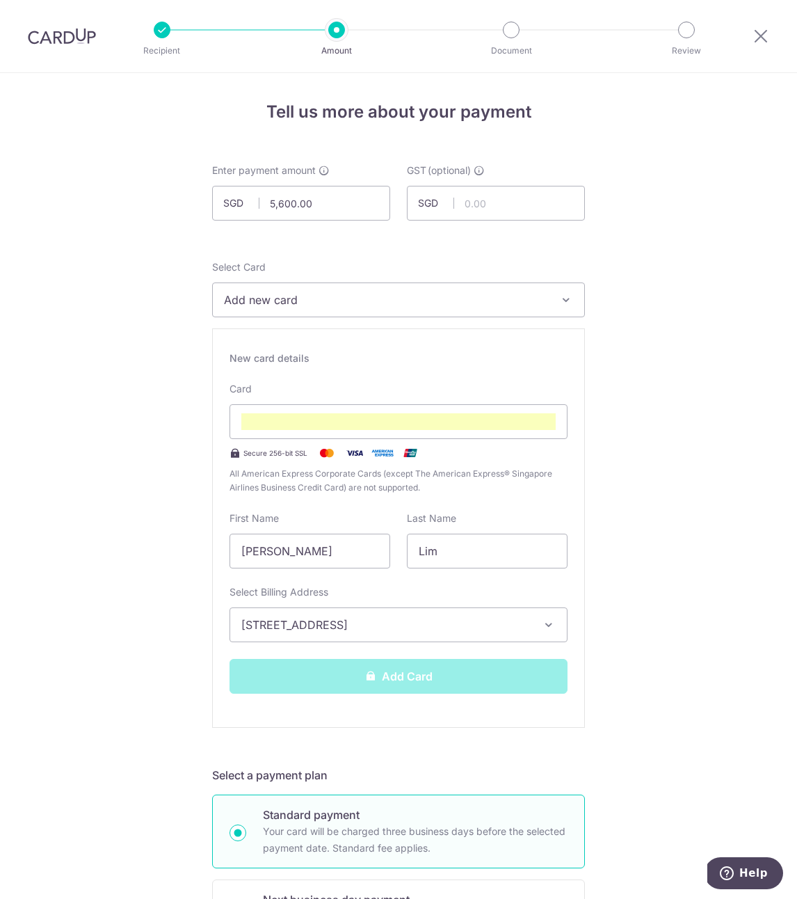
scroll to position [0, 0]
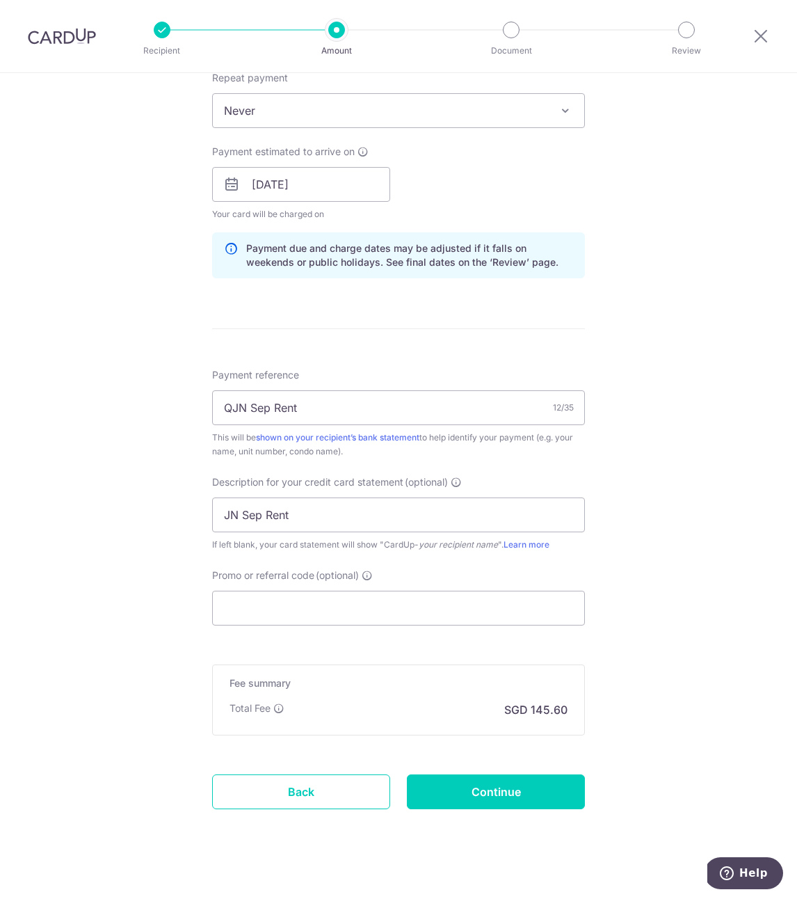
scroll to position [583, 0]
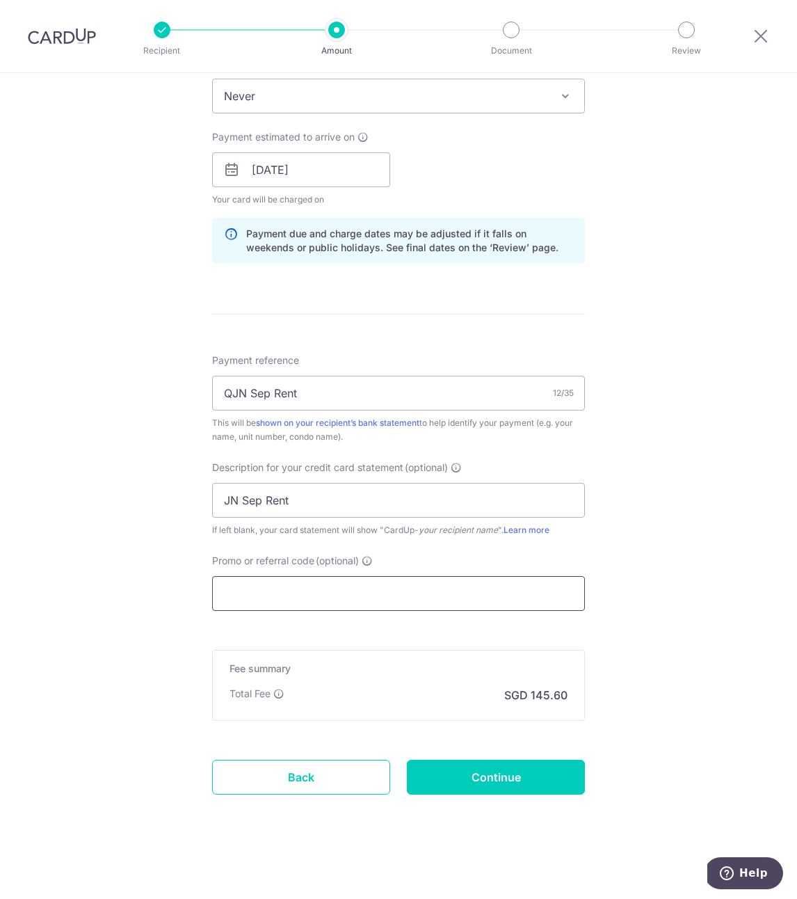
click at [420, 598] on input "Promo or referral code (optional)" at bounding box center [398, 593] width 373 height 35
paste input "SAVERENT179"
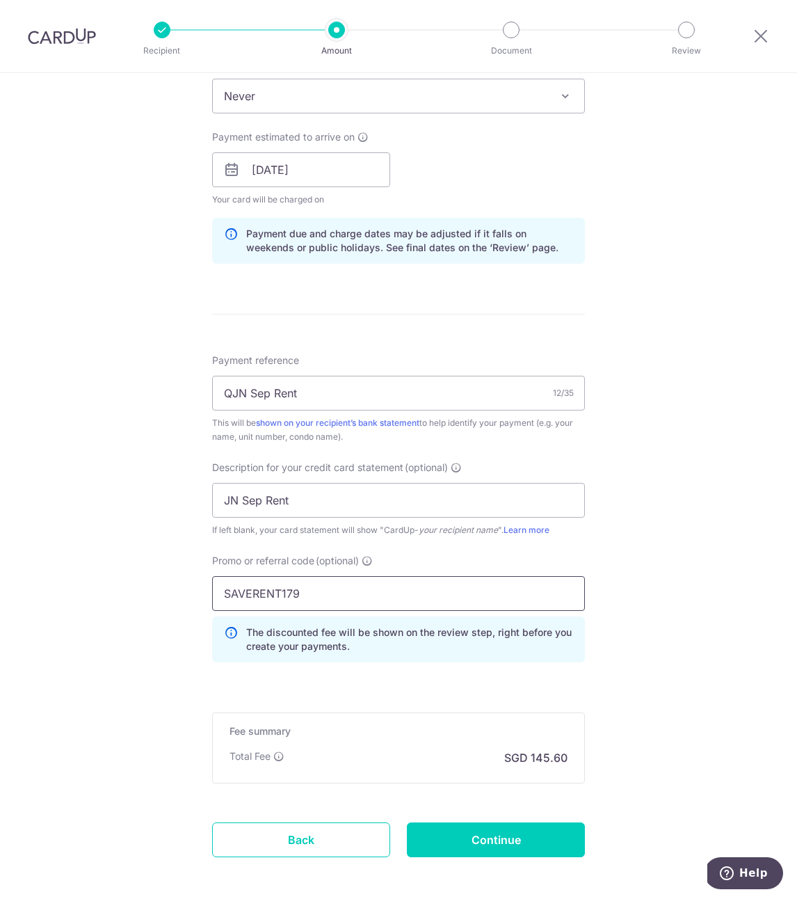
type input "SAVERENT179"
click at [656, 679] on div "Tell us more about your payment Enter payment amount SGD 5,600.00 5600.00 GST (…" at bounding box center [398, 226] width 797 height 1472
click at [477, 832] on input "Continue" at bounding box center [496, 840] width 178 height 35
type input "Create Schedule"
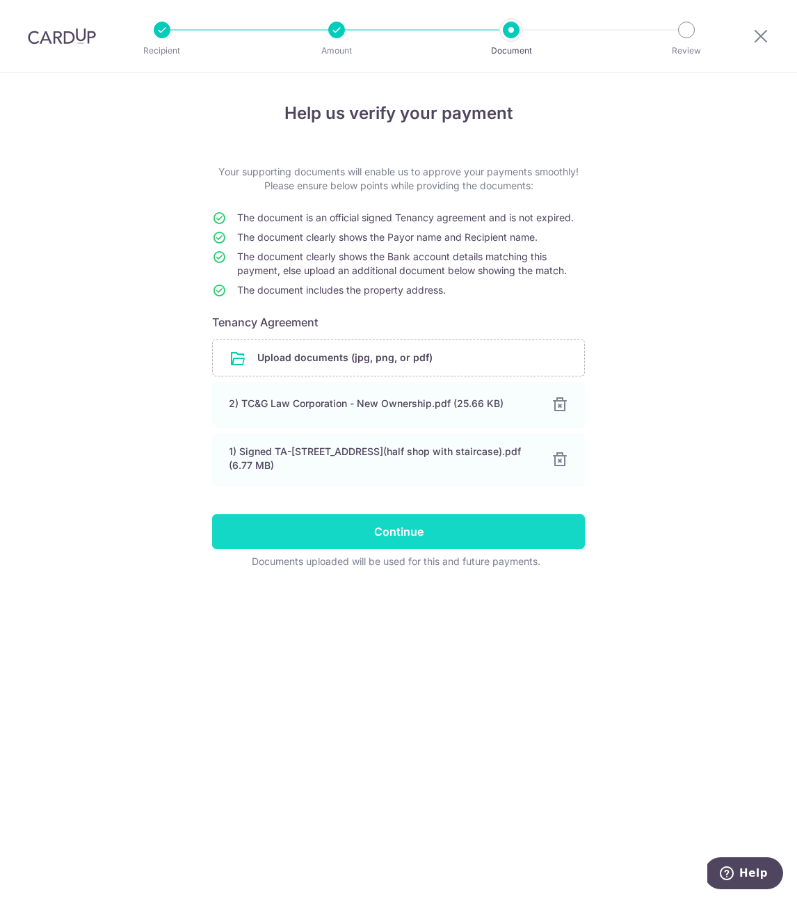
click at [413, 534] on input "Continue" at bounding box center [398, 531] width 373 height 35
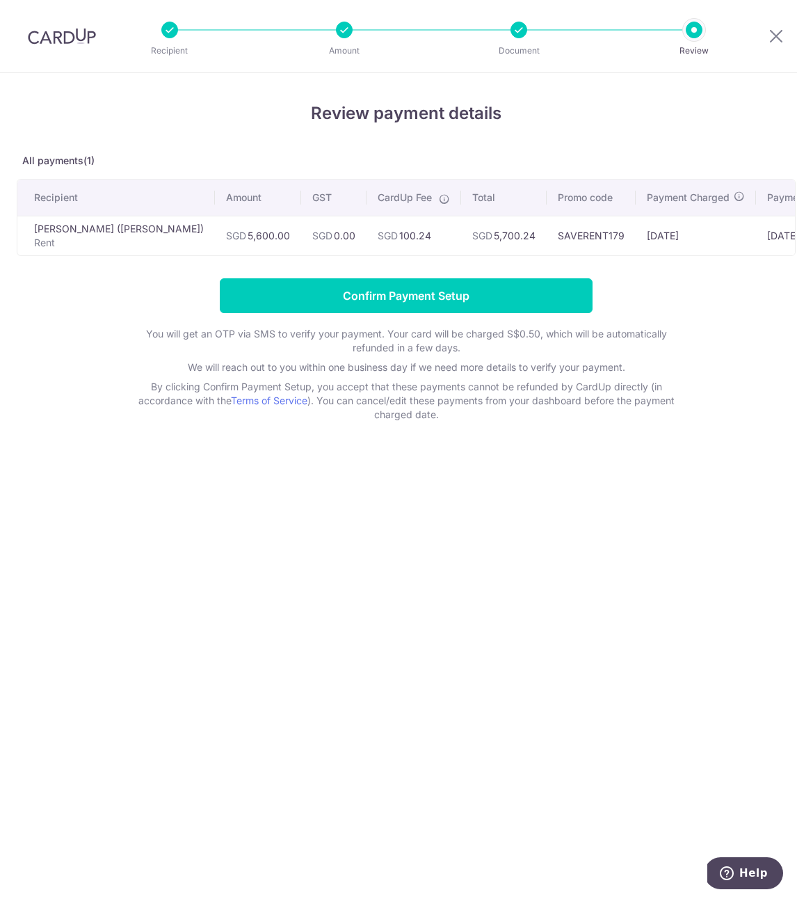
drag, startPoint x: 244, startPoint y: 502, endPoint x: 232, endPoint y: 499, distance: 11.5
click at [243, 502] on div "Review payment details All payments(1) Recipient Amount GST CardUp Fee Total Pr…" at bounding box center [406, 486] width 813 height 826
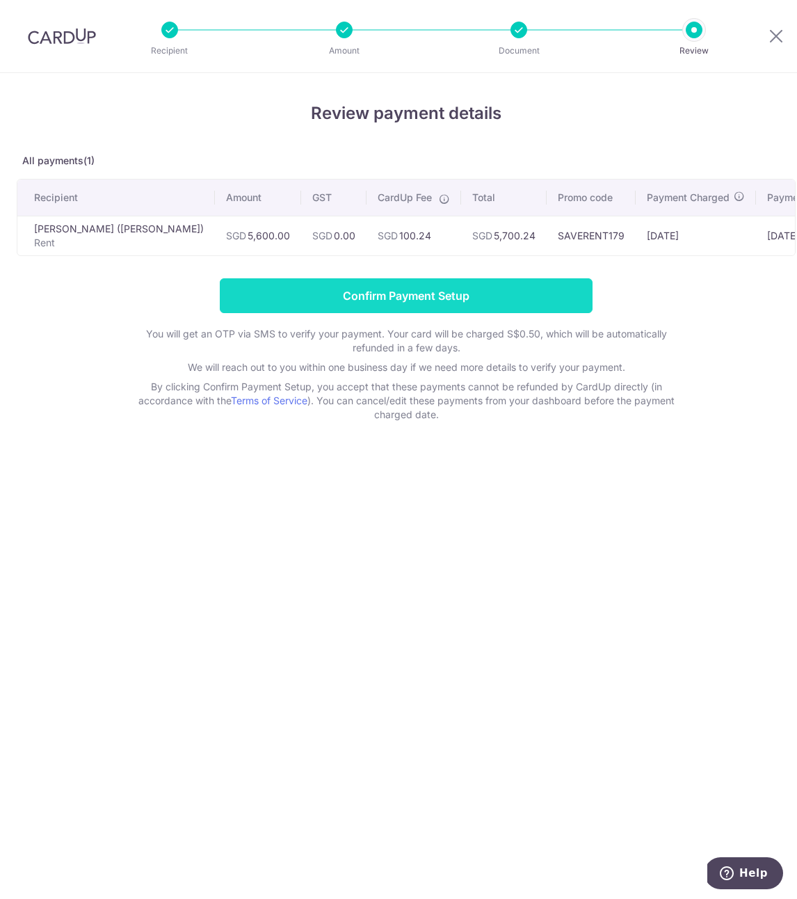
click at [398, 305] on input "Confirm Payment Setup" at bounding box center [406, 295] width 373 height 35
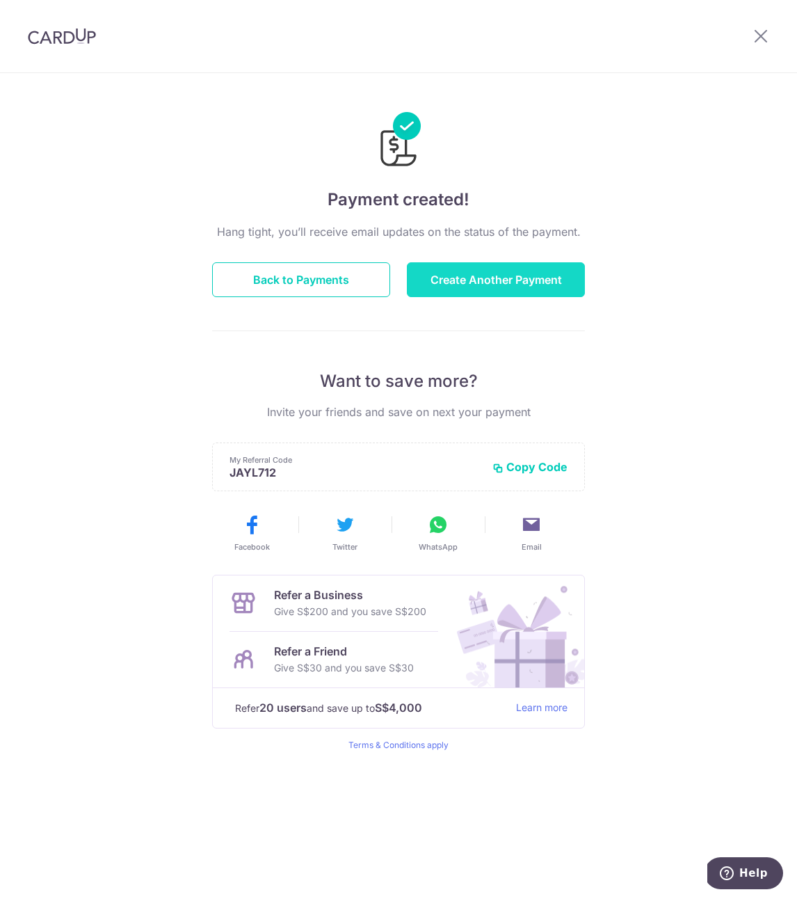
click at [491, 281] on button "Create Another Payment" at bounding box center [496, 279] width 178 height 35
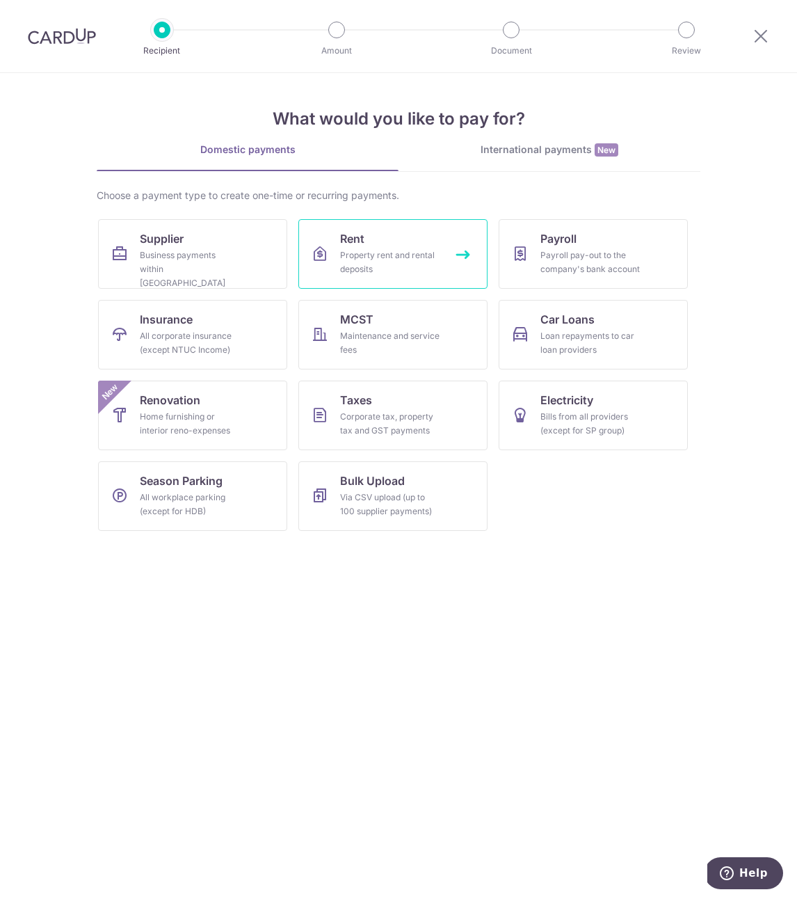
click at [413, 278] on link "Rent Property rent and rental deposits" at bounding box center [393, 254] width 189 height 70
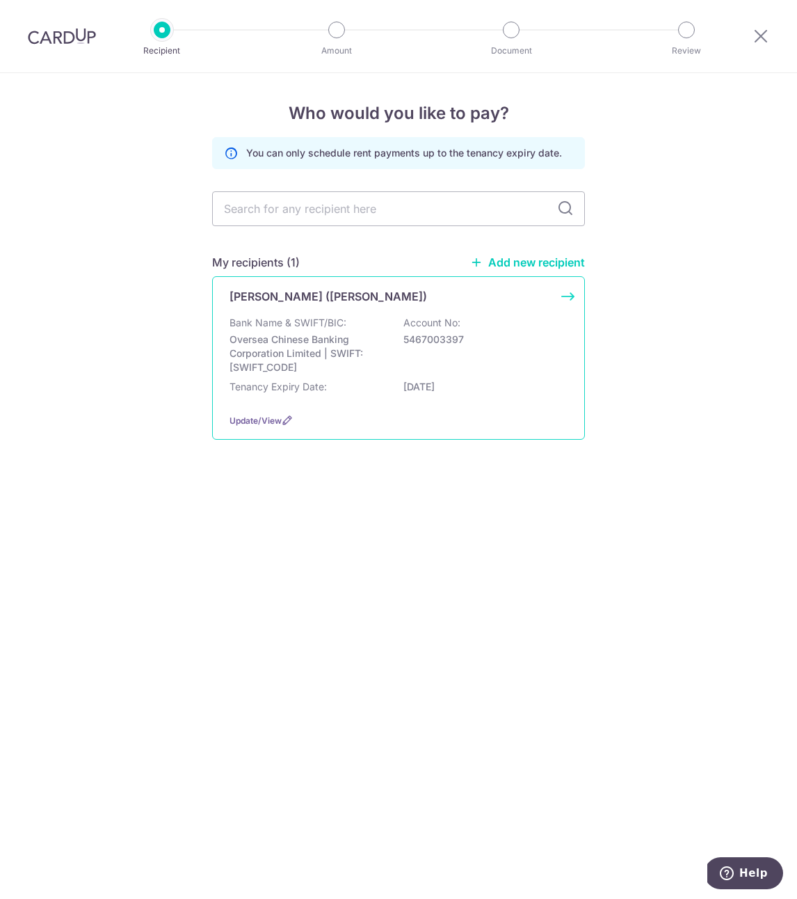
click at [360, 346] on p "Oversea Chinese Banking Corporation Limited | SWIFT: OCBCSGSGXXX" at bounding box center [308, 354] width 156 height 42
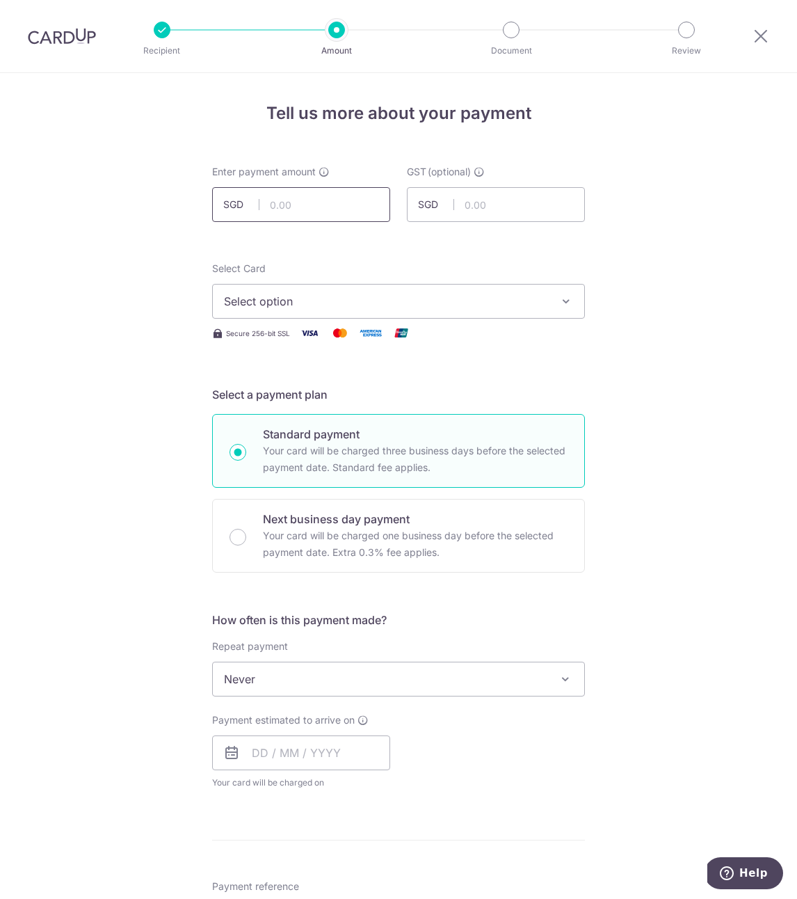
click at [326, 212] on input "text" at bounding box center [301, 204] width 178 height 35
type input "5,300.00"
click at [429, 301] on span "Select option" at bounding box center [386, 301] width 324 height 17
click at [363, 332] on link "Add credit card" at bounding box center [399, 340] width 372 height 25
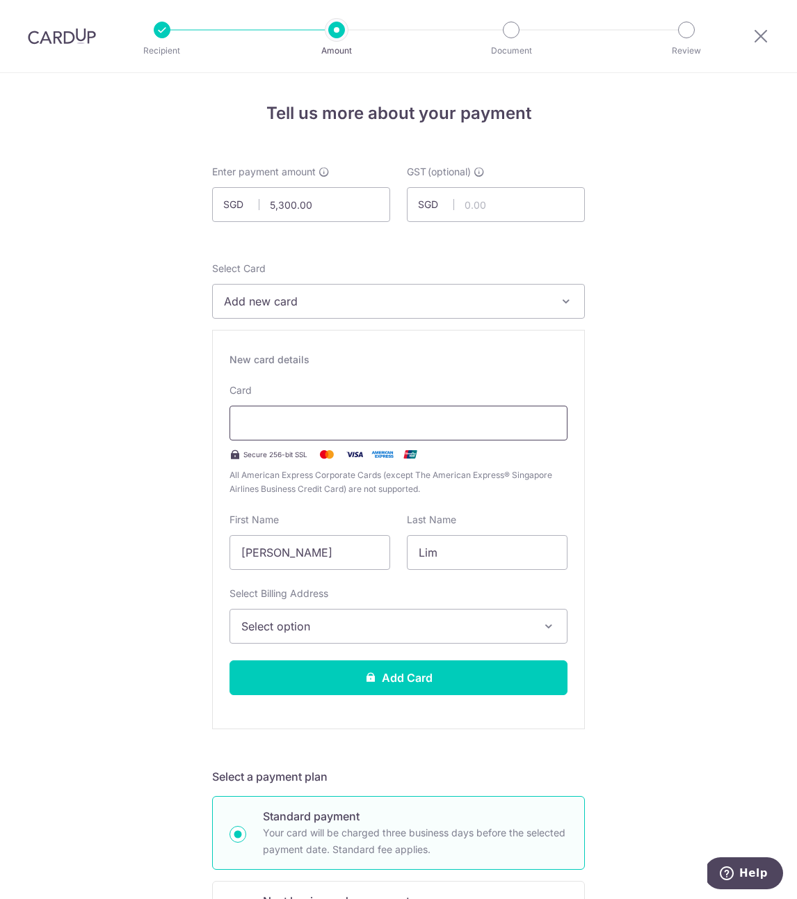
click at [367, 434] on div at bounding box center [399, 423] width 338 height 35
click at [324, 569] on div "New card details Card Secure 256-bit SSL All American Express Corporate Cards (…" at bounding box center [398, 529] width 373 height 399
click at [331, 557] on input "[PERSON_NAME]" at bounding box center [310, 552] width 161 height 35
type input "Zhi Qian"
type input "Foo"
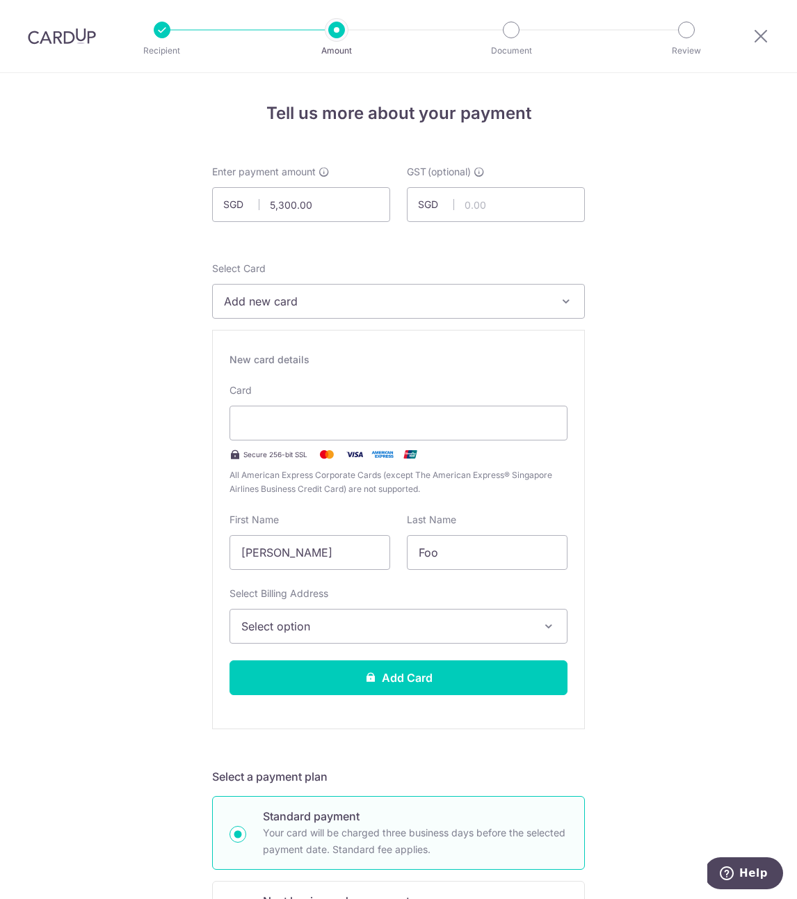
click at [303, 614] on button "Select option" at bounding box center [399, 626] width 338 height 35
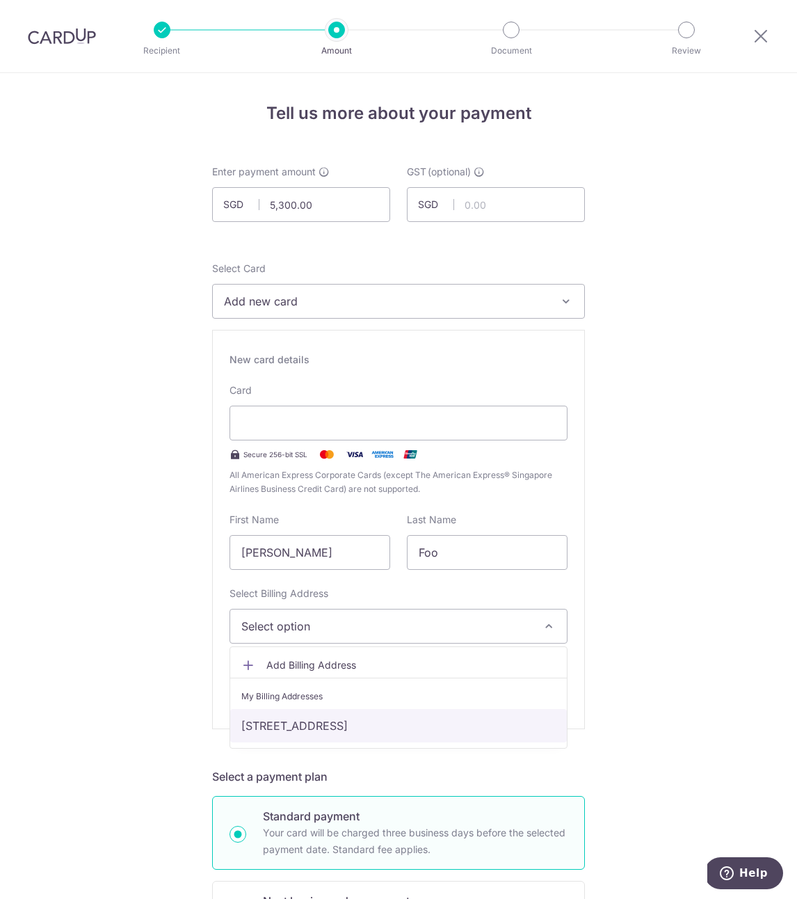
click at [286, 725] on link "310C Punggol Walk, #03-606, Singapore, Singapore, Singapore-823310" at bounding box center [398, 725] width 337 height 33
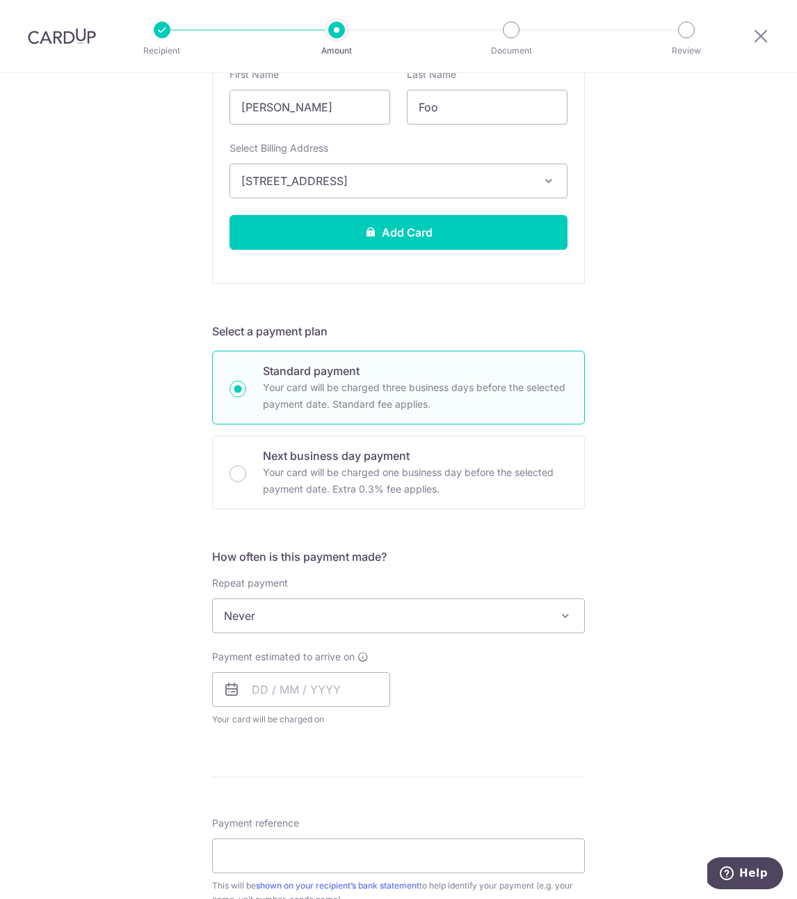
scroll to position [466, 0]
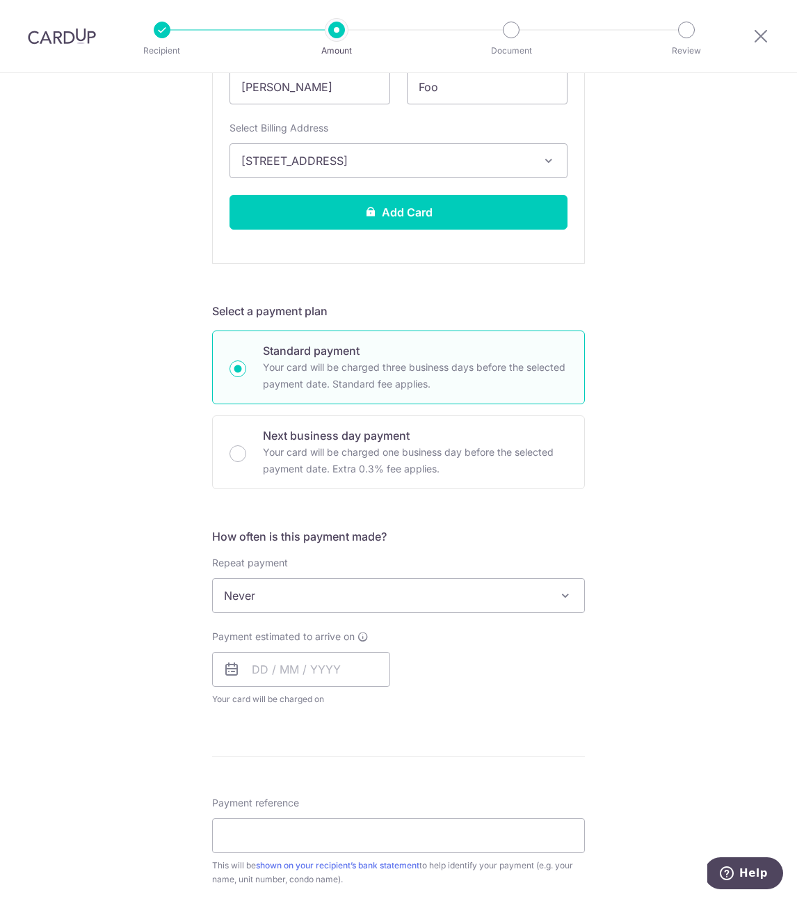
click at [363, 589] on span "Never" at bounding box center [399, 595] width 372 height 33
click at [289, 666] on input "text" at bounding box center [301, 669] width 178 height 35
click at [241, 816] on link "14" at bounding box center [241, 824] width 22 height 22
type input "[DATE]"
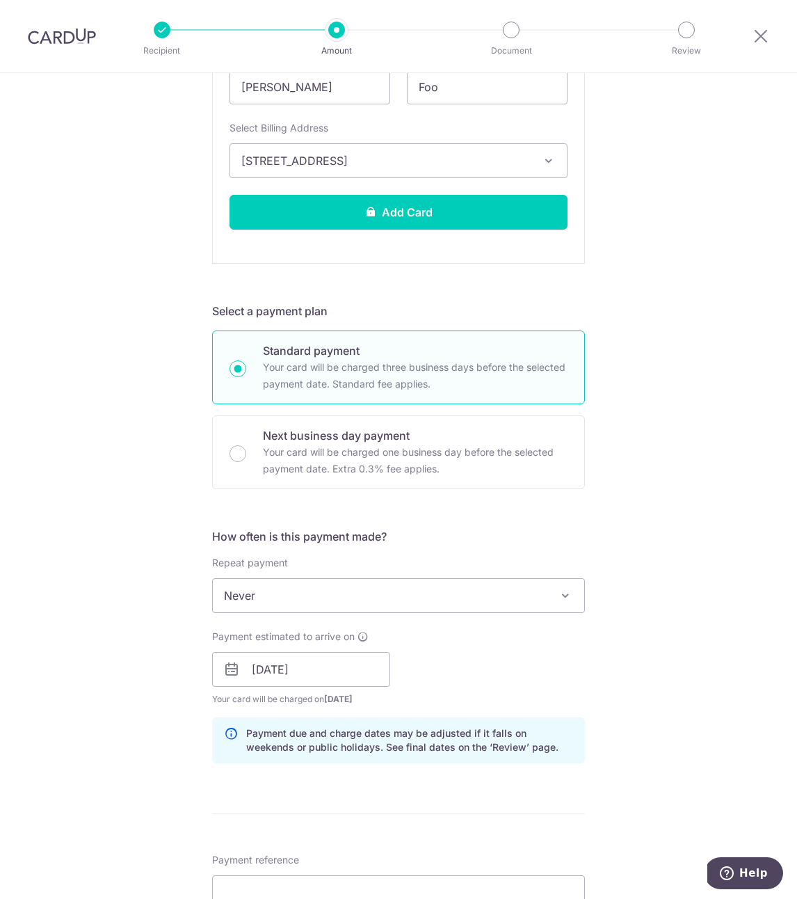
click at [81, 745] on div "Tell us more about your payment Enter payment amount SGD 5,300.00 5300.00 GST (…" at bounding box center [398, 503] width 797 height 1791
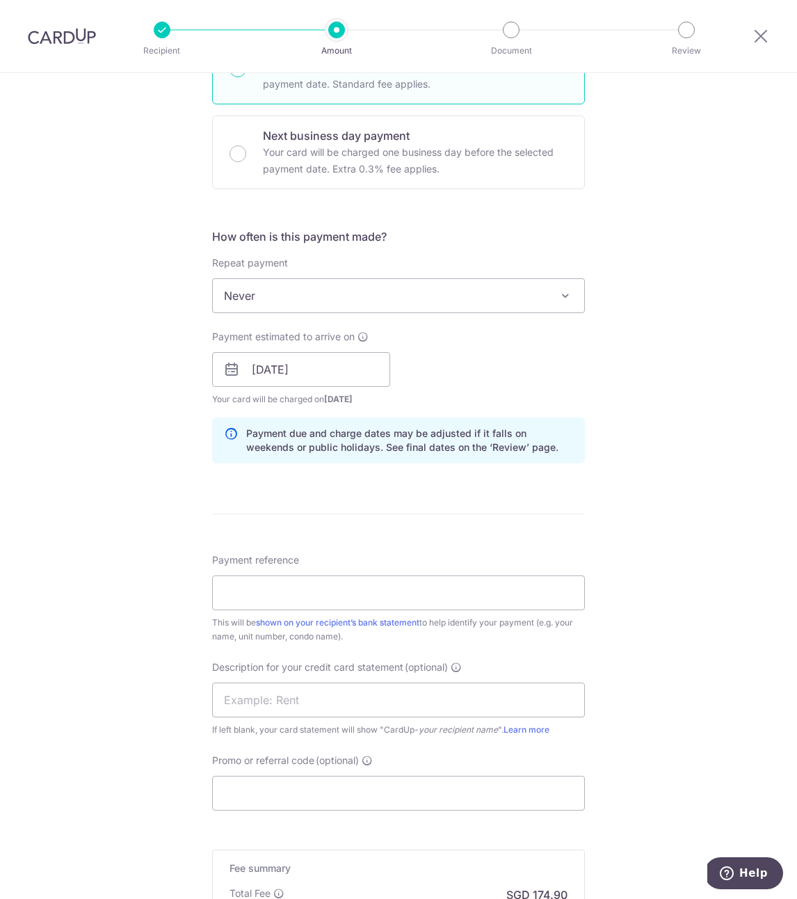
scroll to position [767, 0]
click at [381, 591] on input "Payment reference" at bounding box center [398, 591] width 373 height 35
paste input "SAVERENT179"
type input "SAVERENT179"
click at [312, 788] on input "Promo or referral code (optional)" at bounding box center [398, 791] width 373 height 35
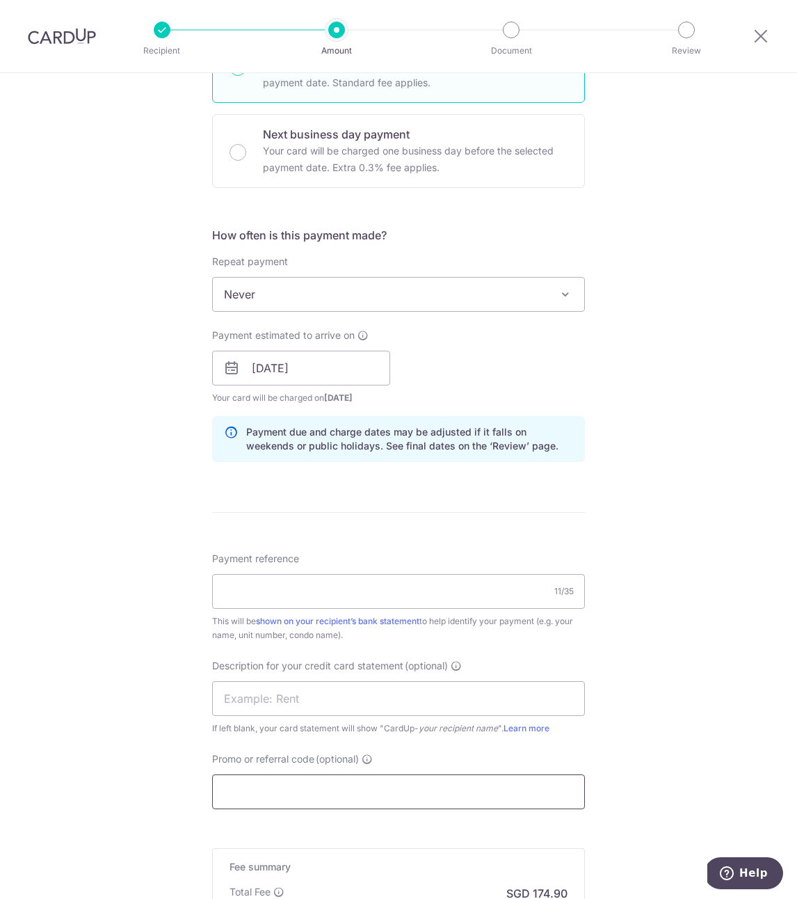
paste input "SAVERENT179"
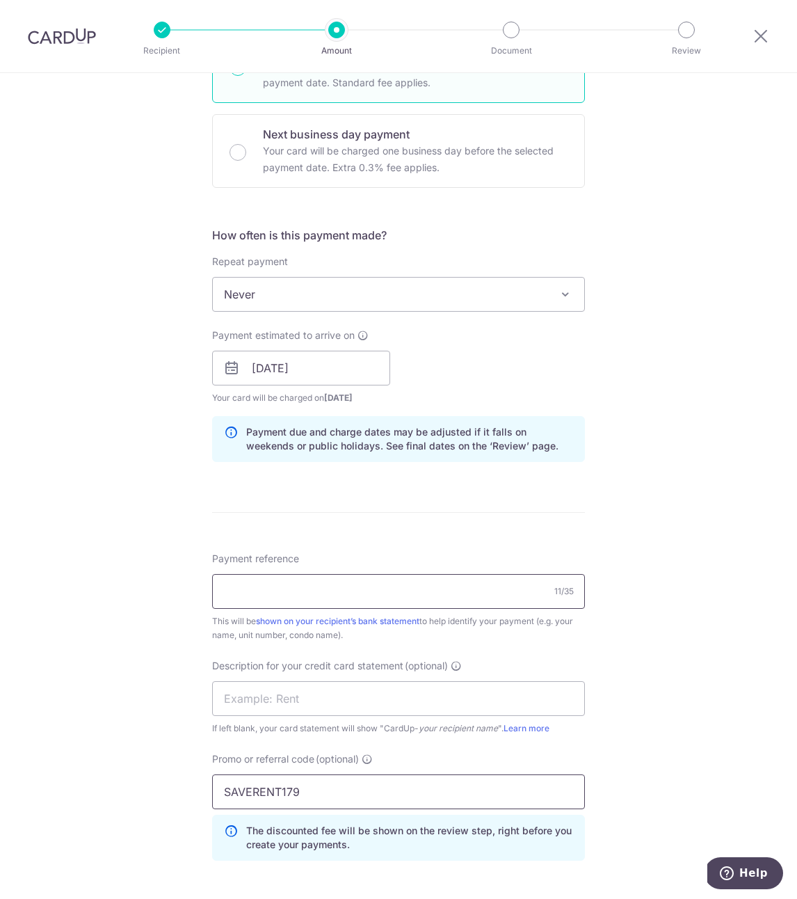
type input "SAVERENT179"
click at [406, 590] on input "Payment reference" at bounding box center [398, 591] width 373 height 35
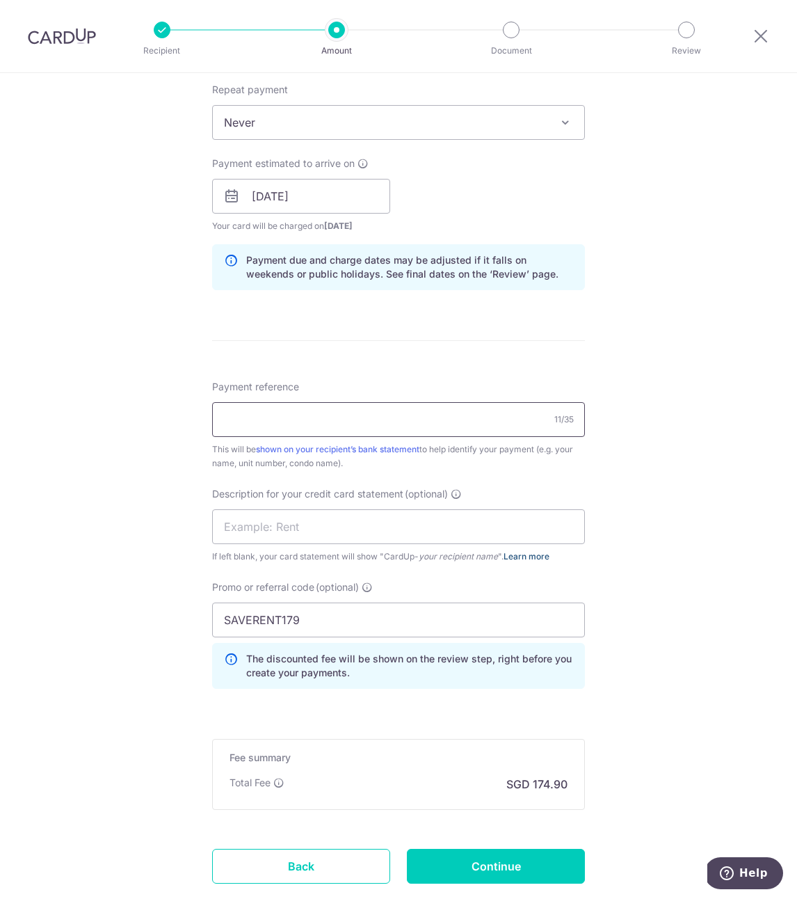
scroll to position [939, 0]
click at [406, 427] on input "Payment reference" at bounding box center [398, 419] width 373 height 35
type input "QJN Sep Rent"
click at [302, 521] on input "text" at bounding box center [398, 526] width 373 height 35
type input "Q"
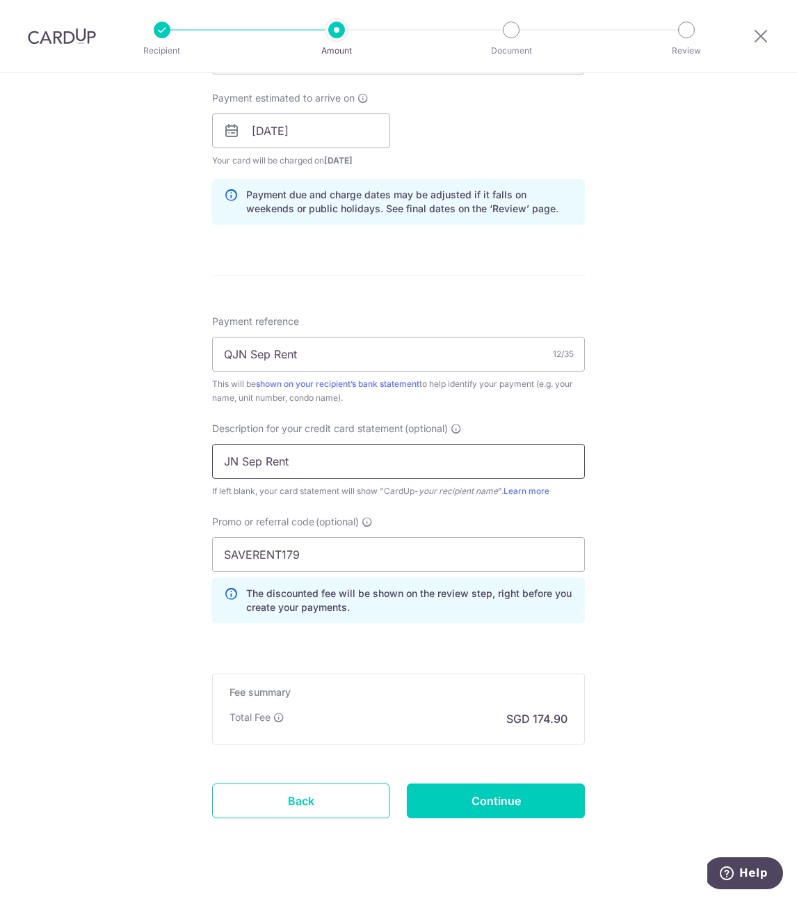
scroll to position [1028, 0]
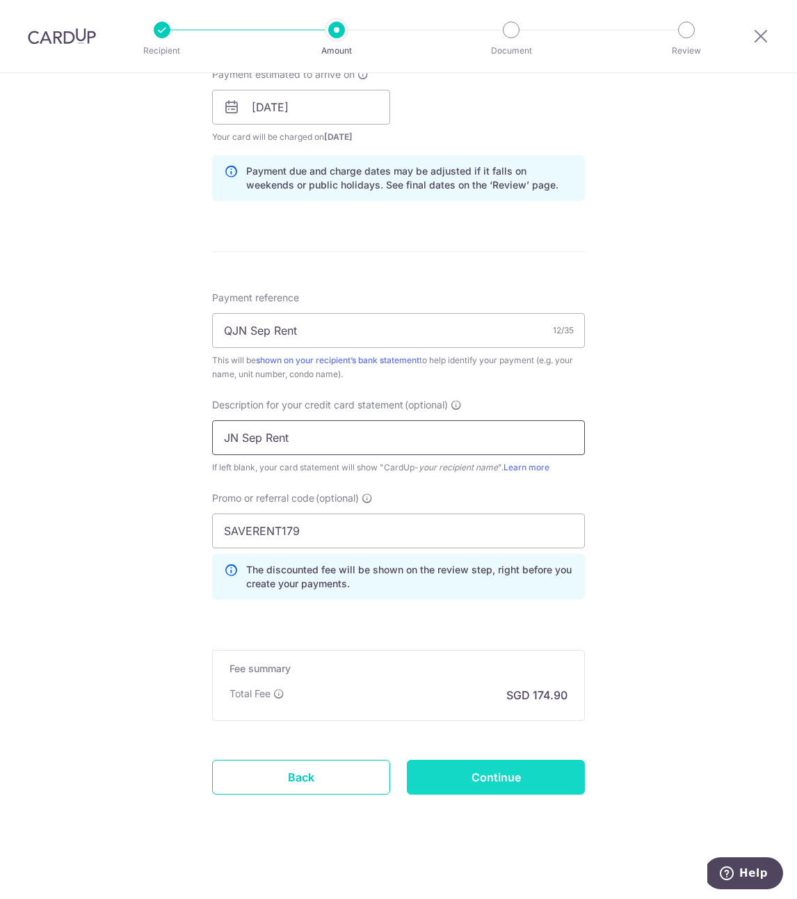
type input "JN Sep Rent"
click at [505, 770] on input "Continue" at bounding box center [496, 777] width 178 height 35
type input "Create Schedule"
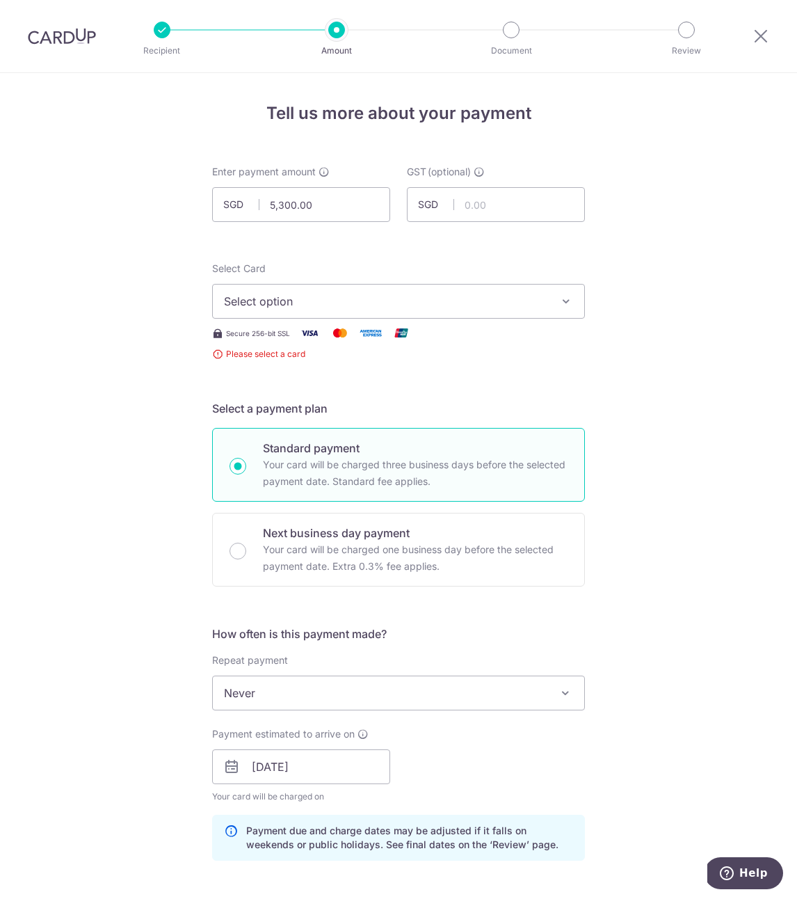
click at [436, 300] on span "Select option" at bounding box center [386, 301] width 324 height 17
click at [362, 358] on li "Your Cards" at bounding box center [399, 368] width 372 height 31
click at [410, 311] on button "Select option" at bounding box center [398, 301] width 373 height 35
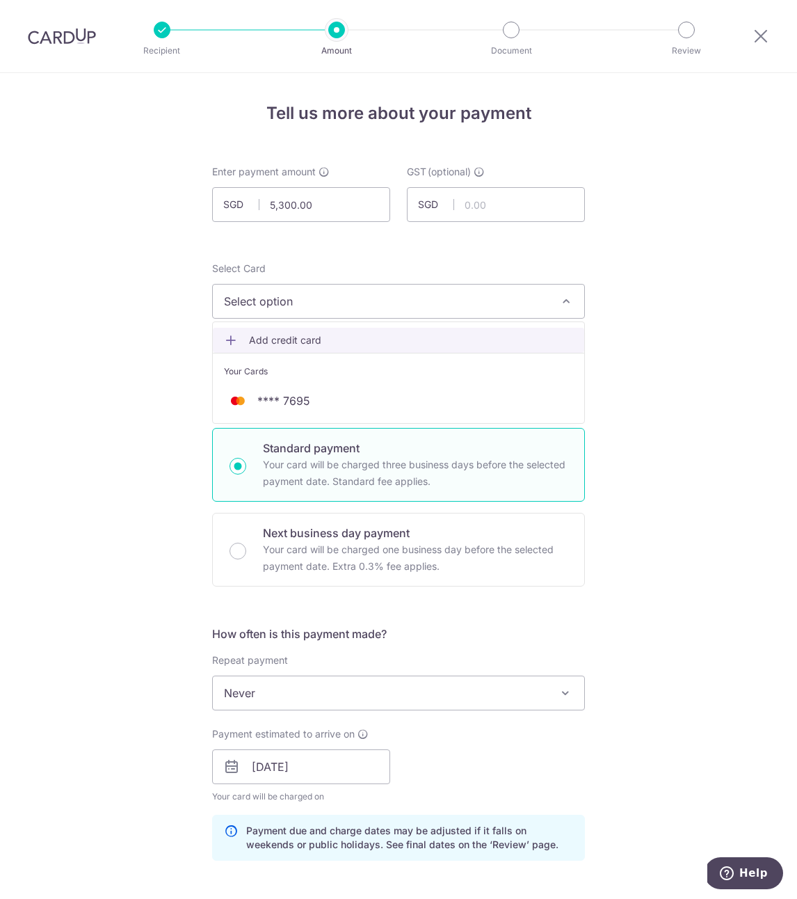
click at [315, 336] on span "Add credit card" at bounding box center [411, 340] width 324 height 14
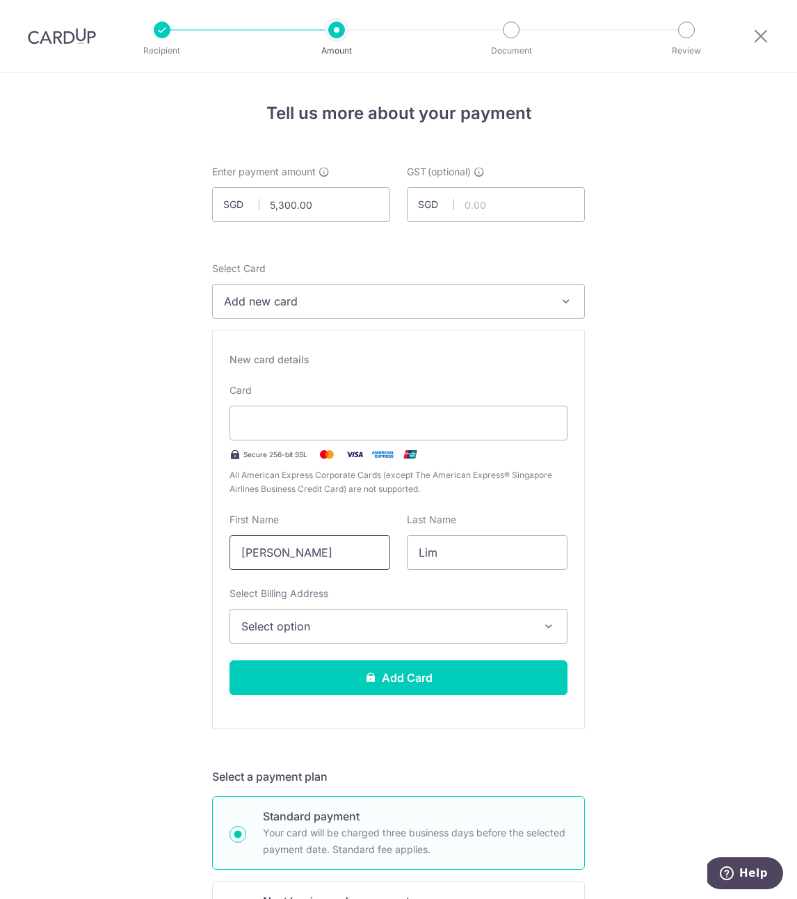
click at [301, 556] on input "[PERSON_NAME]" at bounding box center [310, 552] width 161 height 35
type input "[PERSON_NAME]"
type input "Foo"
click at [364, 616] on button "Select option" at bounding box center [399, 626] width 338 height 35
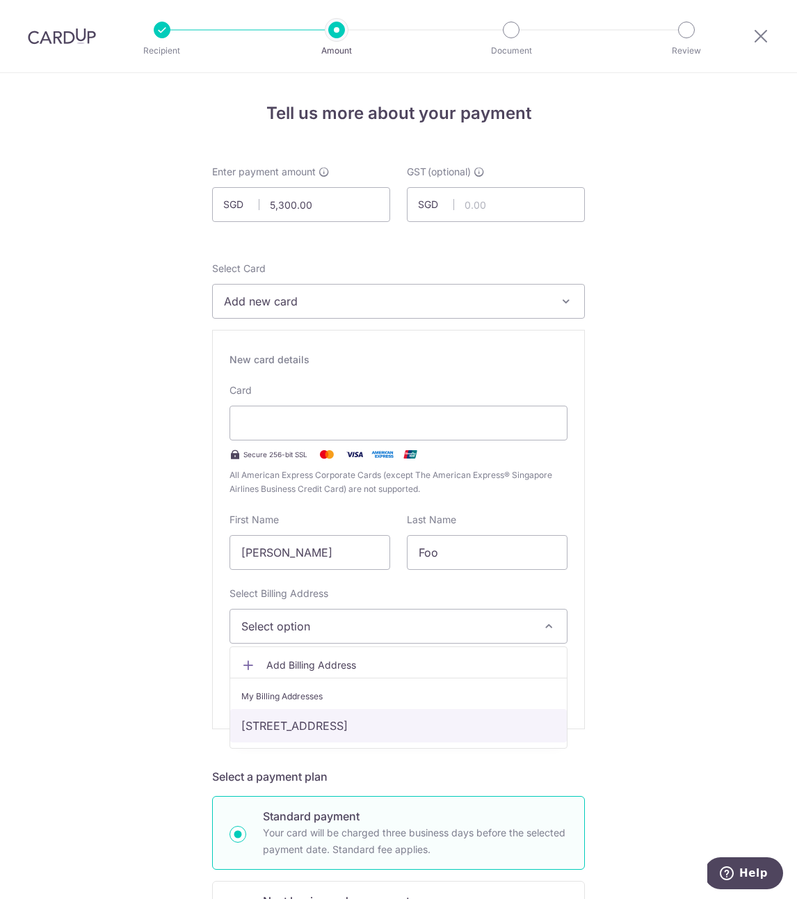
click at [325, 721] on link "[STREET_ADDRESS]" at bounding box center [398, 725] width 337 height 33
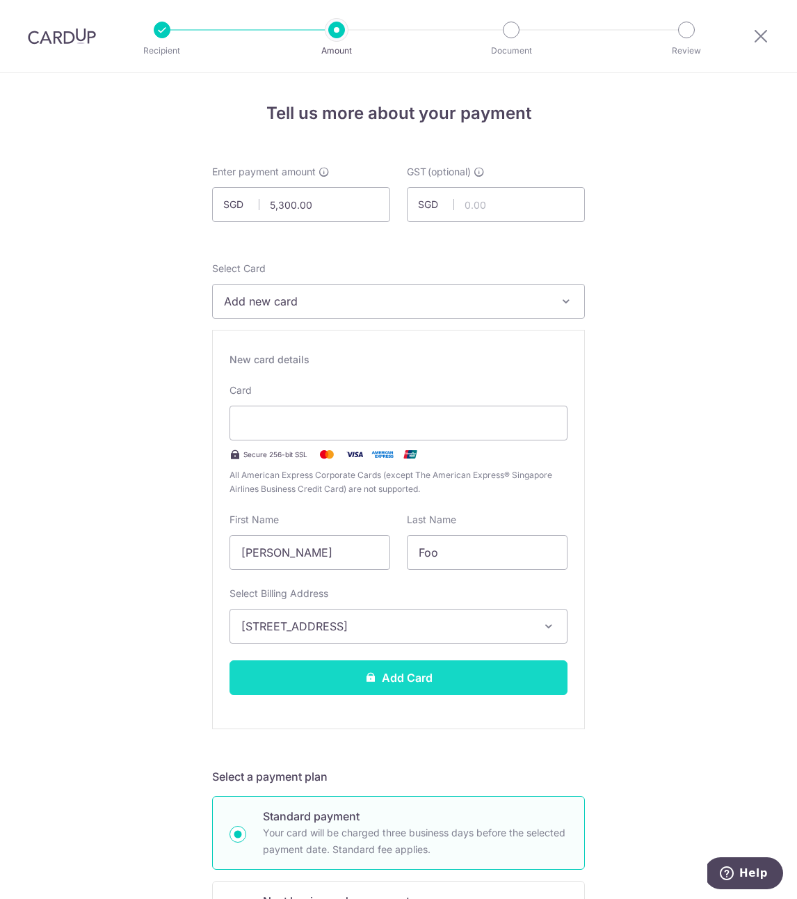
click at [365, 685] on button "Add Card" at bounding box center [399, 677] width 338 height 35
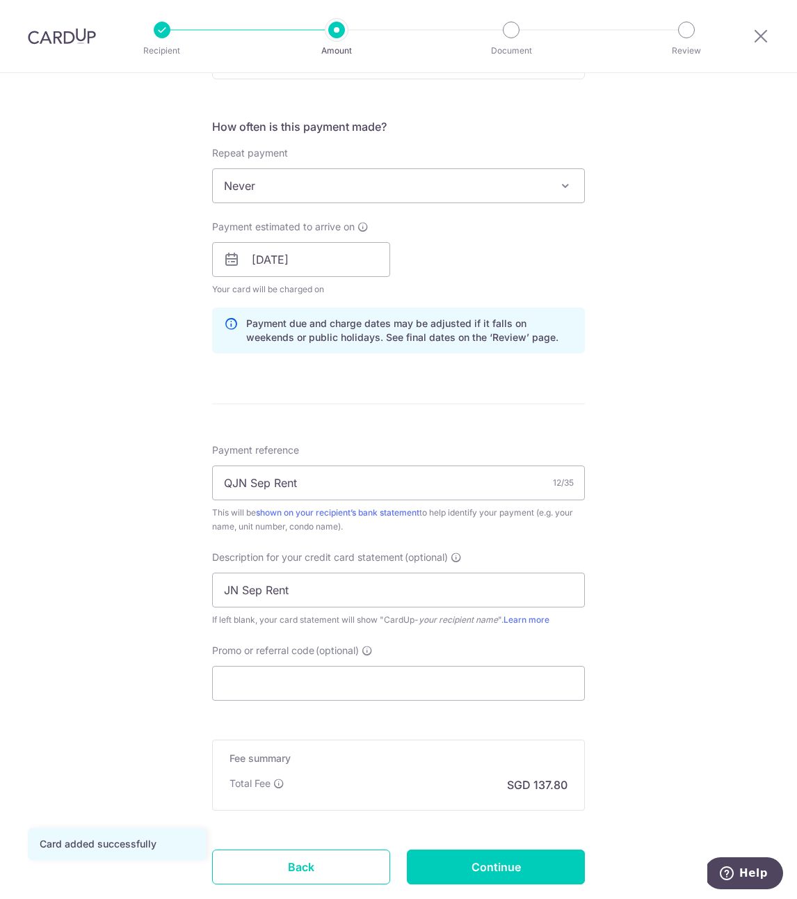
scroll to position [583, 0]
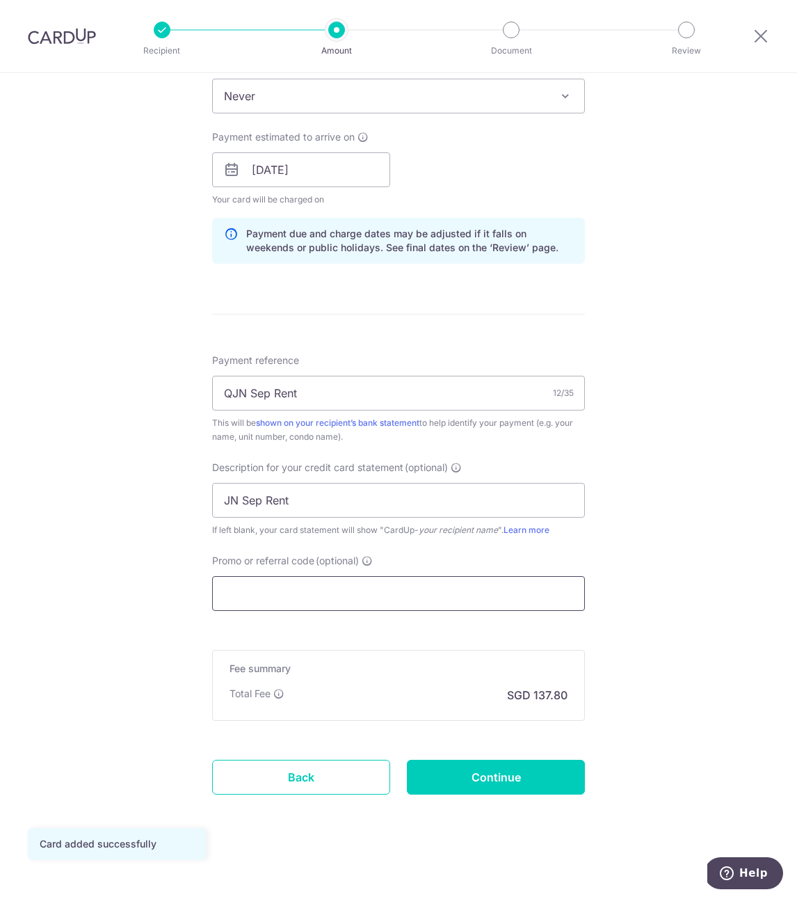
click at [515, 598] on input "Promo or referral code (optional)" at bounding box center [398, 593] width 373 height 35
paste input "SAVERENT179"
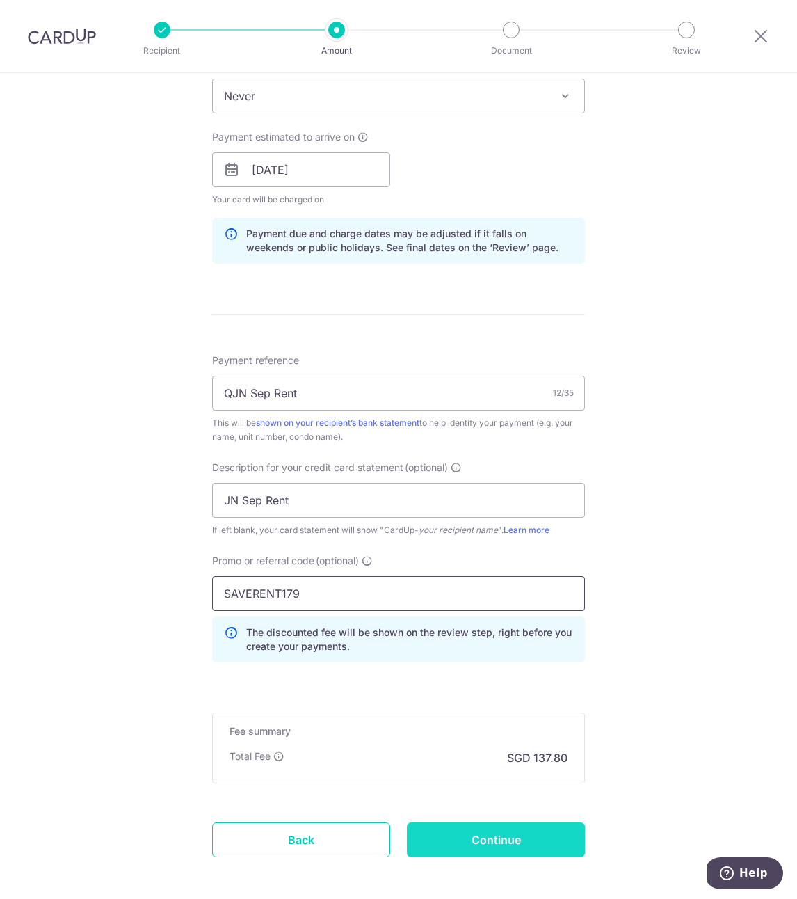
type input "SAVERENT179"
click at [545, 845] on input "Continue" at bounding box center [496, 840] width 178 height 35
type input "Create Schedule"
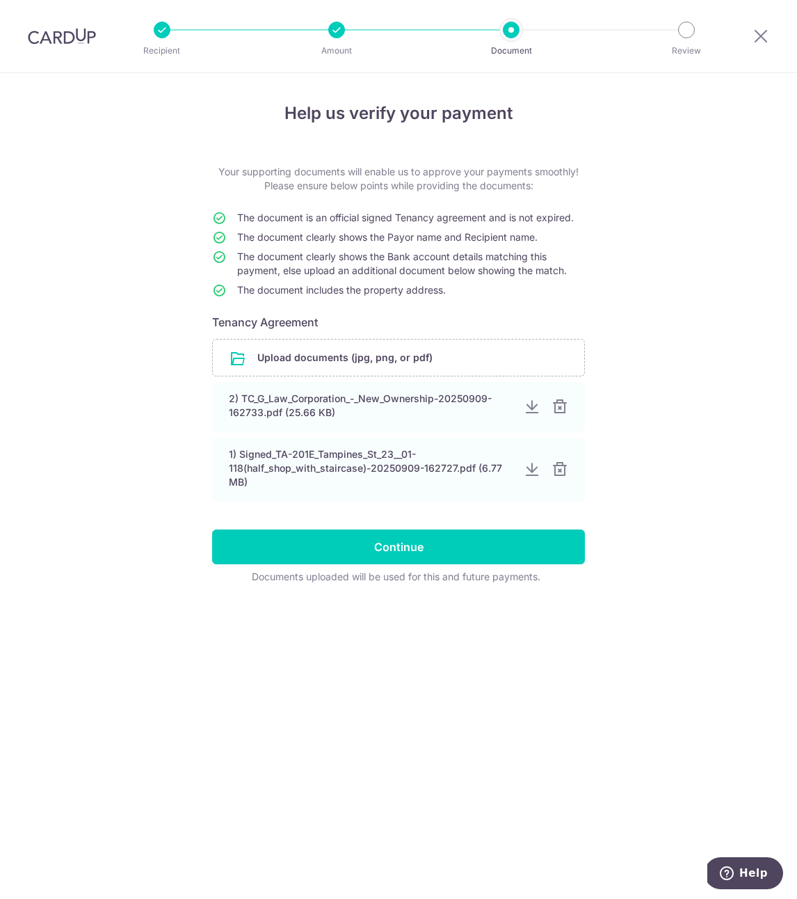
drag, startPoint x: 574, startPoint y: 675, endPoint x: 577, endPoint y: 570, distance: 105.1
click at [574, 674] on div "Help us verify your payment Your supporting documents will enable us to approve…" at bounding box center [398, 486] width 797 height 826
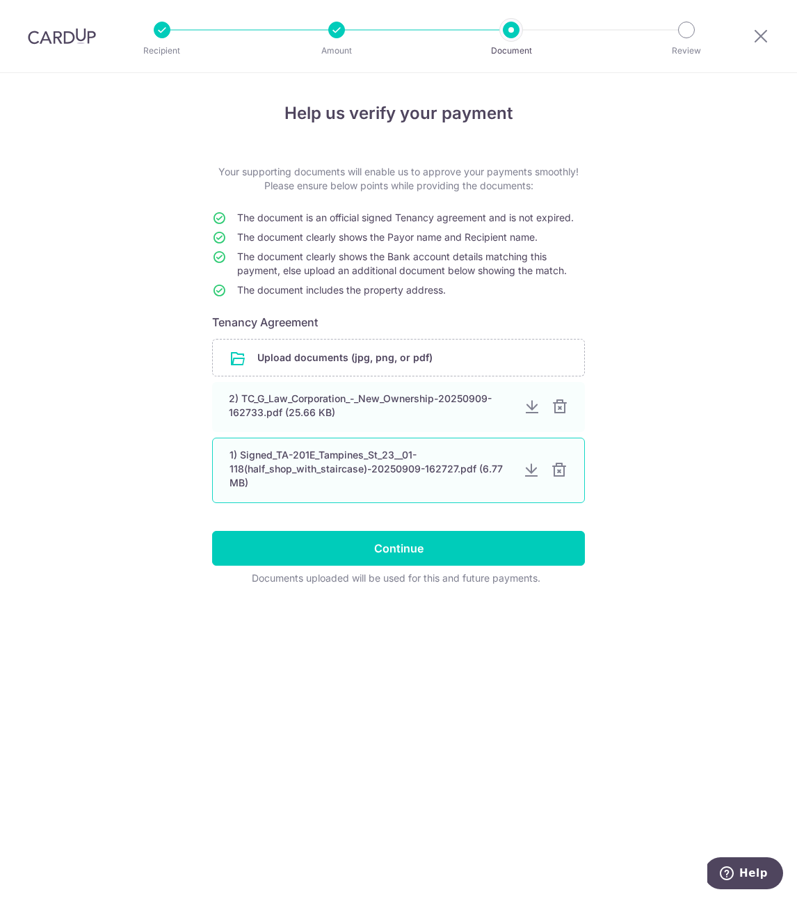
click at [561, 474] on div at bounding box center [559, 470] width 17 height 17
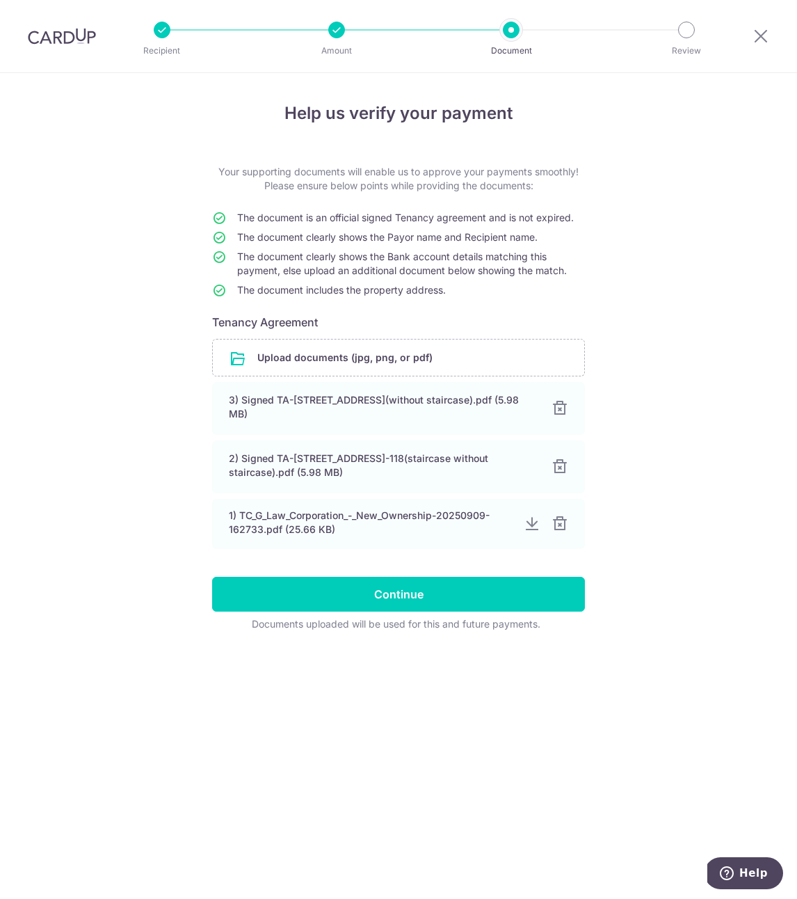
click at [665, 439] on div "Help us verify your payment Your supporting documents will enable us to approve…" at bounding box center [398, 486] width 797 height 826
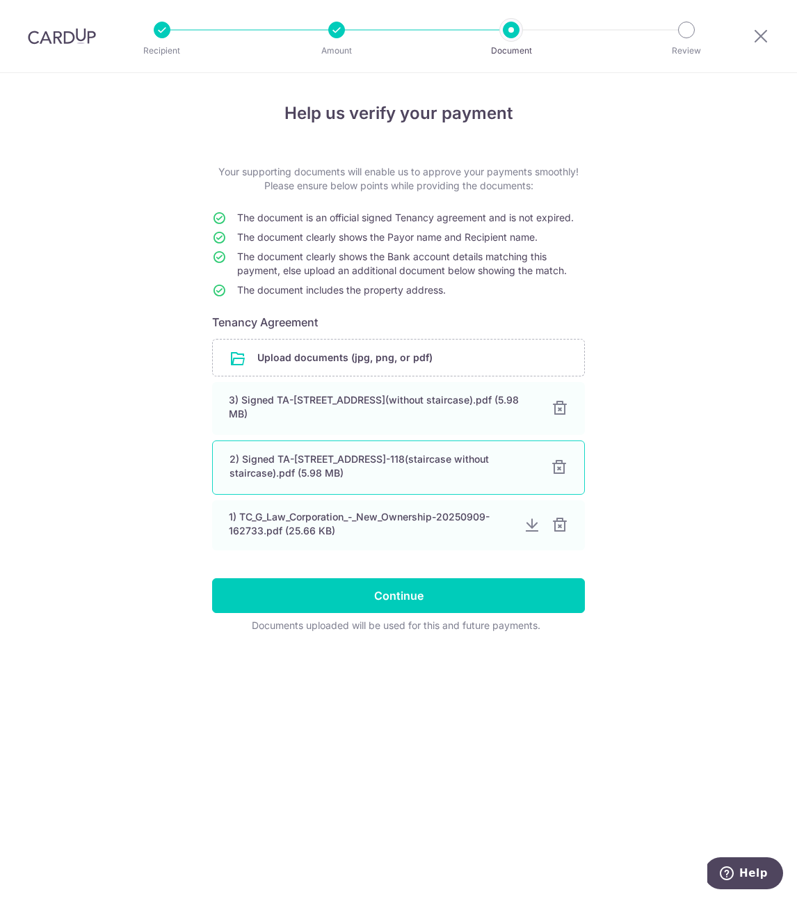
click at [559, 470] on div at bounding box center [559, 467] width 17 height 17
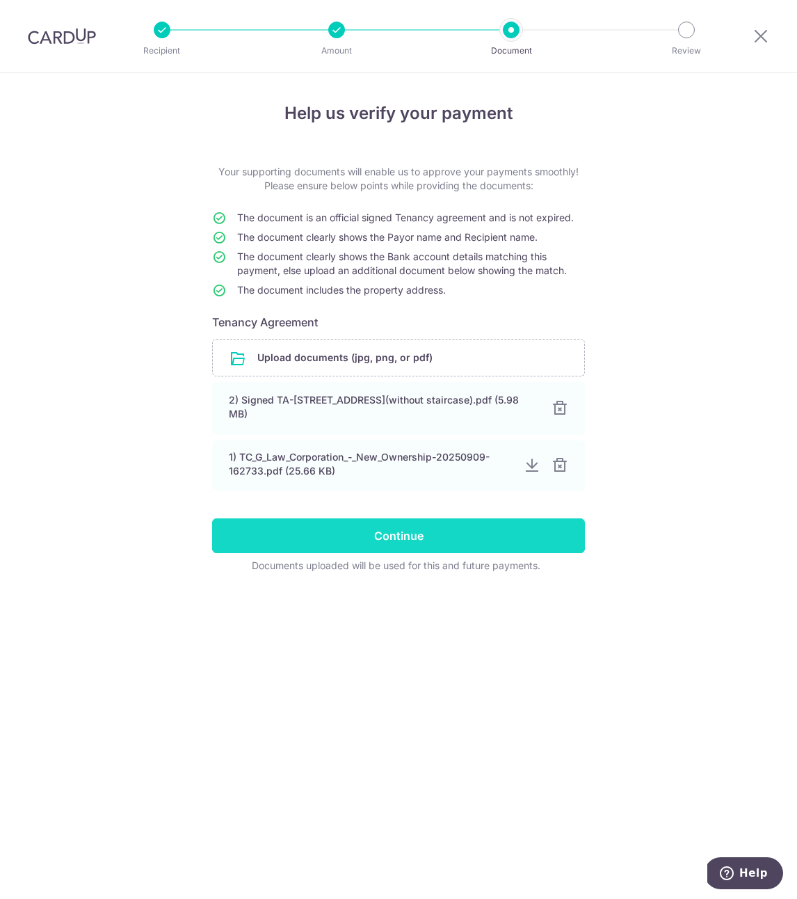
click at [387, 537] on input "Continue" at bounding box center [398, 535] width 373 height 35
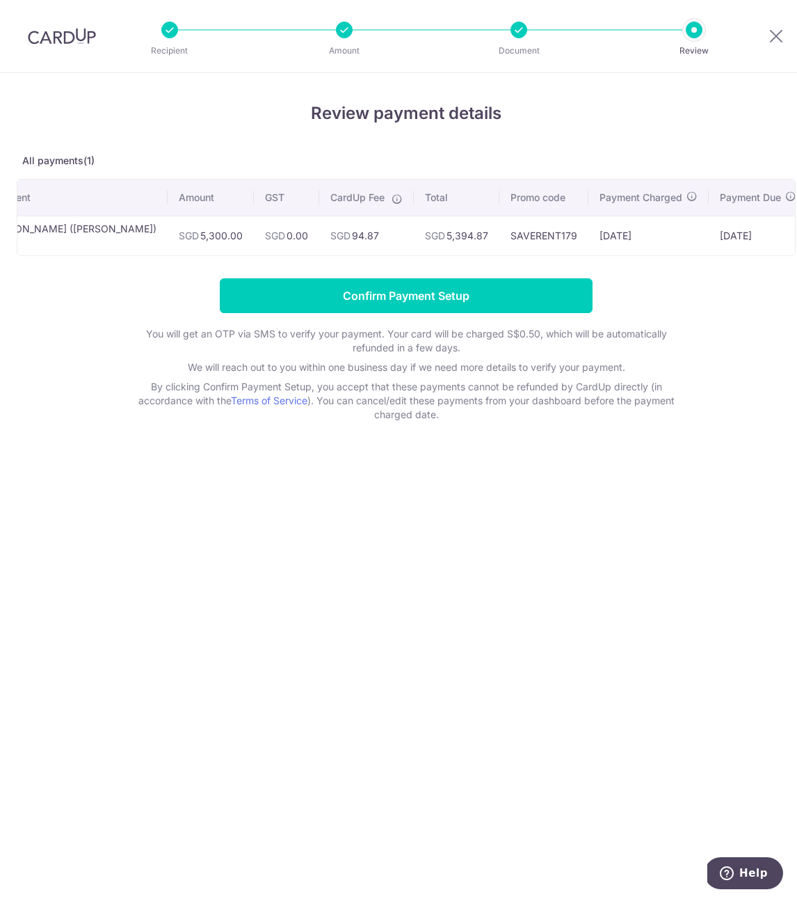
scroll to position [0, 38]
click at [517, 17] on div "Recipient Amount Document Review" at bounding box center [432, 36] width 597 height 72
click at [518, 24] on div at bounding box center [519, 30] width 17 height 17
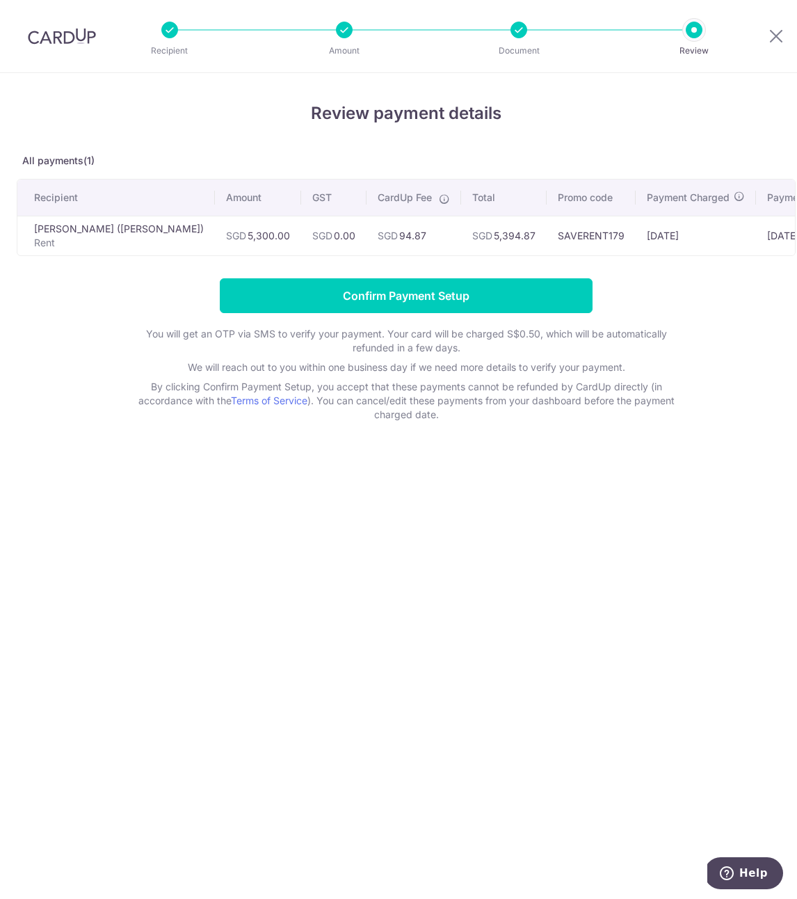
scroll to position [0, 104]
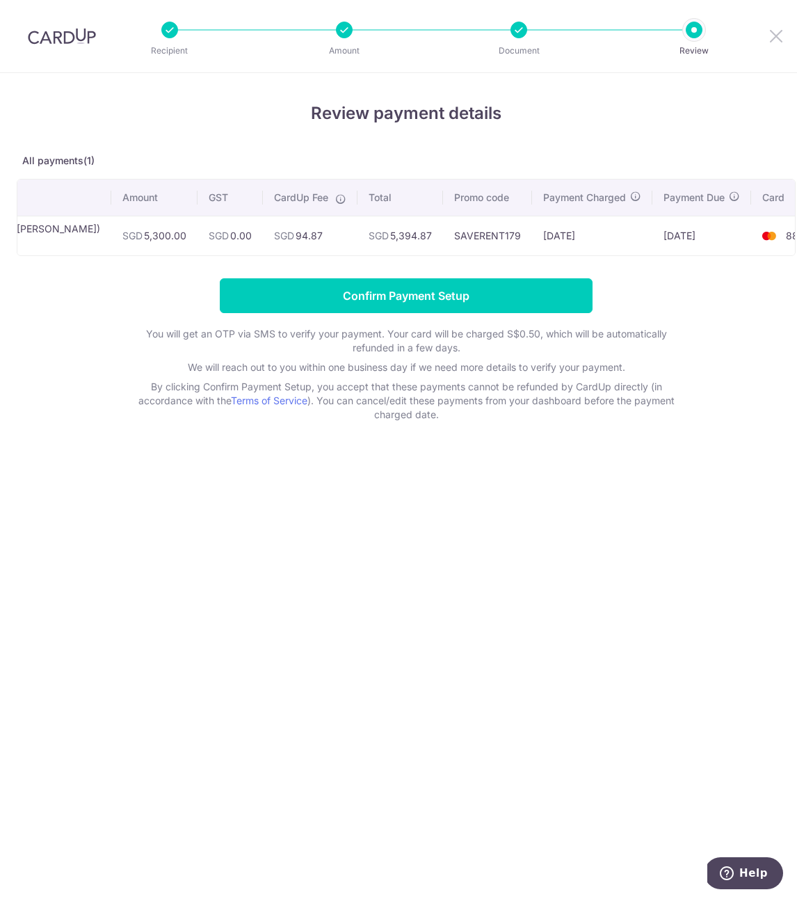
click at [776, 37] on icon at bounding box center [776, 35] width 17 height 17
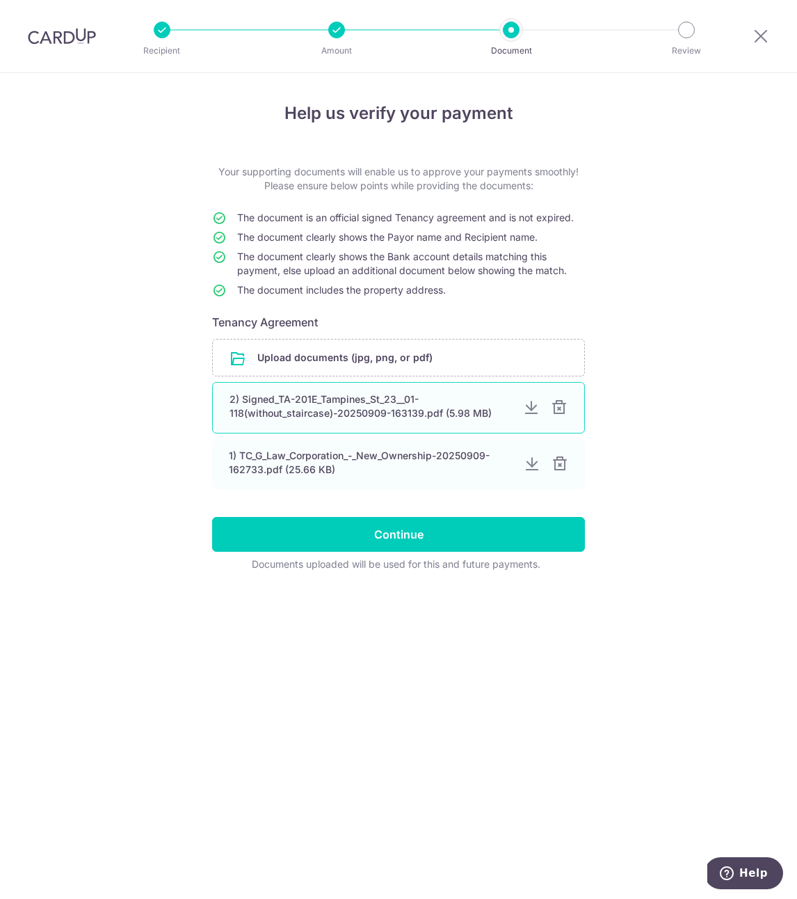
click at [562, 410] on div at bounding box center [559, 407] width 17 height 17
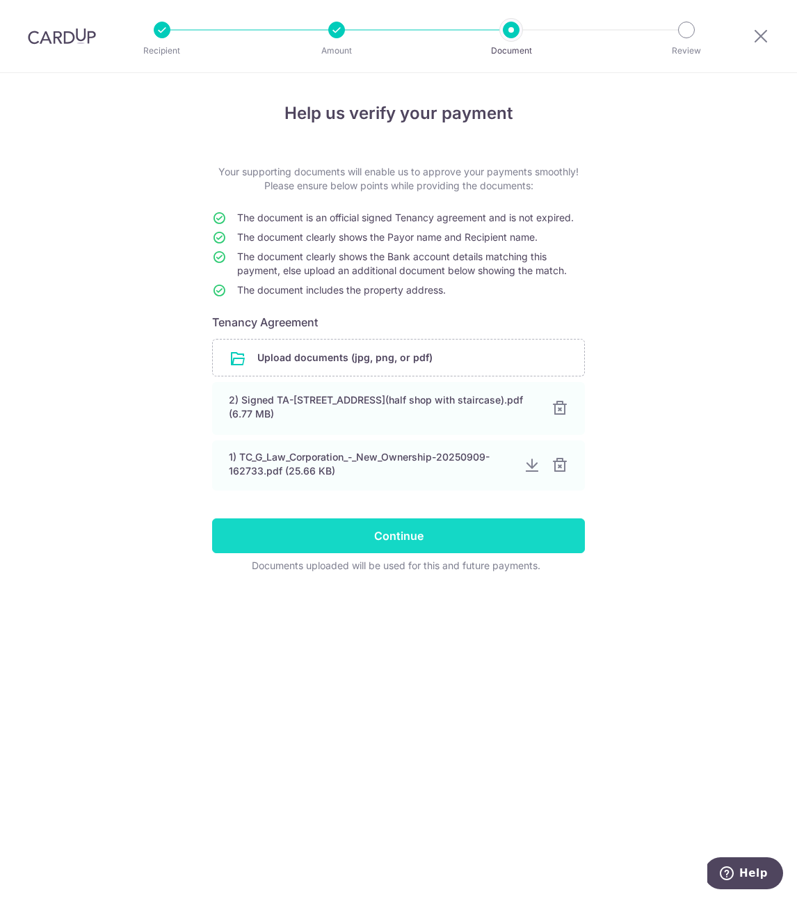
click at [406, 544] on input "Continue" at bounding box center [398, 535] width 373 height 35
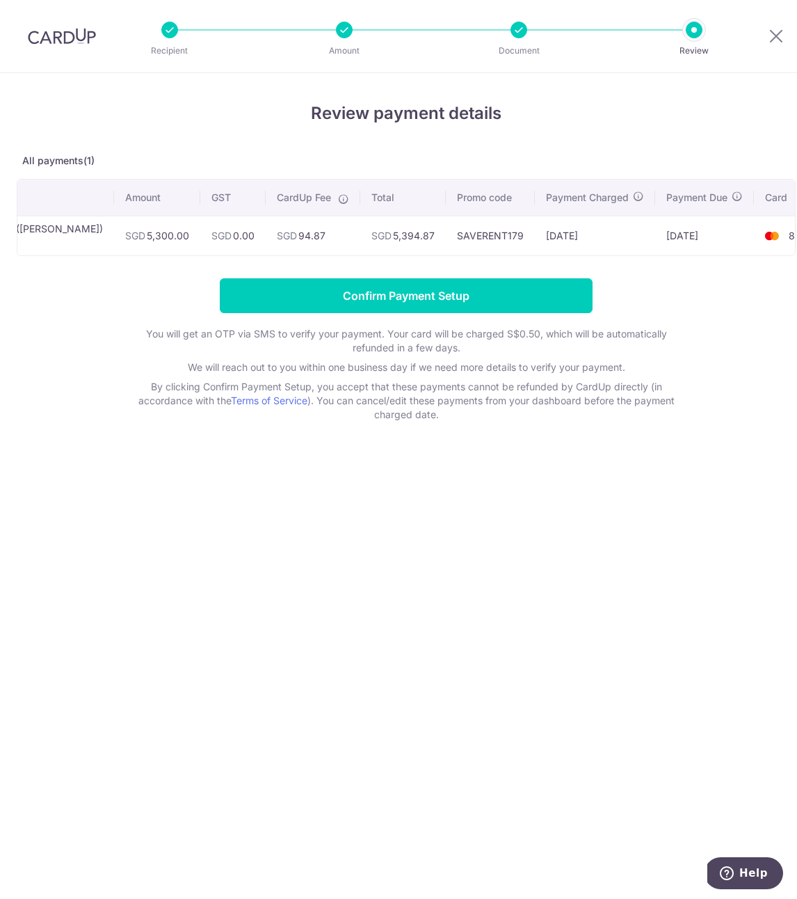
scroll to position [0, 104]
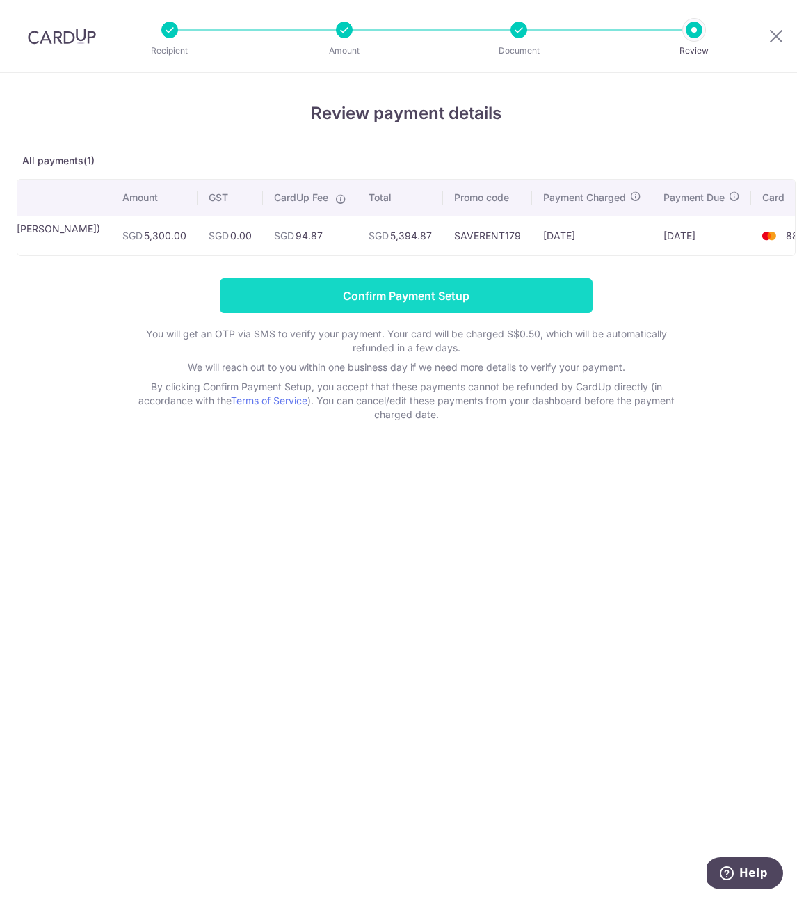
click at [477, 312] on input "Confirm Payment Setup" at bounding box center [406, 295] width 373 height 35
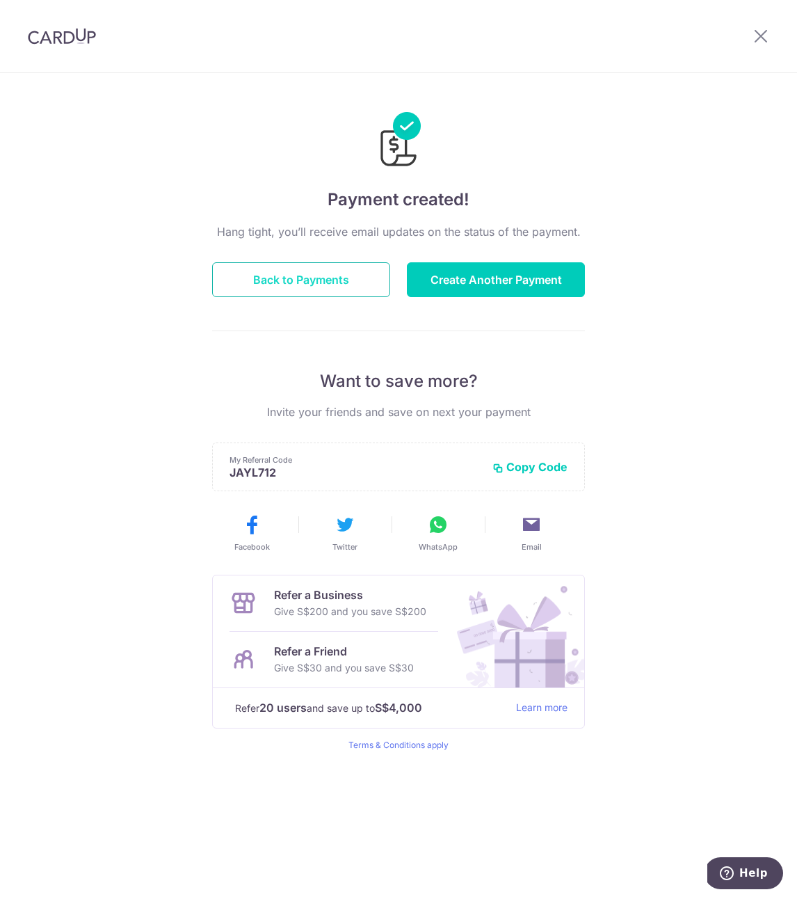
click at [381, 283] on button "Back to Payments" at bounding box center [301, 279] width 178 height 35
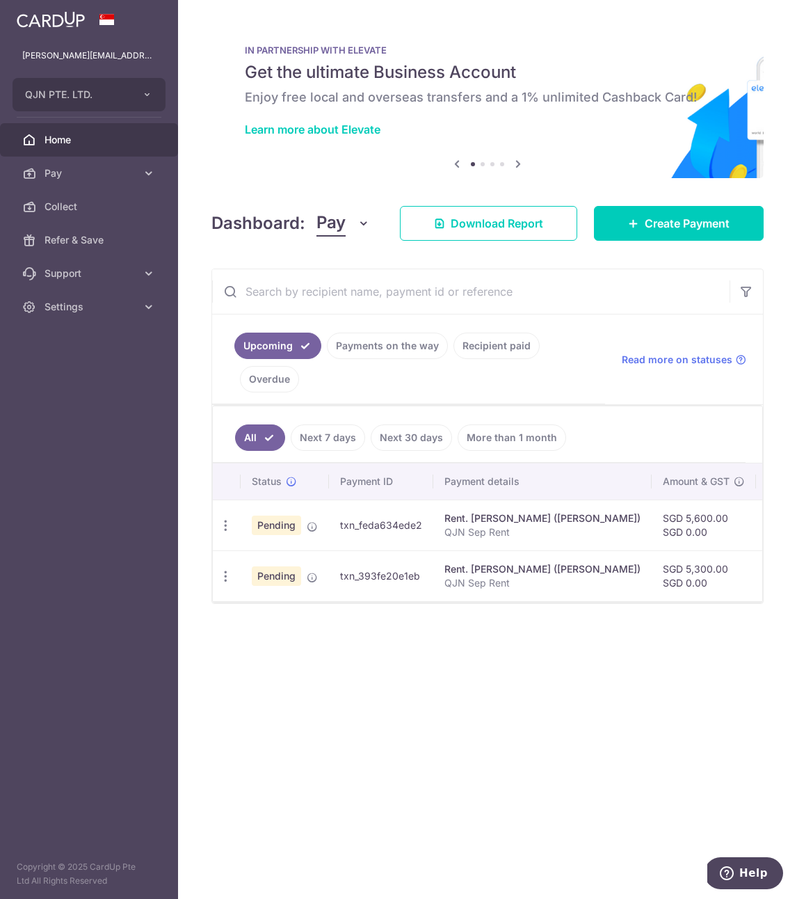
click at [764, 48] on div "× Pause Schedule Pause all future payments in this series Pause just this one p…" at bounding box center [487, 449] width 619 height 899
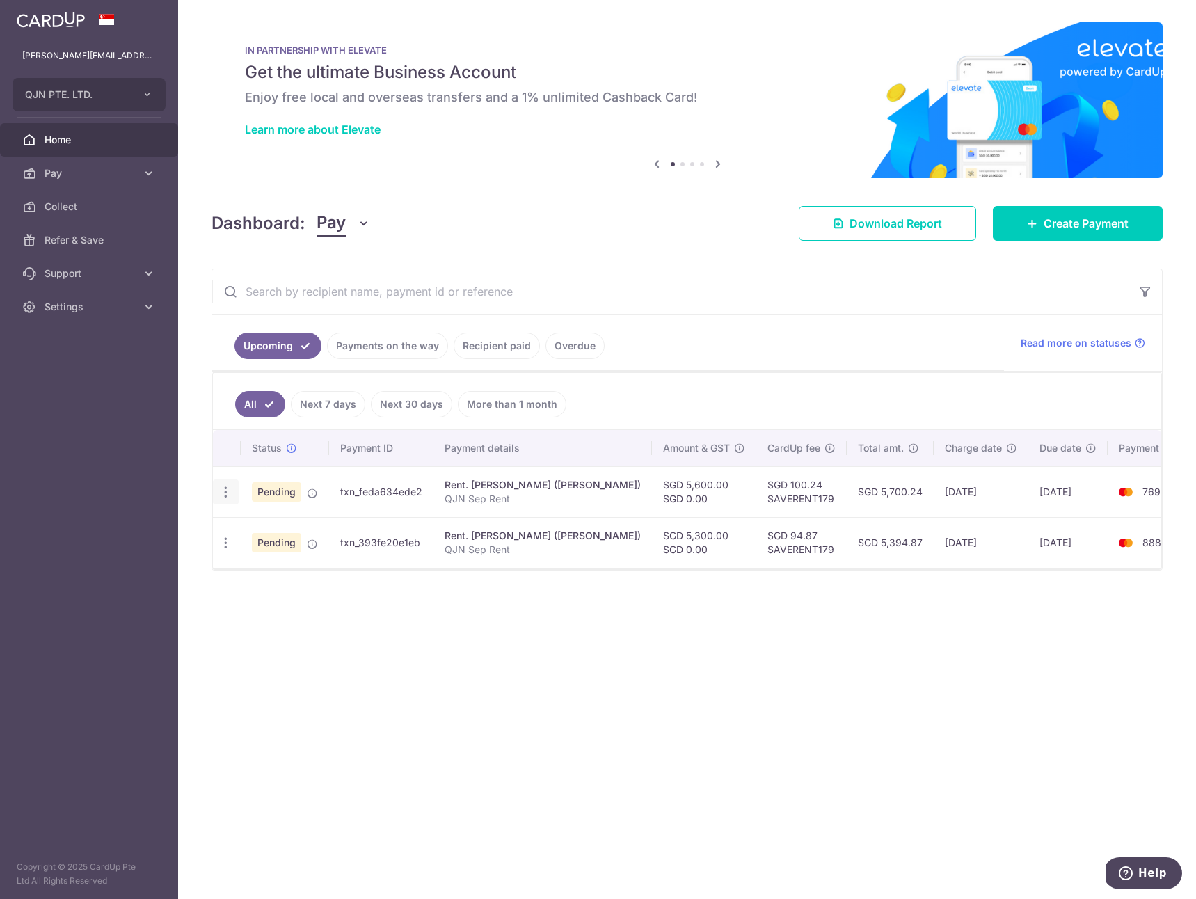
click at [230, 495] on icon "button" at bounding box center [226, 492] width 15 height 15
click at [572, 598] on div at bounding box center [687, 597] width 948 height 1
click at [227, 488] on icon "button" at bounding box center [226, 492] width 15 height 15
click at [254, 516] on link "Update payment" at bounding box center [286, 530] width 145 height 33
radio input "true"
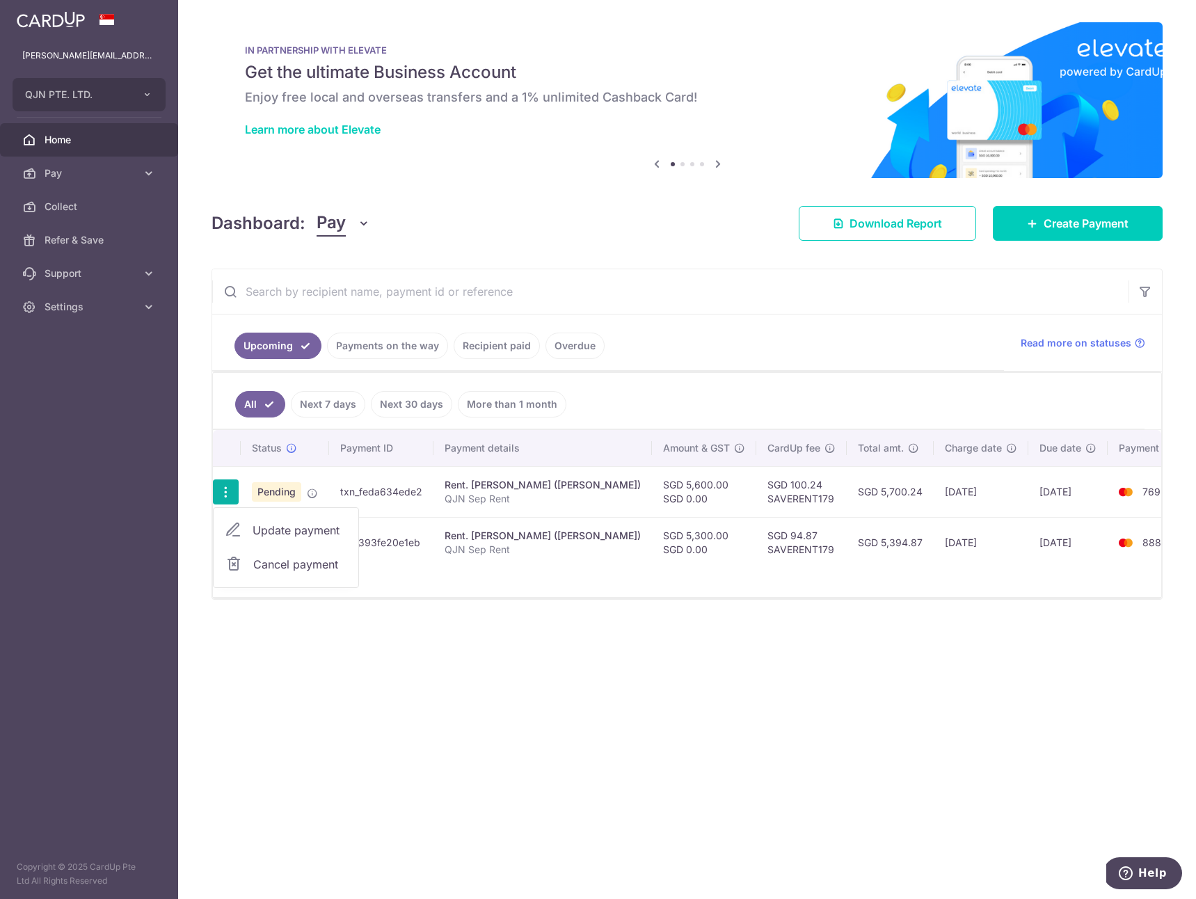
type input "5,600.00"
type input "0.00"
type input "[DATE]"
type input "QJN Sep Rent"
type input "JN Sep Rent"
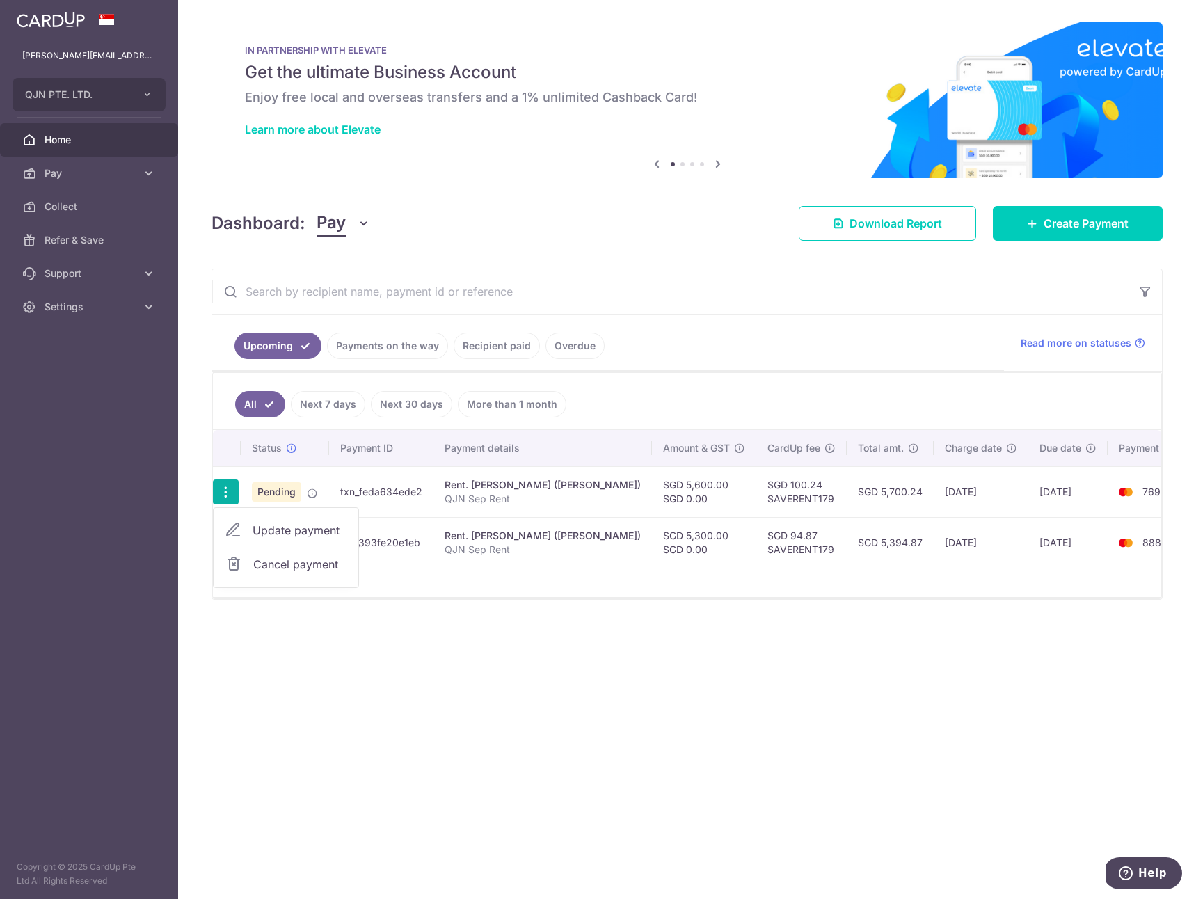
type input "SAVERENT179"
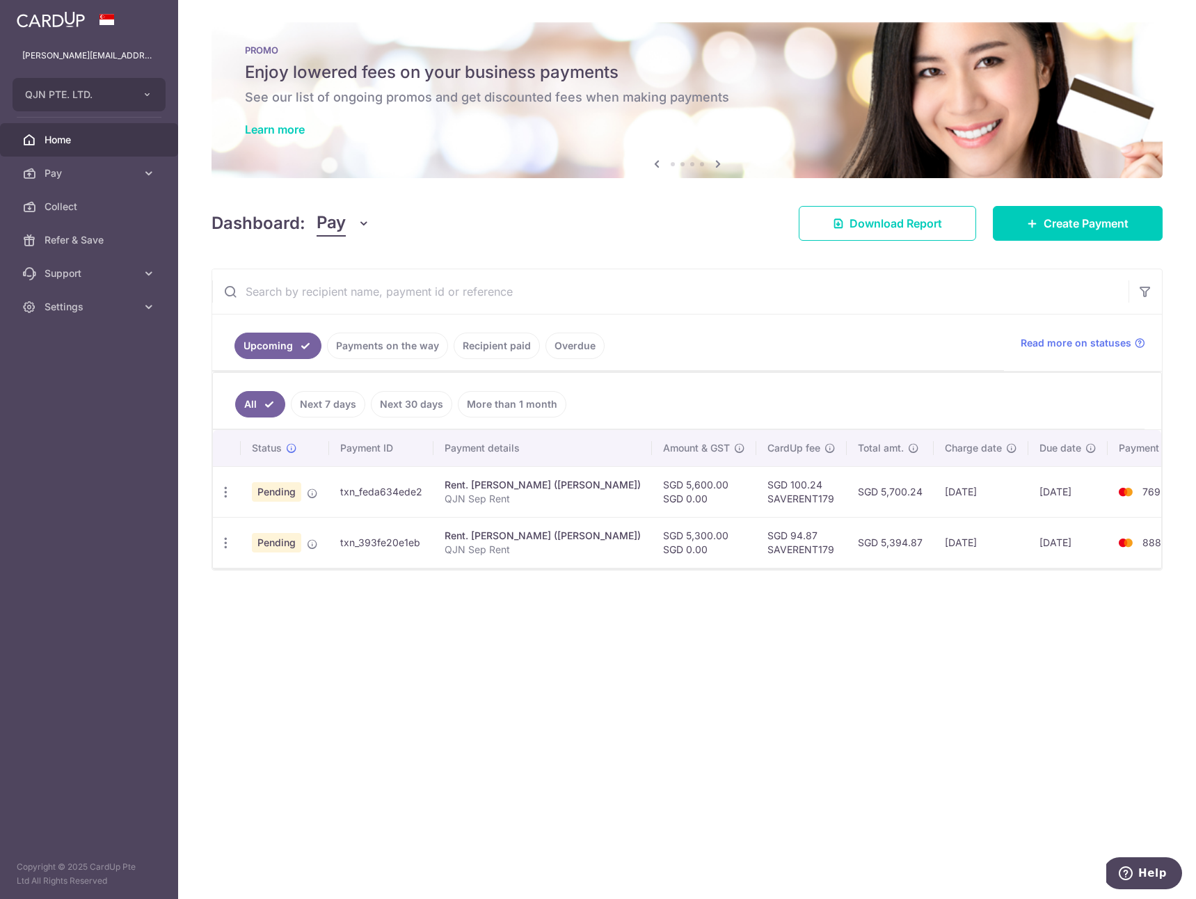
click at [598, 676] on div "× Pause Schedule Pause all future payments in this series Pause just this one p…" at bounding box center [687, 449] width 1018 height 899
click at [93, 303] on span "Settings" at bounding box center [91, 307] width 92 height 14
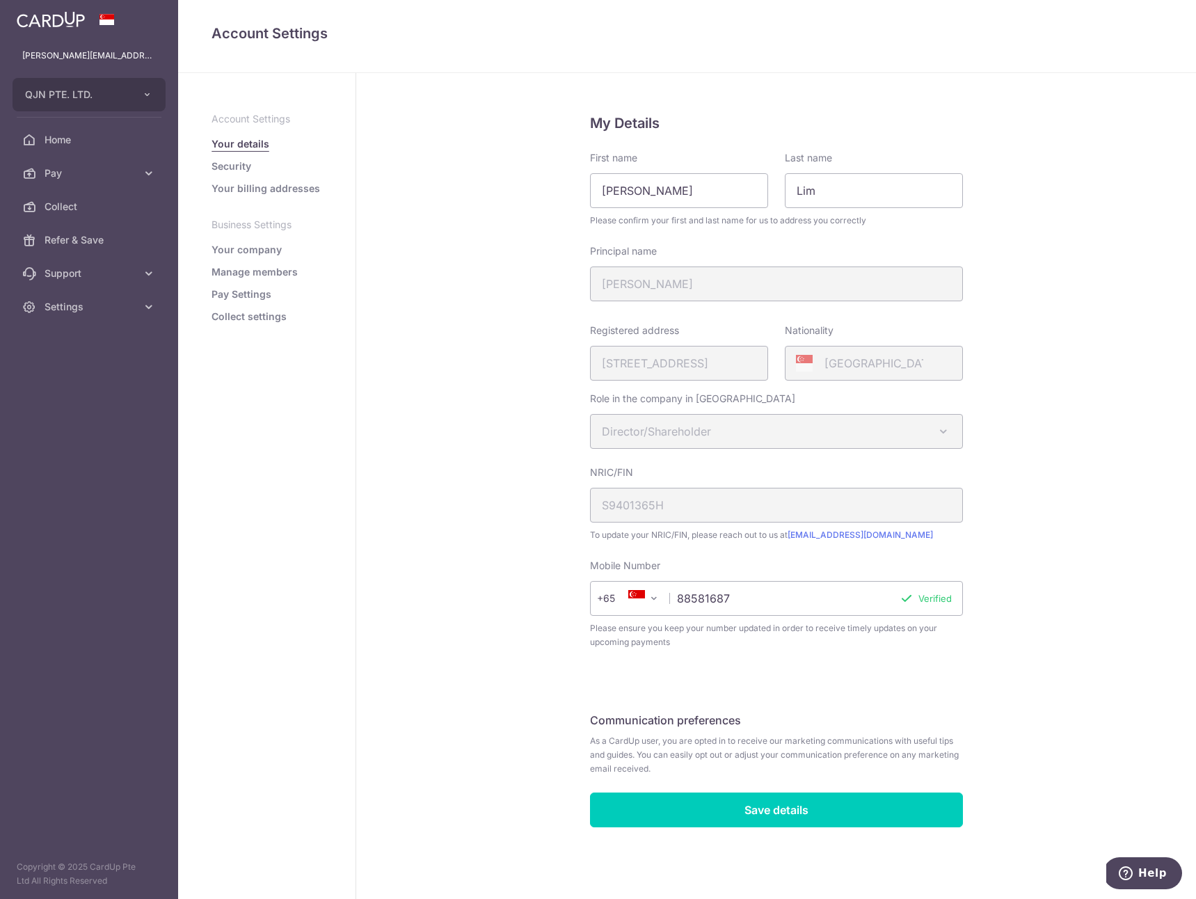
click at [221, 168] on link "Security" at bounding box center [232, 166] width 40 height 14
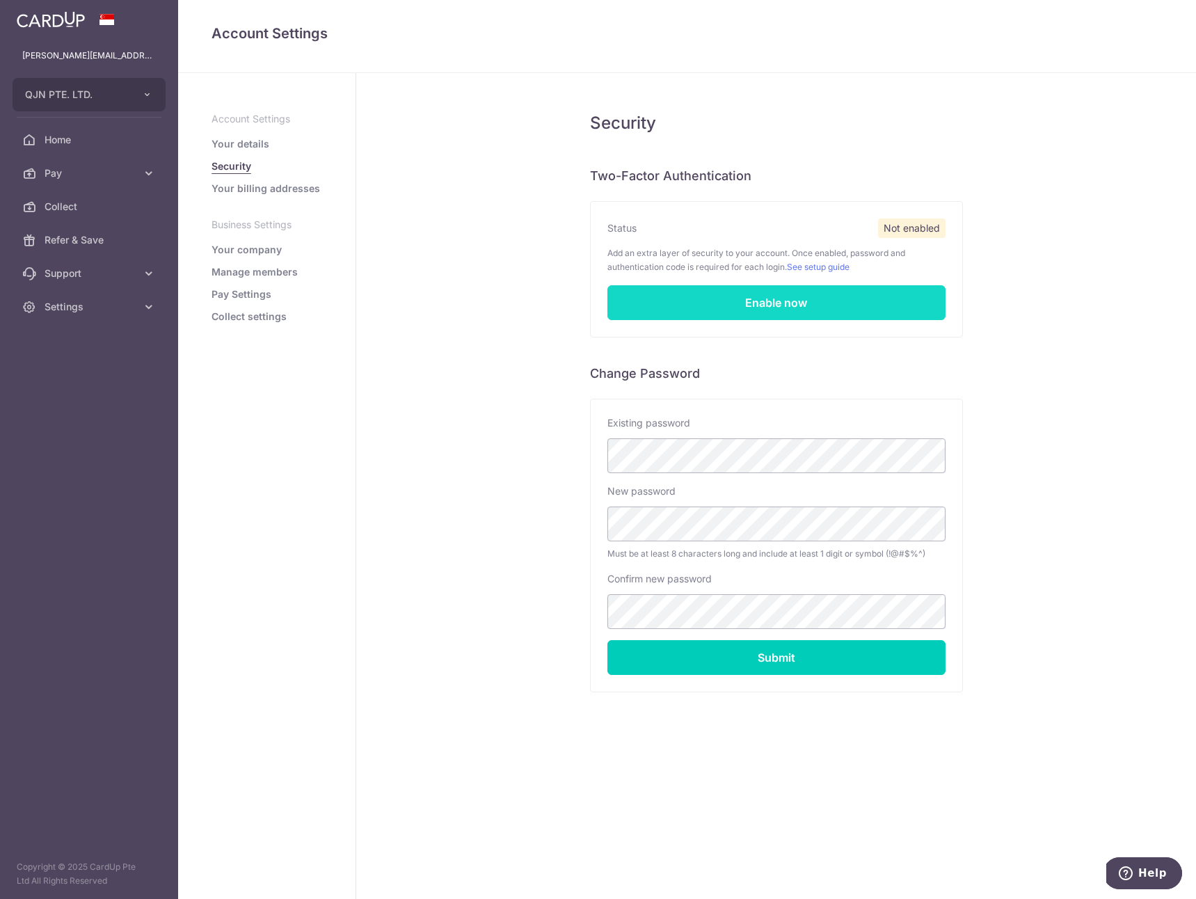
click at [668, 303] on link "Enable now" at bounding box center [776, 302] width 338 height 35
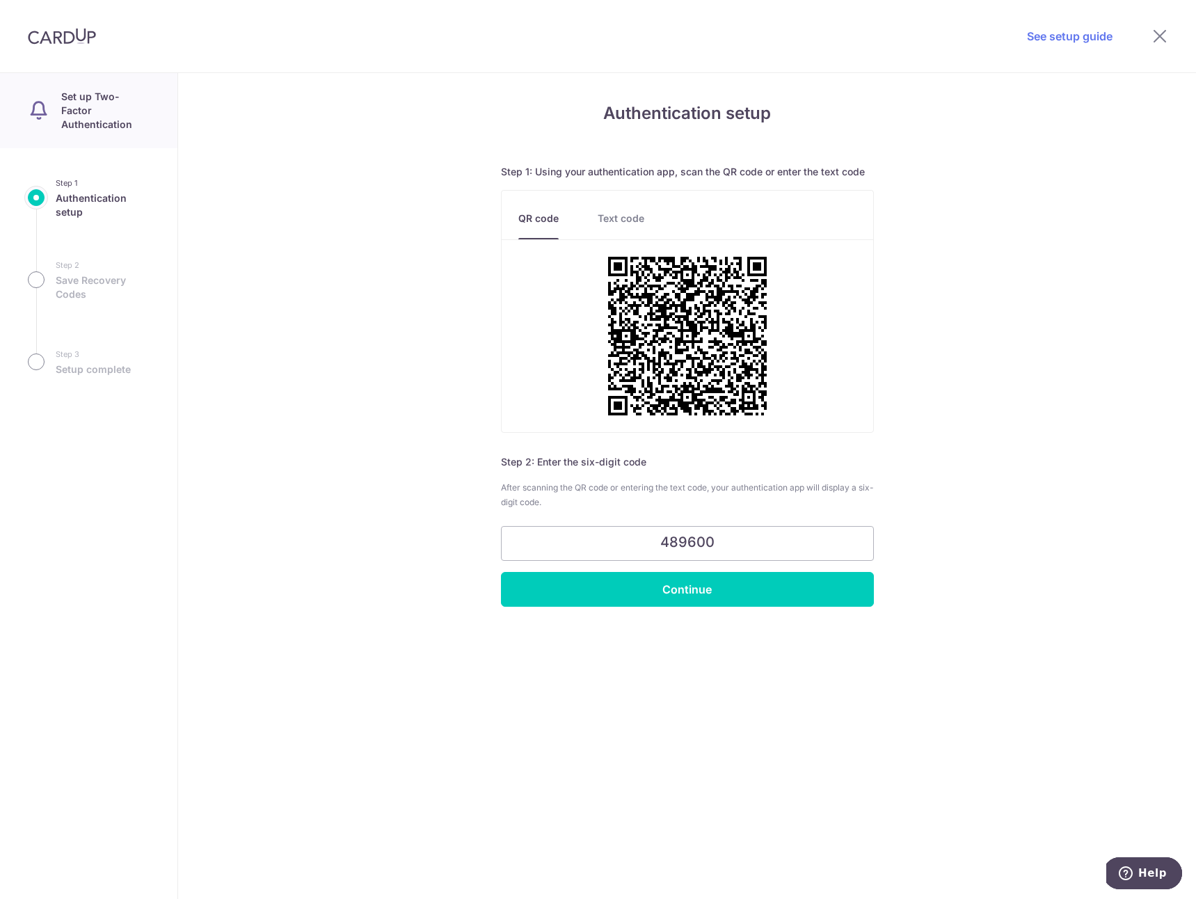
type input "489600"
click at [723, 619] on div "Authentication setup Step 1: Using your authentication app, scan the QR code or…" at bounding box center [687, 486] width 1018 height 826
click at [740, 598] on input "Continue" at bounding box center [687, 589] width 373 height 35
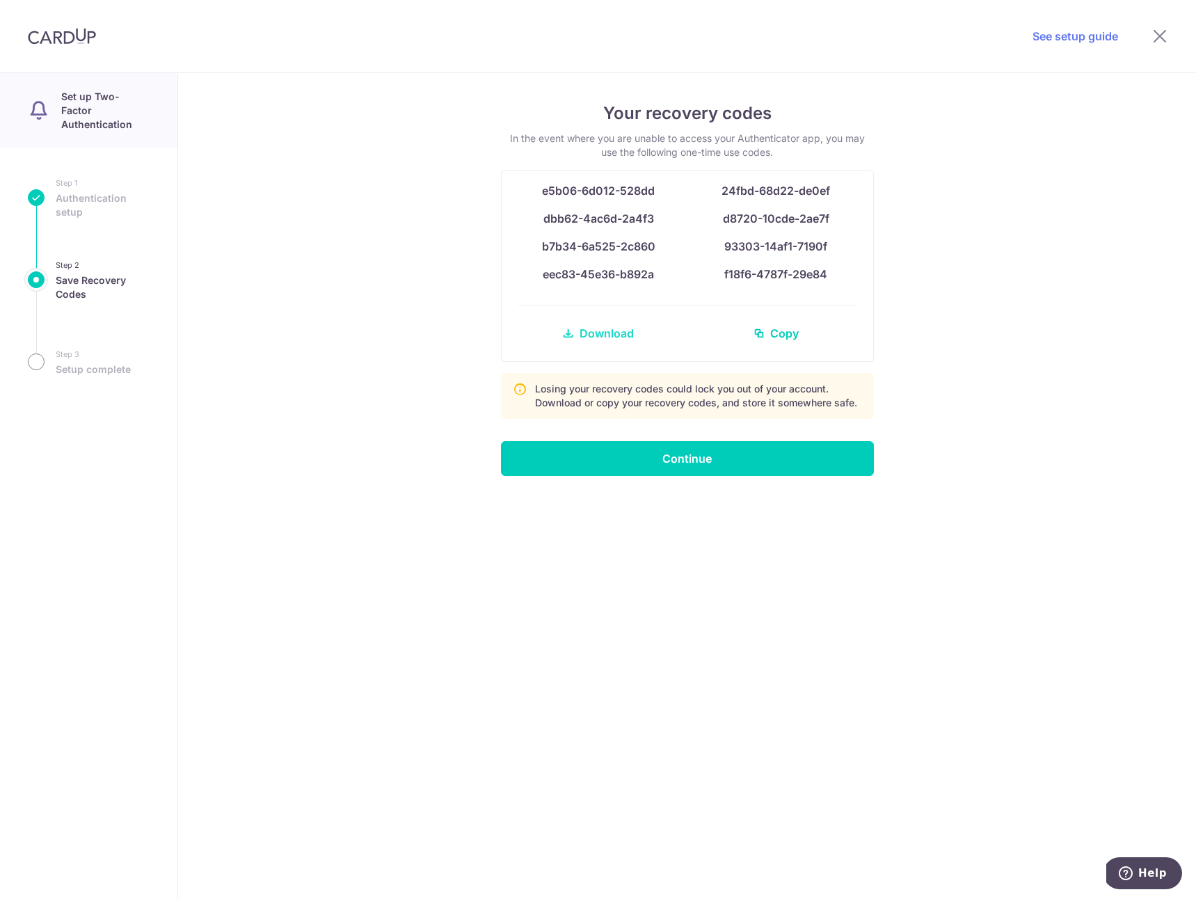
click at [607, 335] on span "Download" at bounding box center [607, 333] width 54 height 17
click at [753, 452] on input "Continue" at bounding box center [687, 458] width 373 height 35
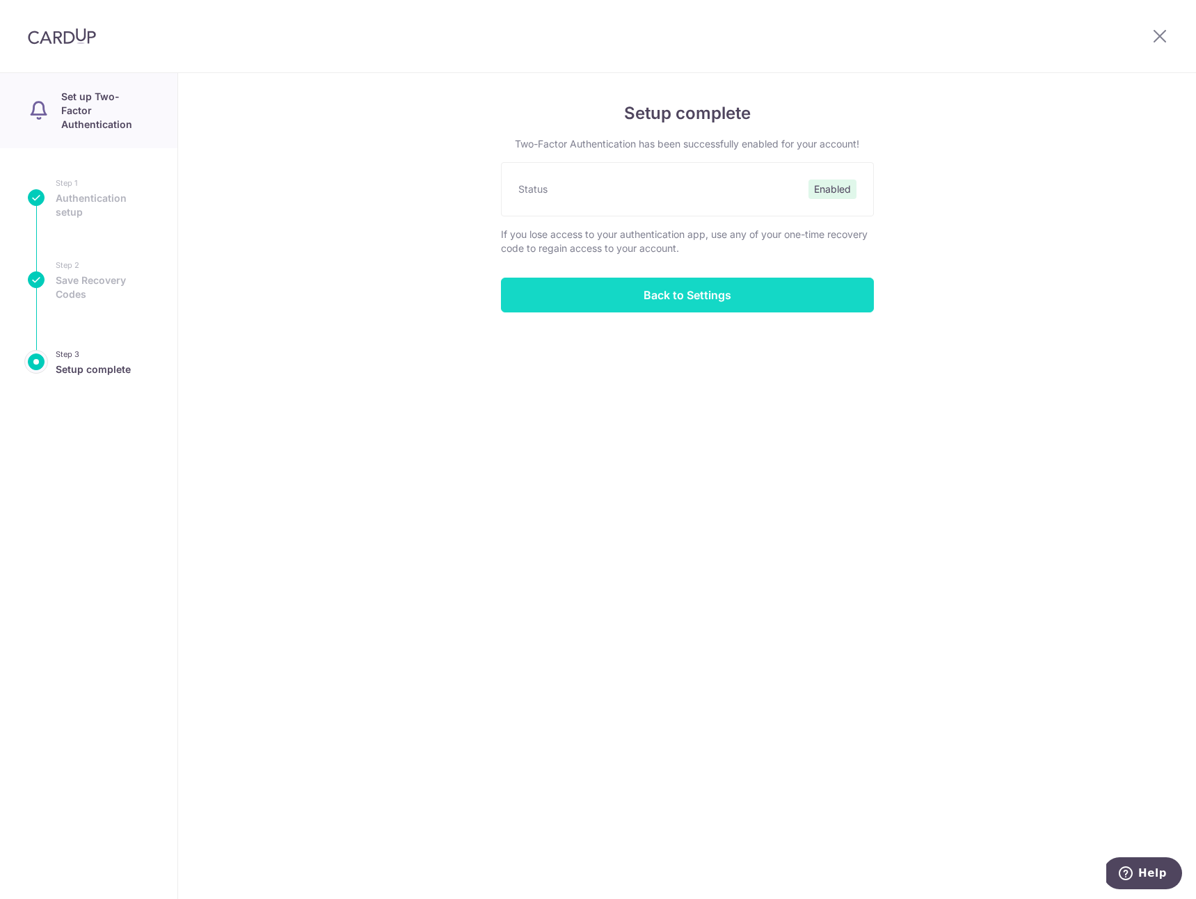
click at [643, 299] on input "Back to Settings" at bounding box center [687, 295] width 373 height 35
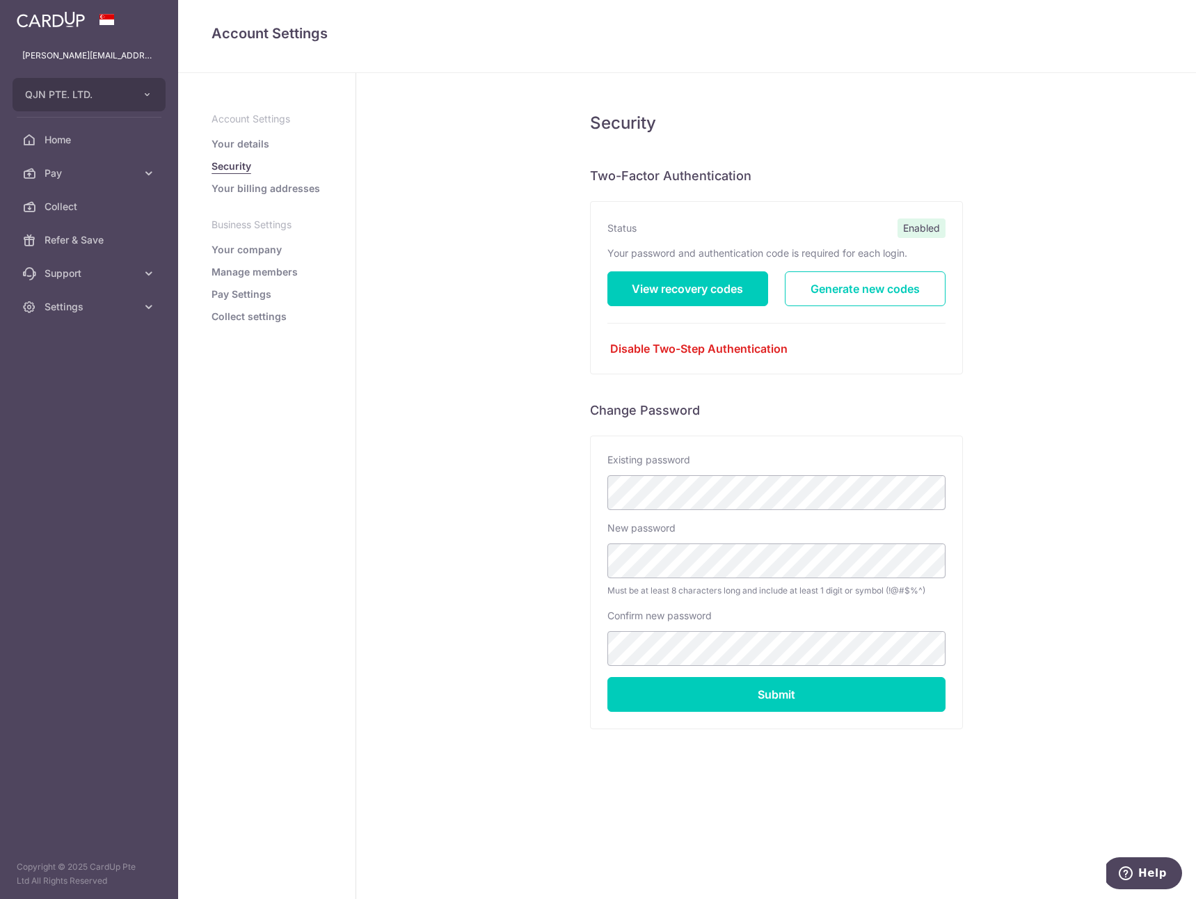
click at [266, 188] on link "Your billing addresses" at bounding box center [266, 189] width 109 height 14
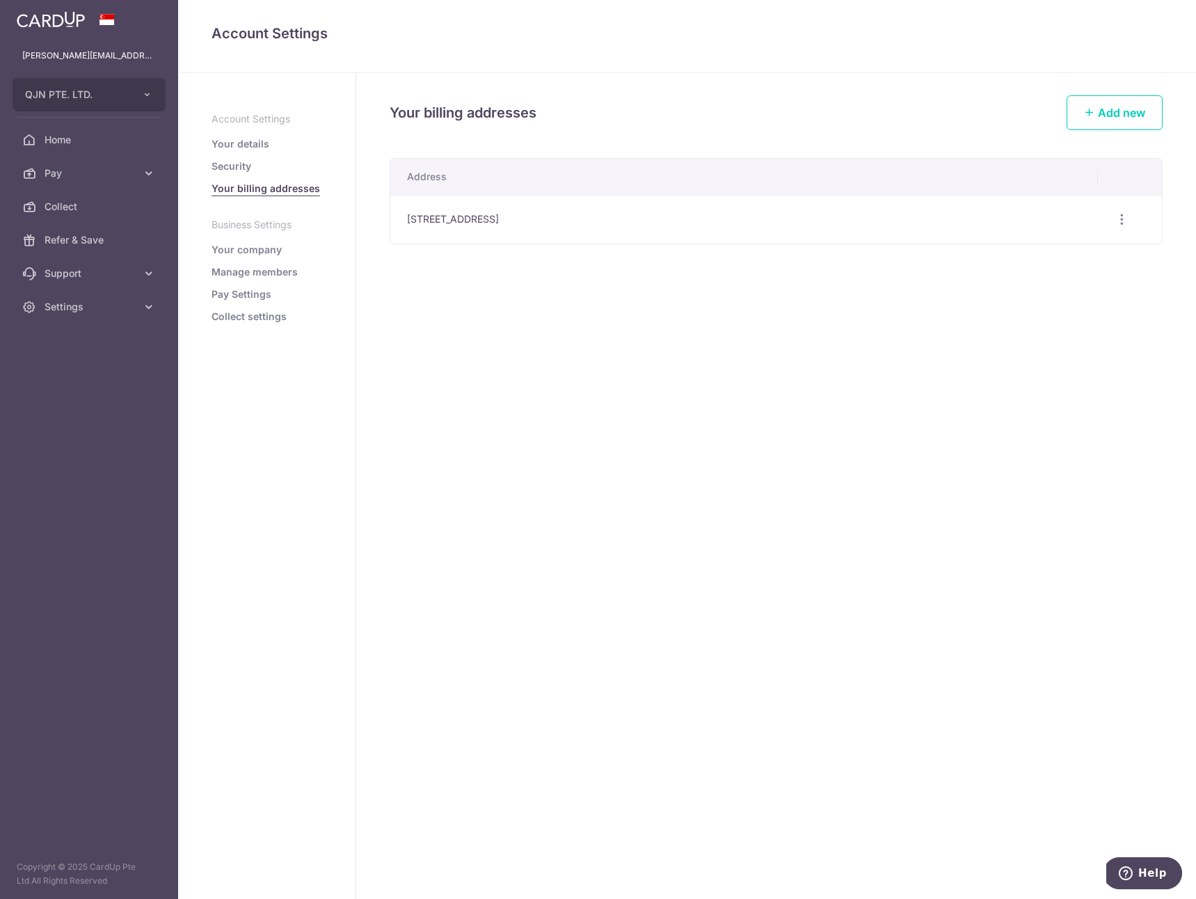
click at [249, 251] on link "Your company" at bounding box center [247, 250] width 70 height 14
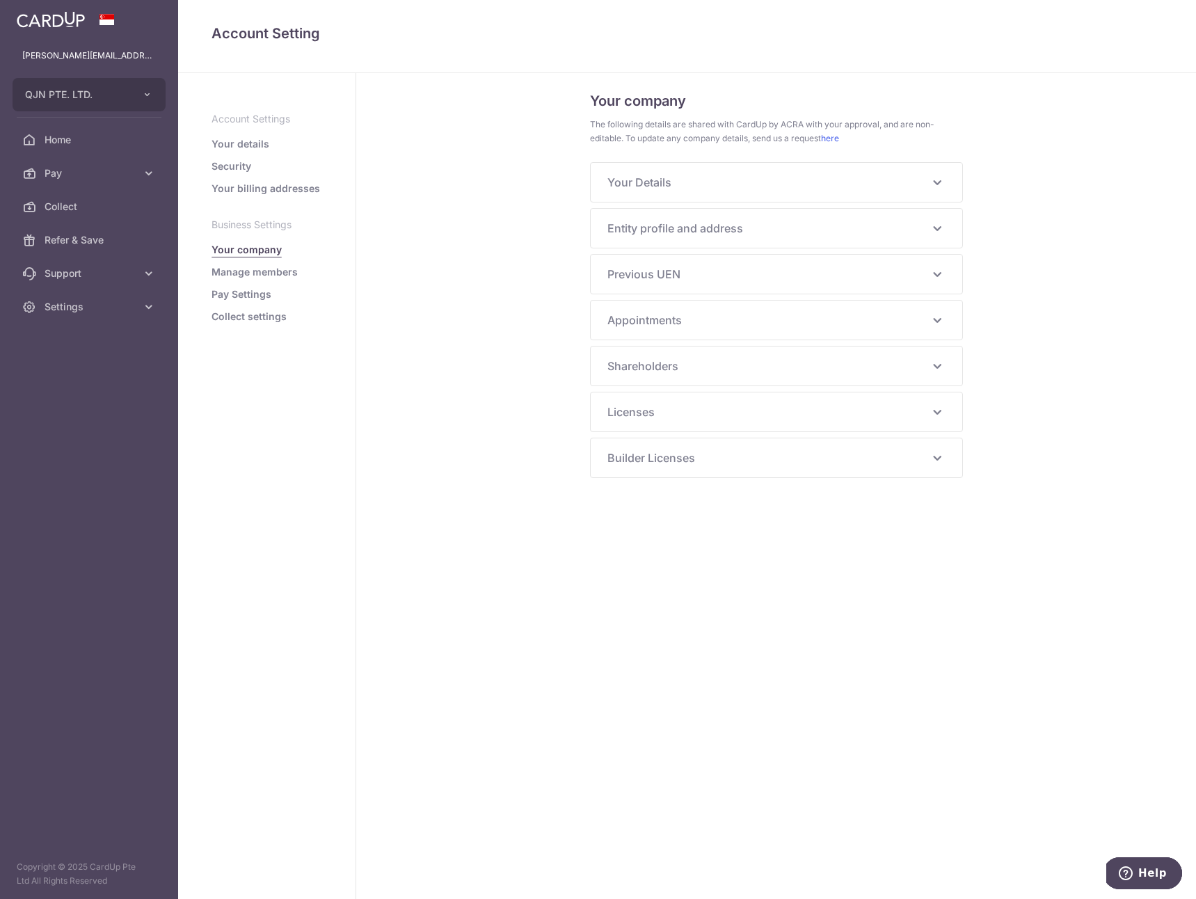
click at [696, 182] on span "Your Details" at bounding box center [767, 182] width 321 height 17
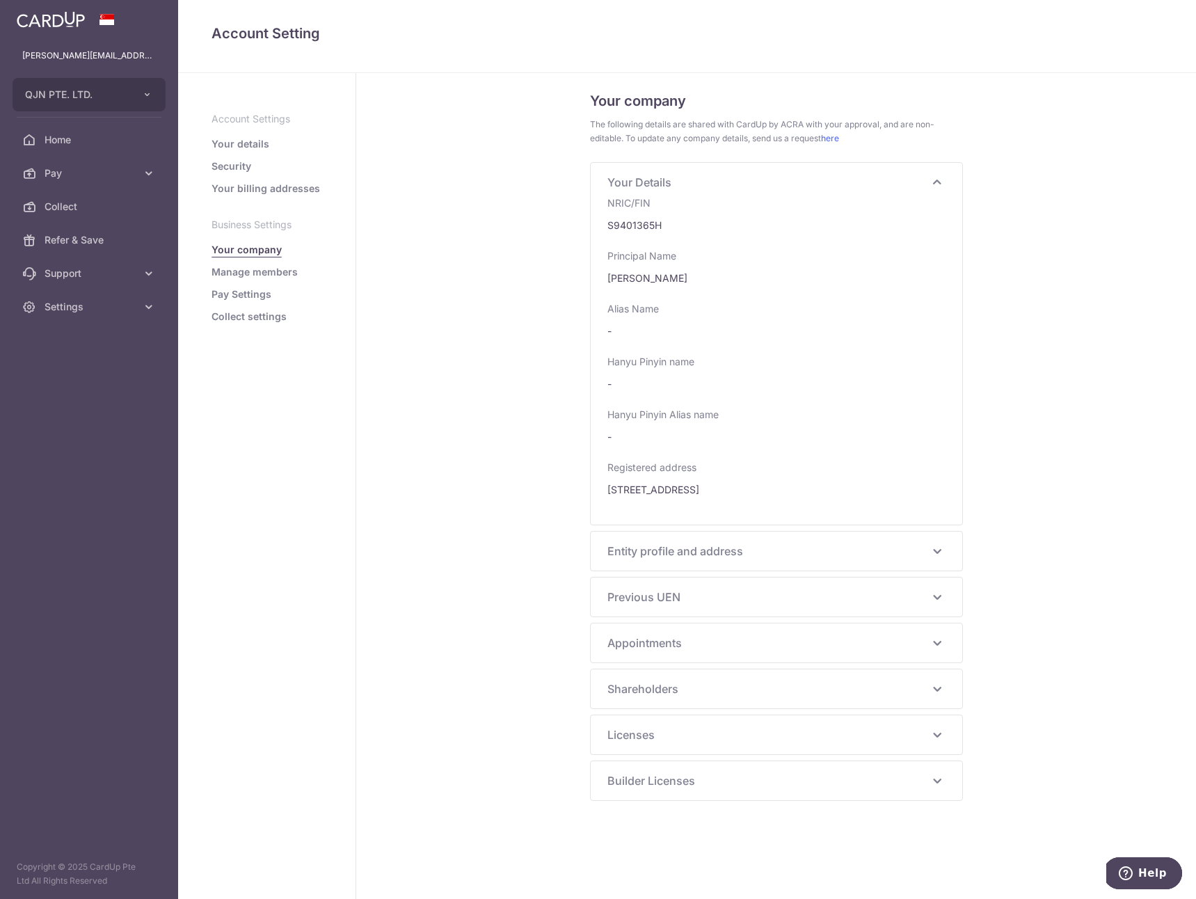
click at [696, 182] on span "Your Details" at bounding box center [767, 182] width 321 height 17
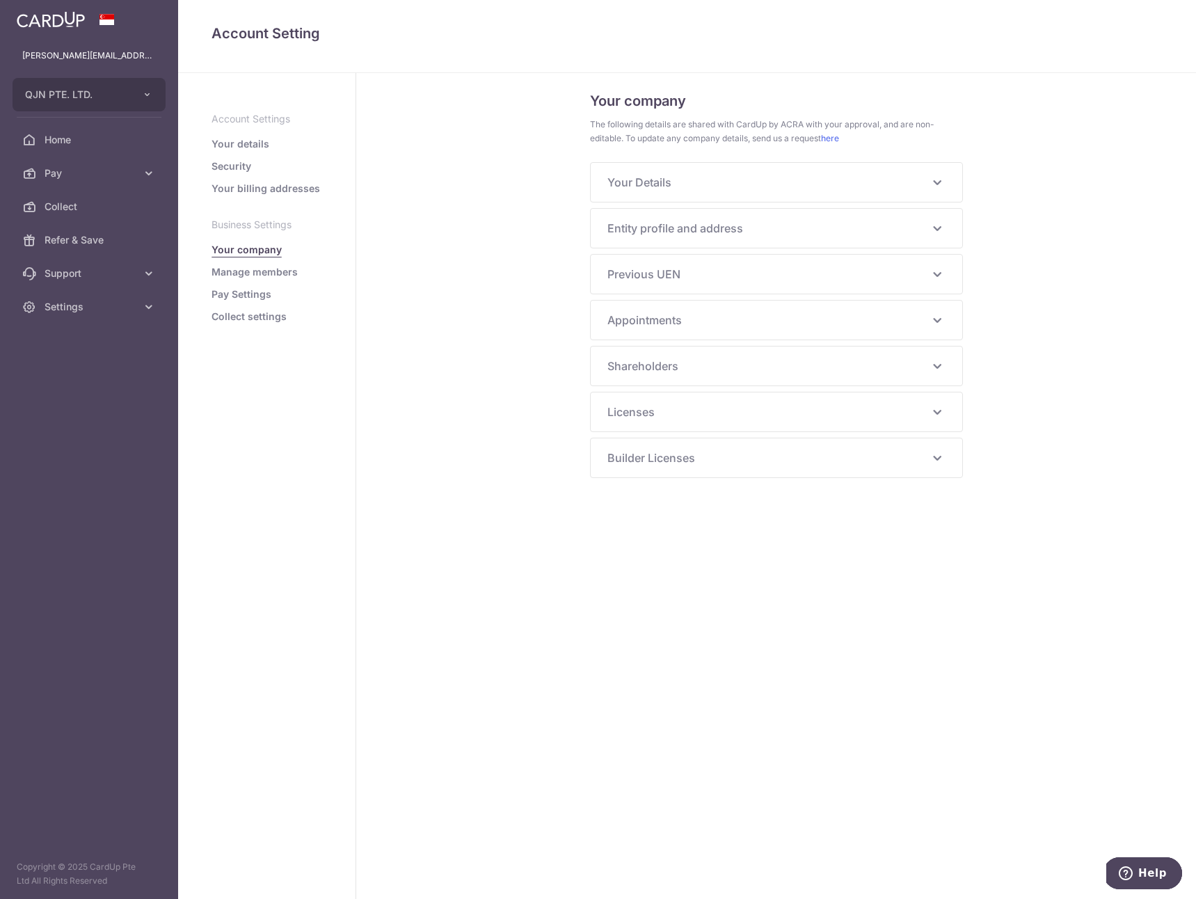
click at [736, 232] on span "Entity profile and address" at bounding box center [767, 228] width 321 height 17
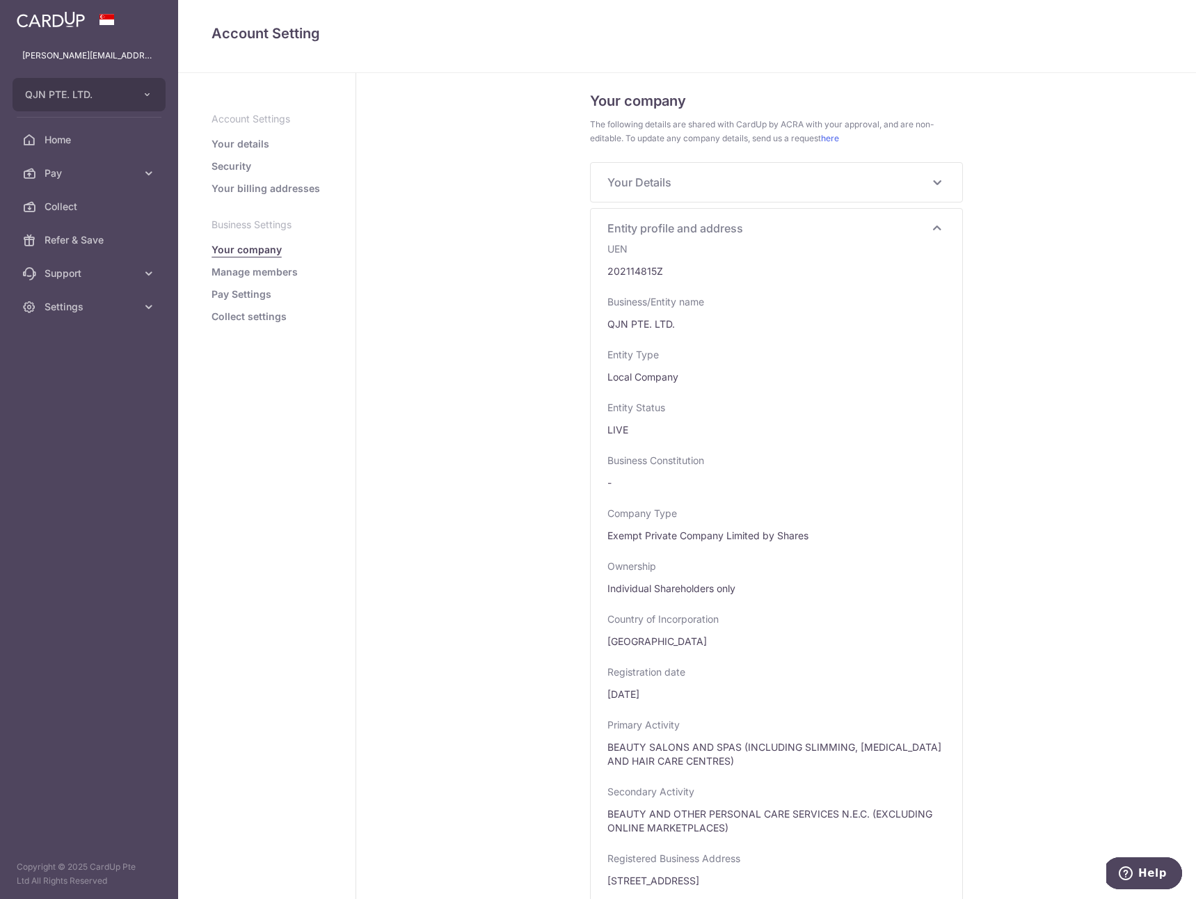
click at [727, 243] on div "UEN 202114815Z" at bounding box center [776, 260] width 338 height 36
click at [736, 224] on span "Entity profile and address" at bounding box center [767, 228] width 321 height 17
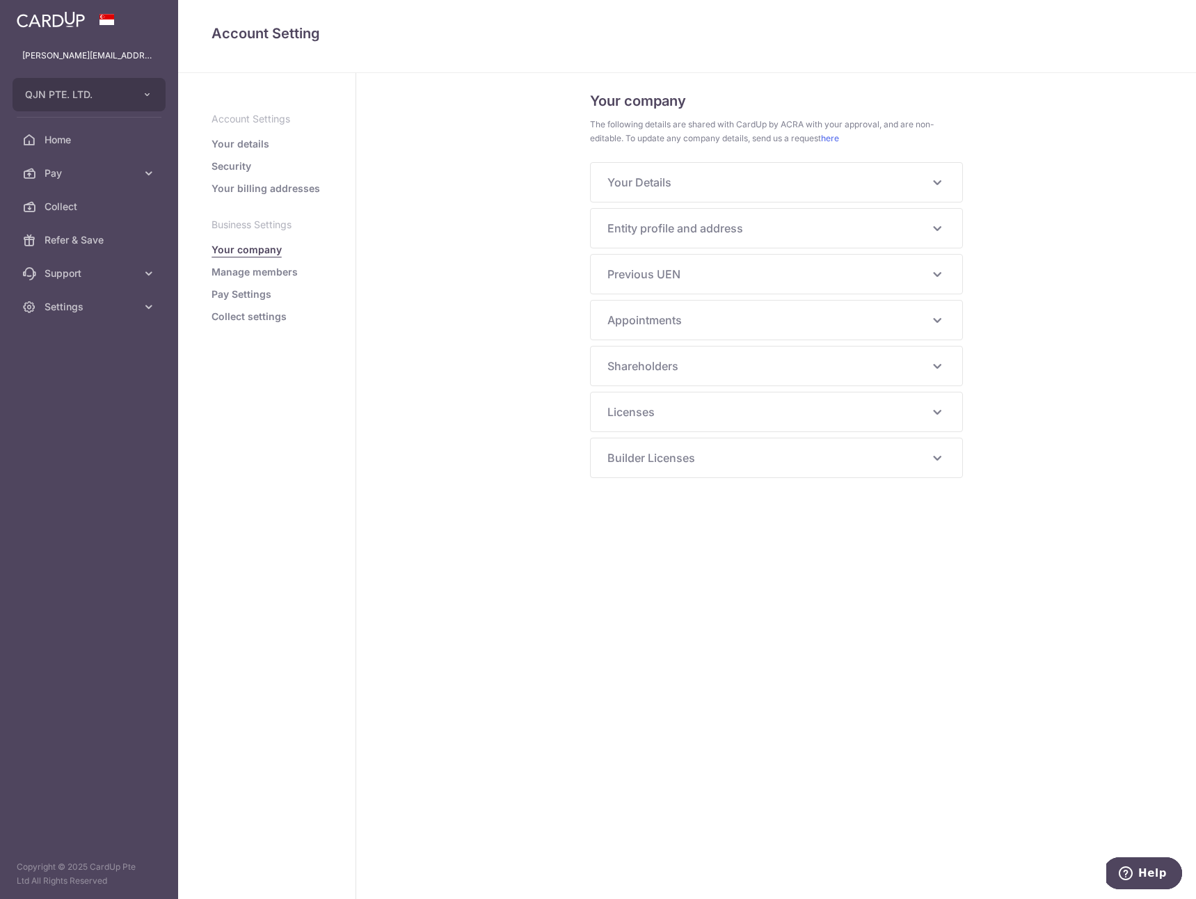
click at [733, 273] on span "Previous UEN" at bounding box center [767, 274] width 321 height 17
click at [731, 274] on span "Previous UEN" at bounding box center [767, 274] width 321 height 17
drag, startPoint x: 717, startPoint y: 312, endPoint x: 715, endPoint y: 321, distance: 9.5
click at [717, 313] on div "Appointments PER LEE CHEAN Nationality SINGAPORE CITIZEN Identification Number …" at bounding box center [777, 325] width 372 height 39
click at [713, 325] on span "Appointments" at bounding box center [767, 320] width 321 height 17
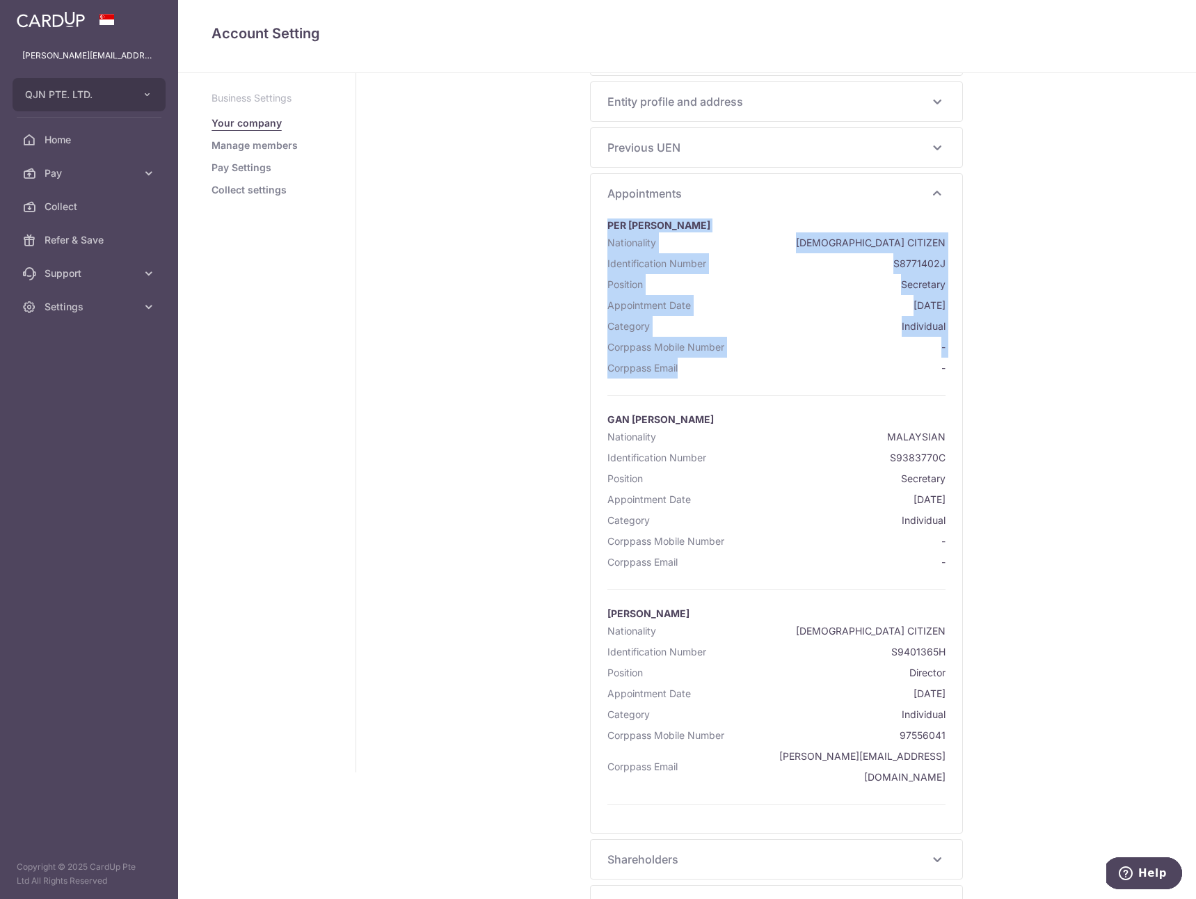
drag, startPoint x: 747, startPoint y: 322, endPoint x: 734, endPoint y: 378, distance: 57.2
click at [734, 378] on div "Appointments PER LEE CHEAN Nationality SINGAPORE CITIZEN Identification Number …" at bounding box center [777, 503] width 372 height 659
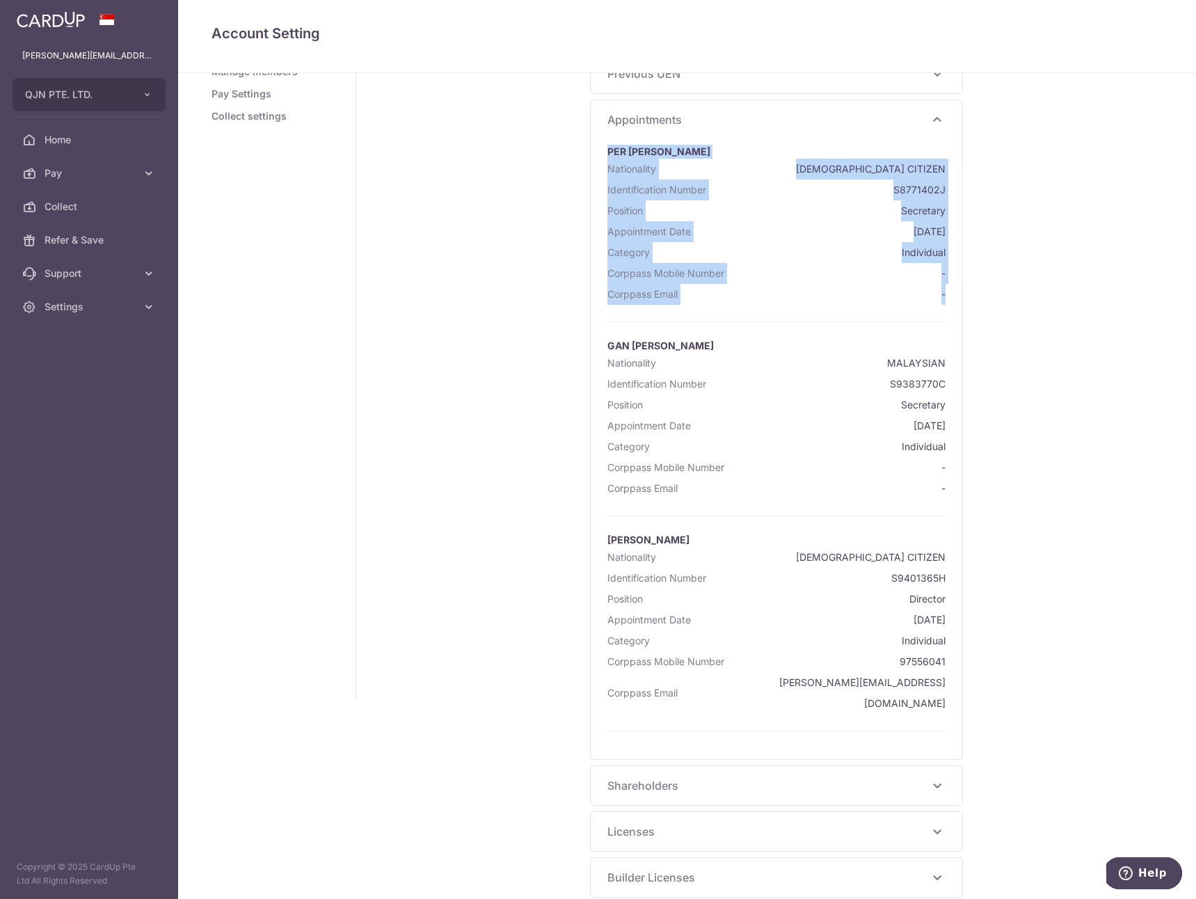
click at [532, 370] on div "Your company The following details are shared with CardUp by ACRA with your app…" at bounding box center [776, 286] width 840 height 826
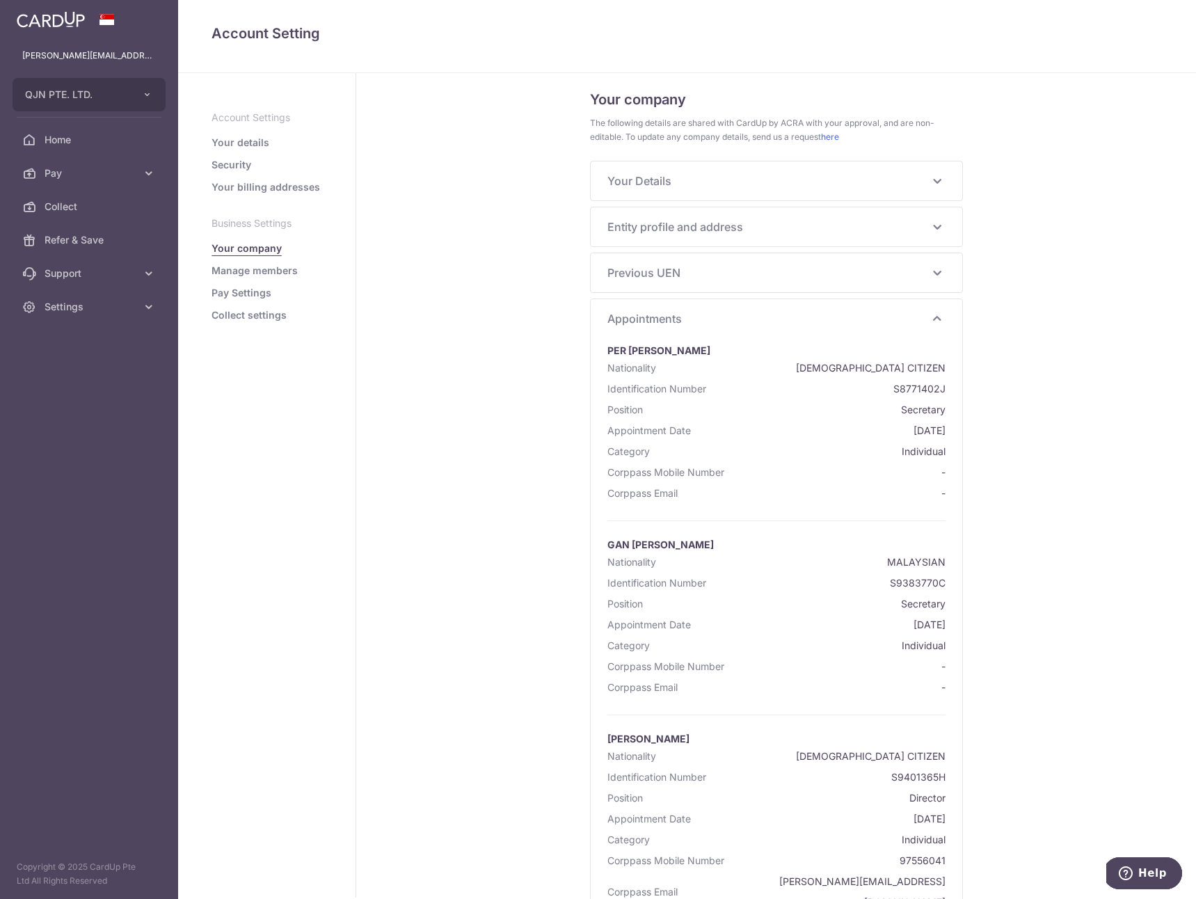
scroll to position [0, 0]
click at [670, 283] on div "Previous UEN -" at bounding box center [777, 274] width 372 height 39
click at [722, 264] on div "Previous UEN -" at bounding box center [777, 274] width 372 height 39
click at [722, 268] on span "Previous UEN" at bounding box center [767, 274] width 321 height 17
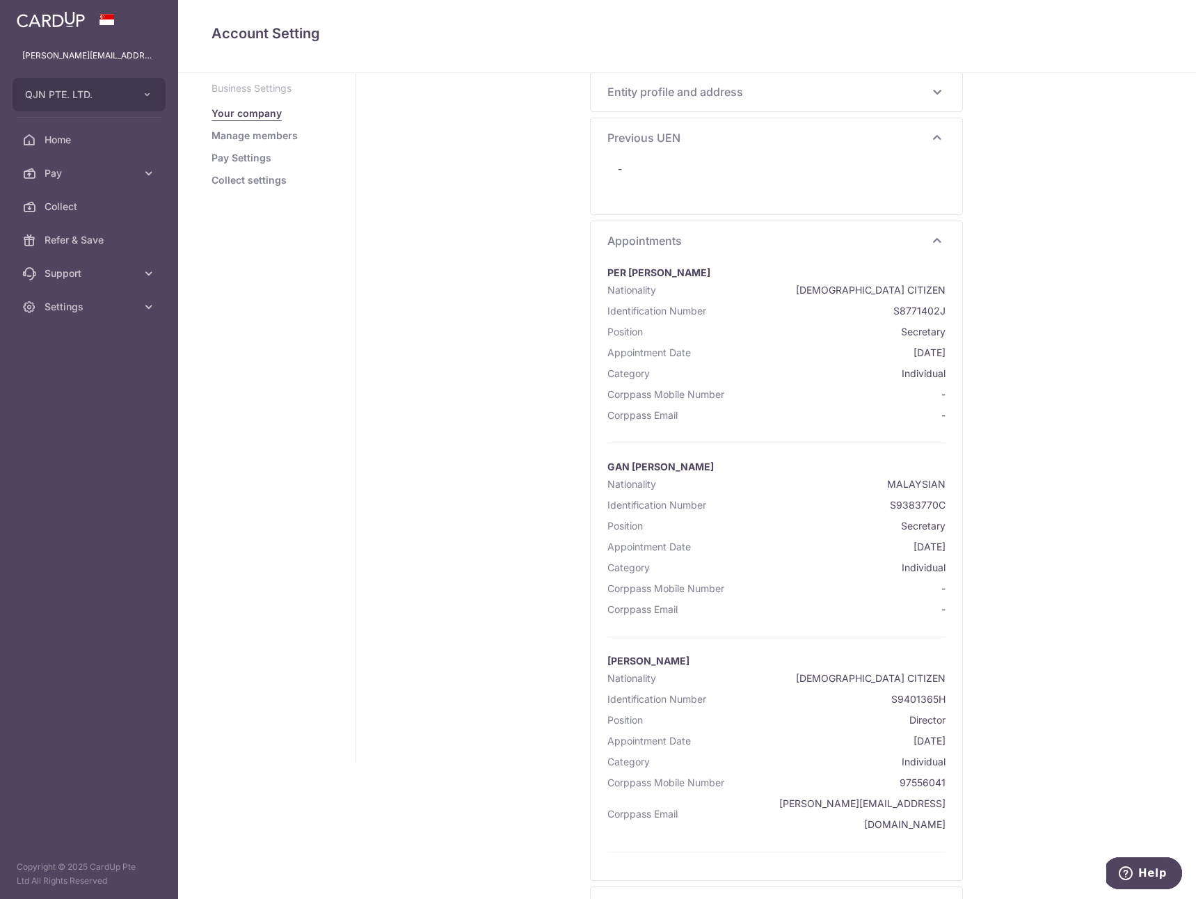
scroll to position [257, 0]
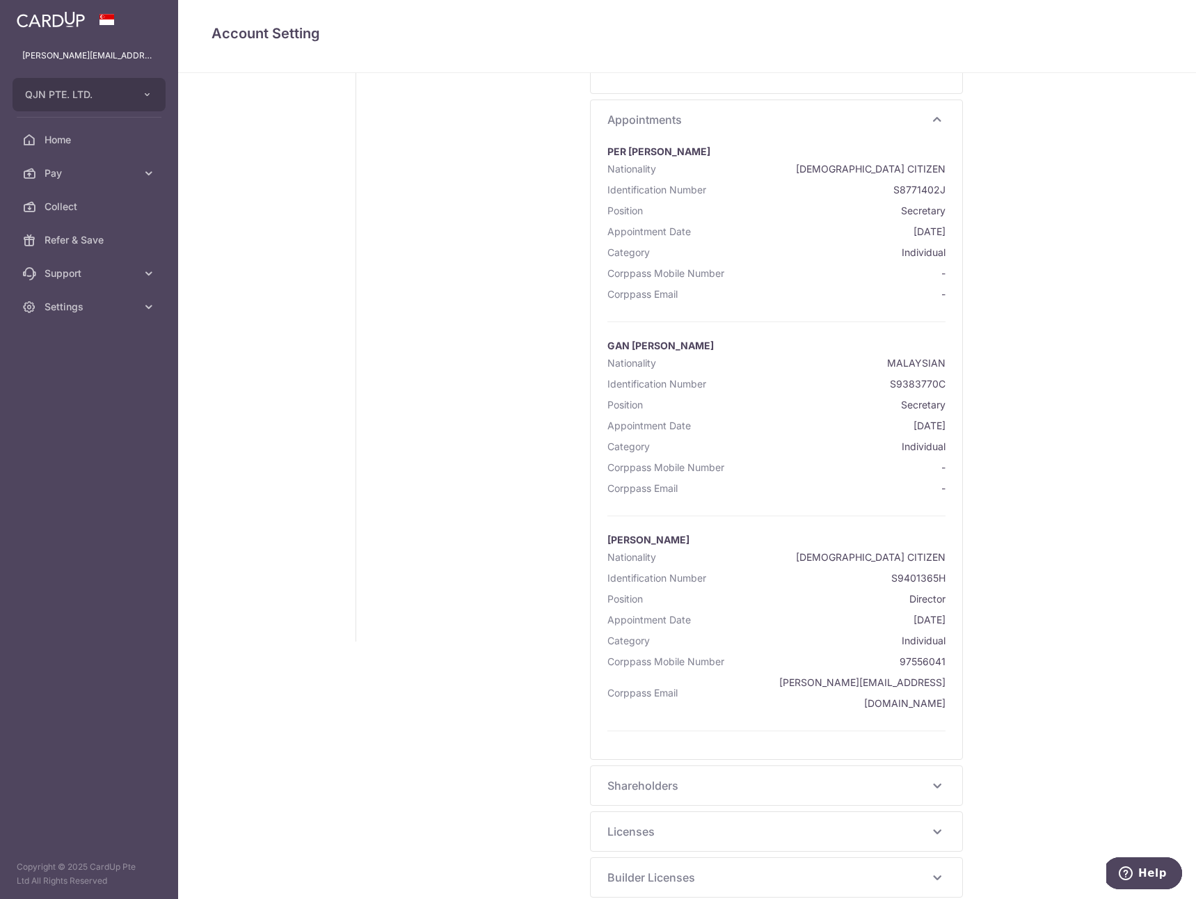
click at [673, 781] on div "Shareholders Jay Lim Nationality SINGAPORE CITIZEN Identification Number S94013…" at bounding box center [777, 785] width 372 height 39
click at [677, 777] on span "Shareholders" at bounding box center [767, 785] width 321 height 17
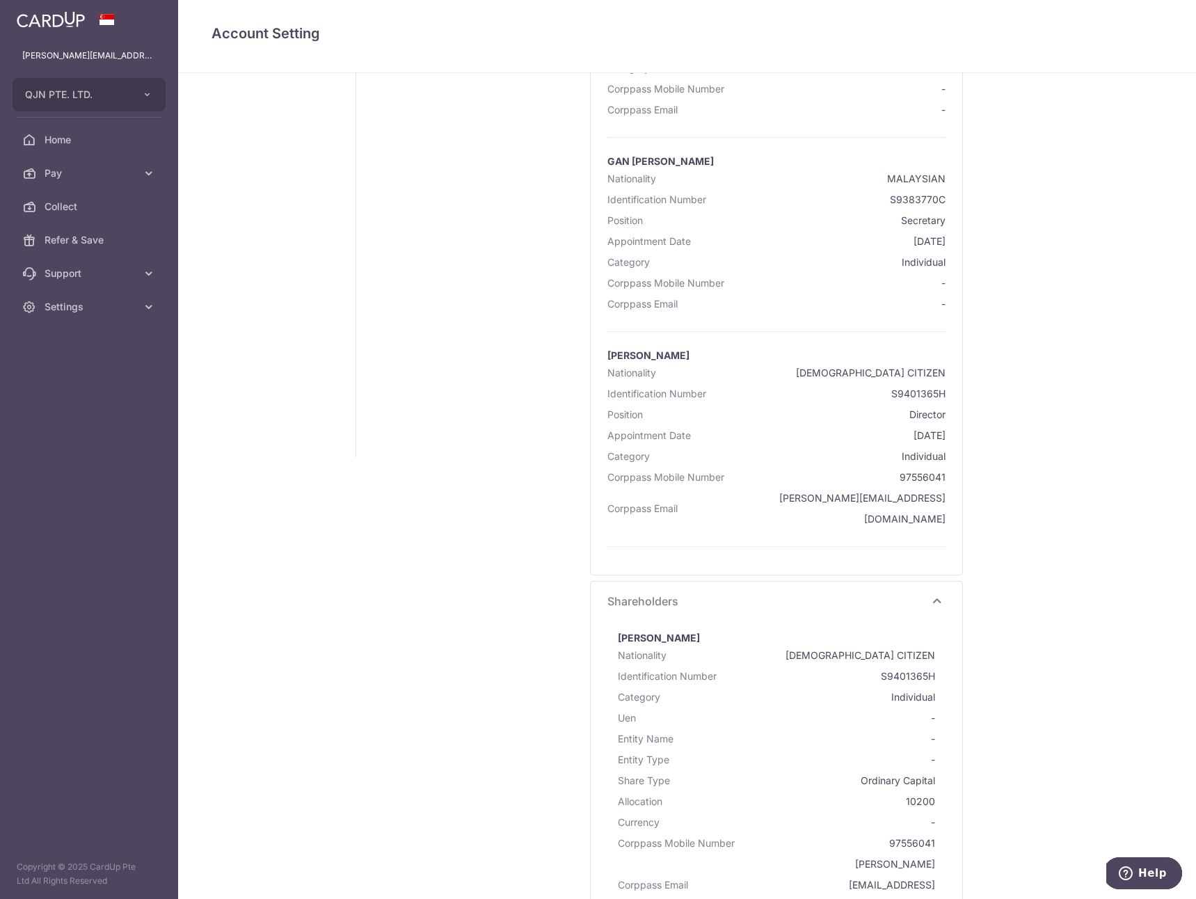
scroll to position [0, 0]
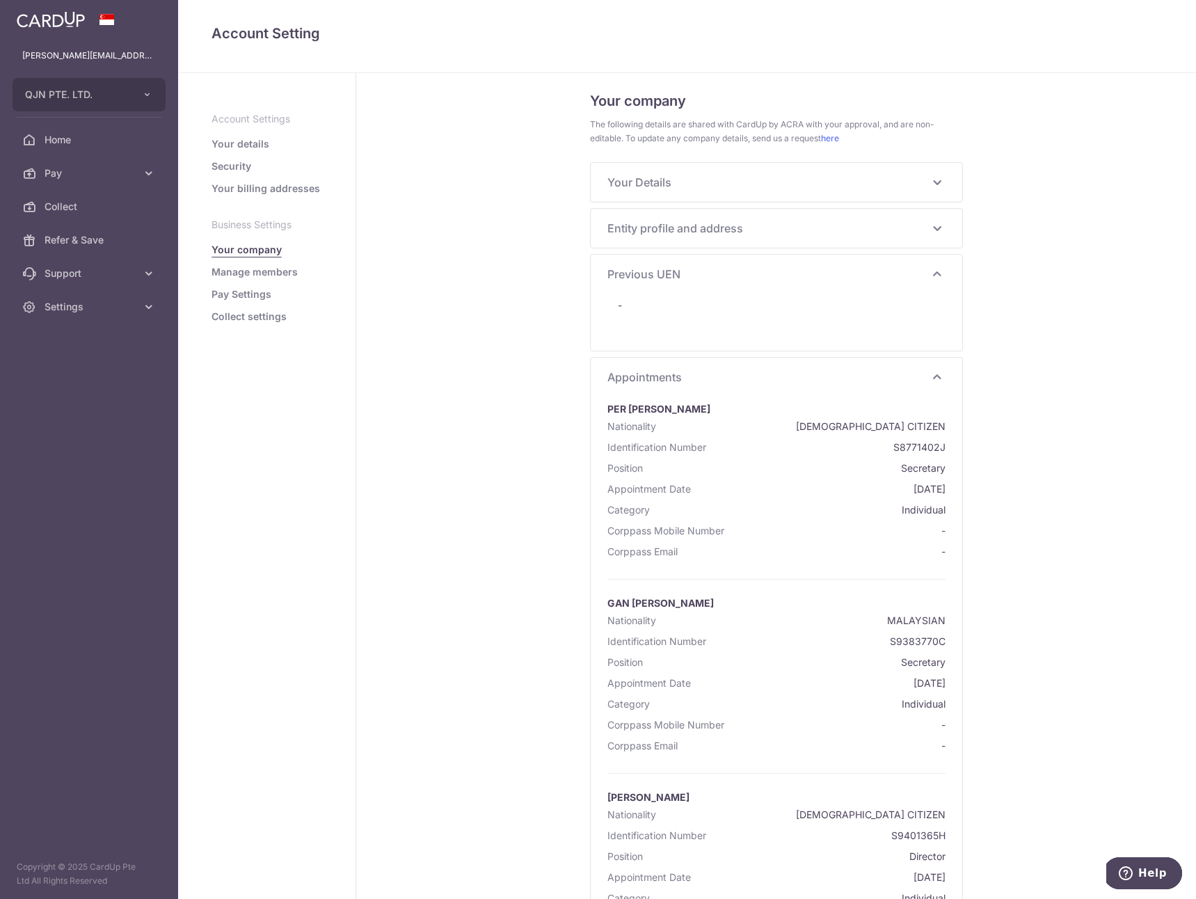
click at [283, 276] on link "Manage members" at bounding box center [255, 272] width 86 height 14
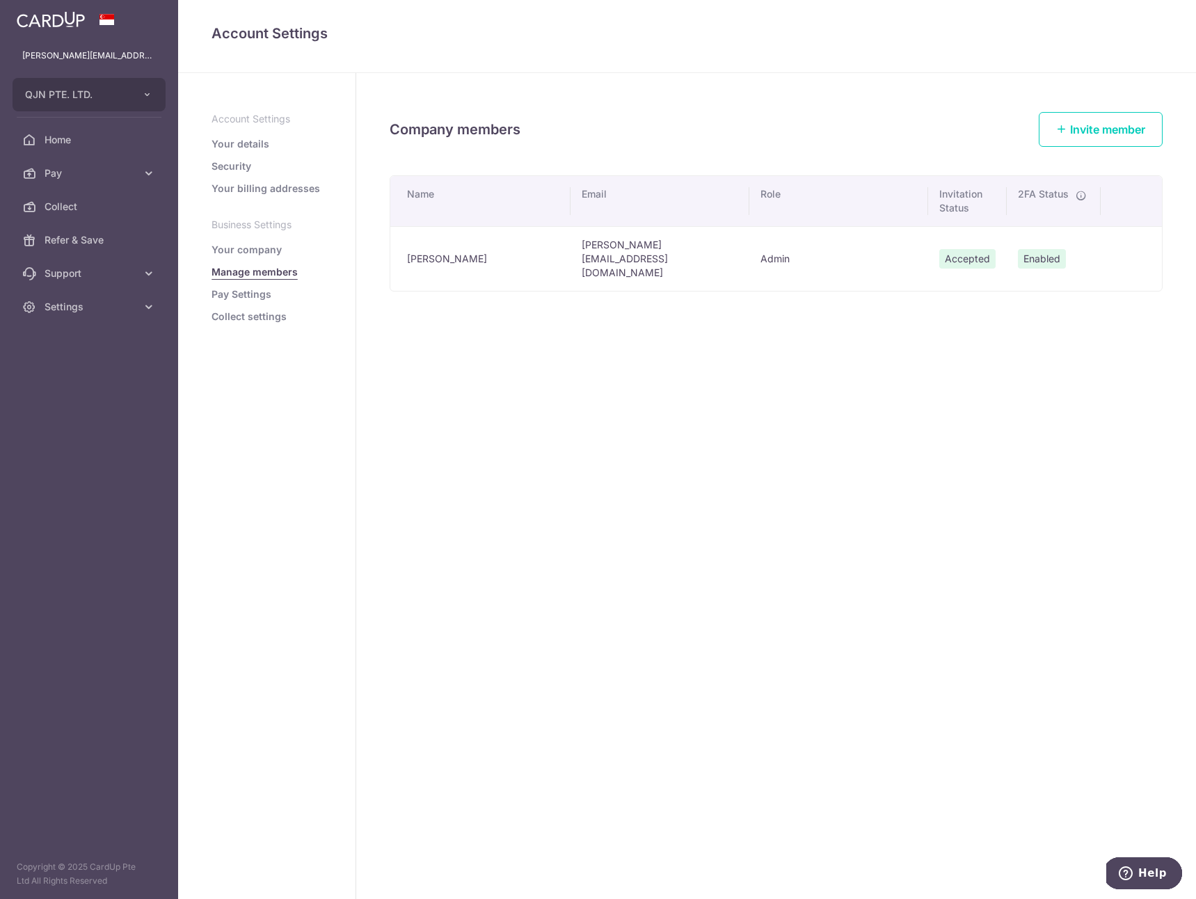
click at [253, 294] on link "Pay Settings" at bounding box center [242, 294] width 60 height 14
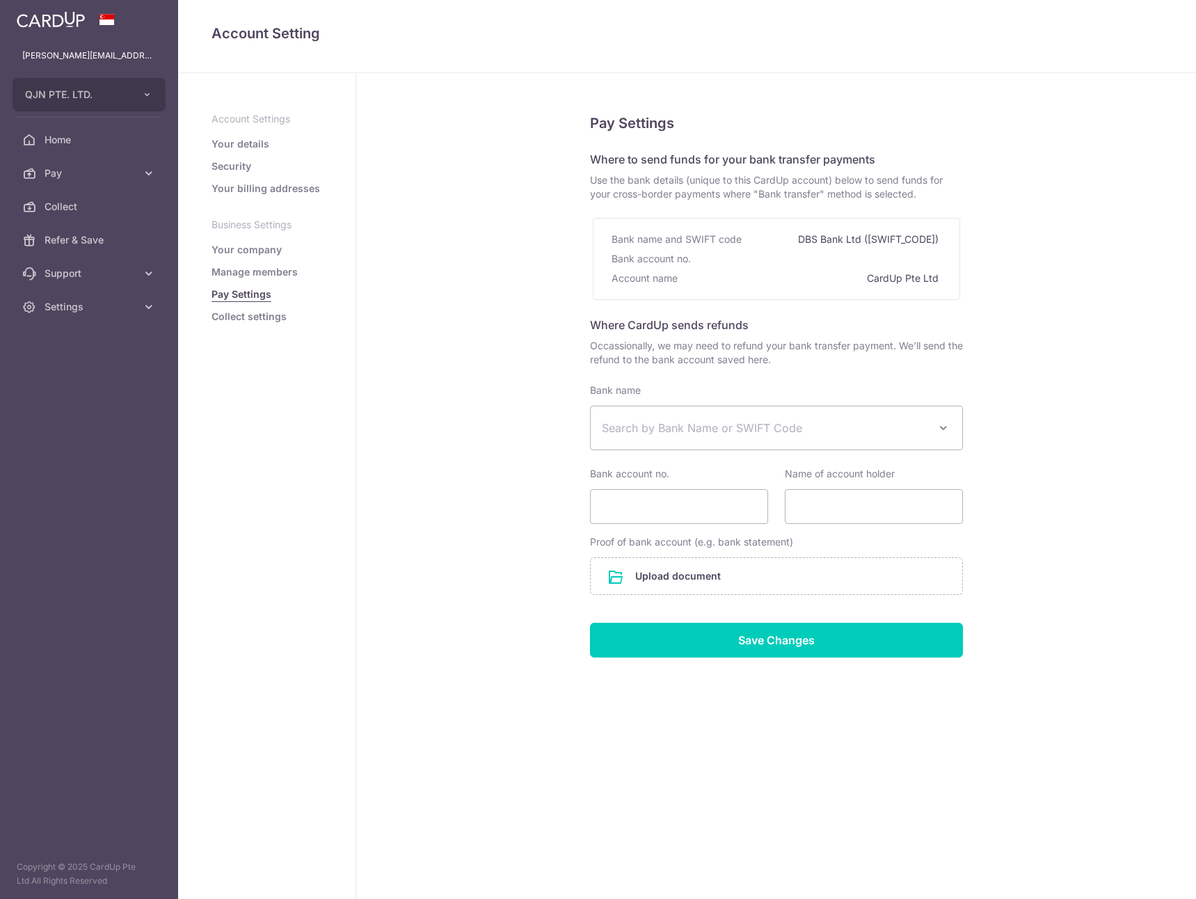
select select
click at [255, 319] on link "Collect settings" at bounding box center [249, 317] width 75 height 14
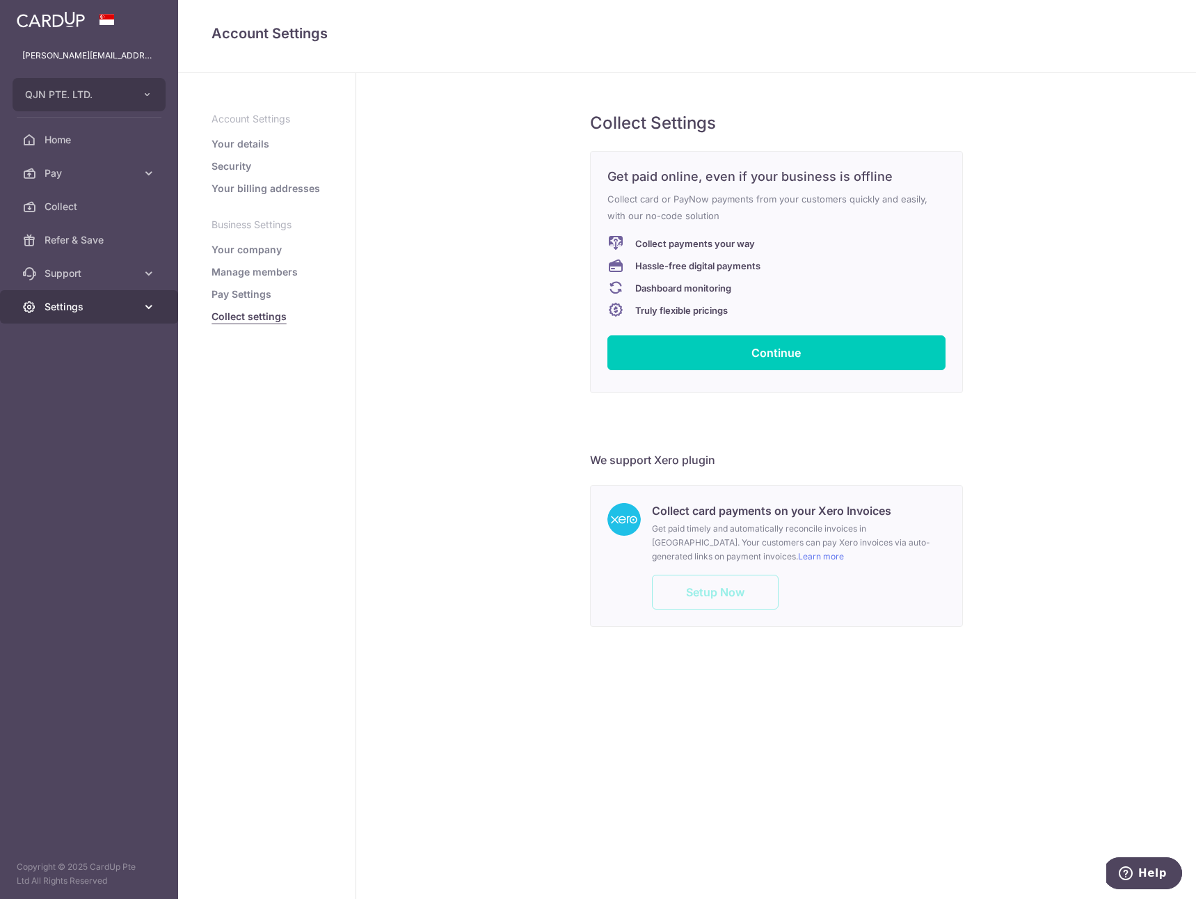
click at [91, 301] on span "Settings" at bounding box center [91, 307] width 92 height 14
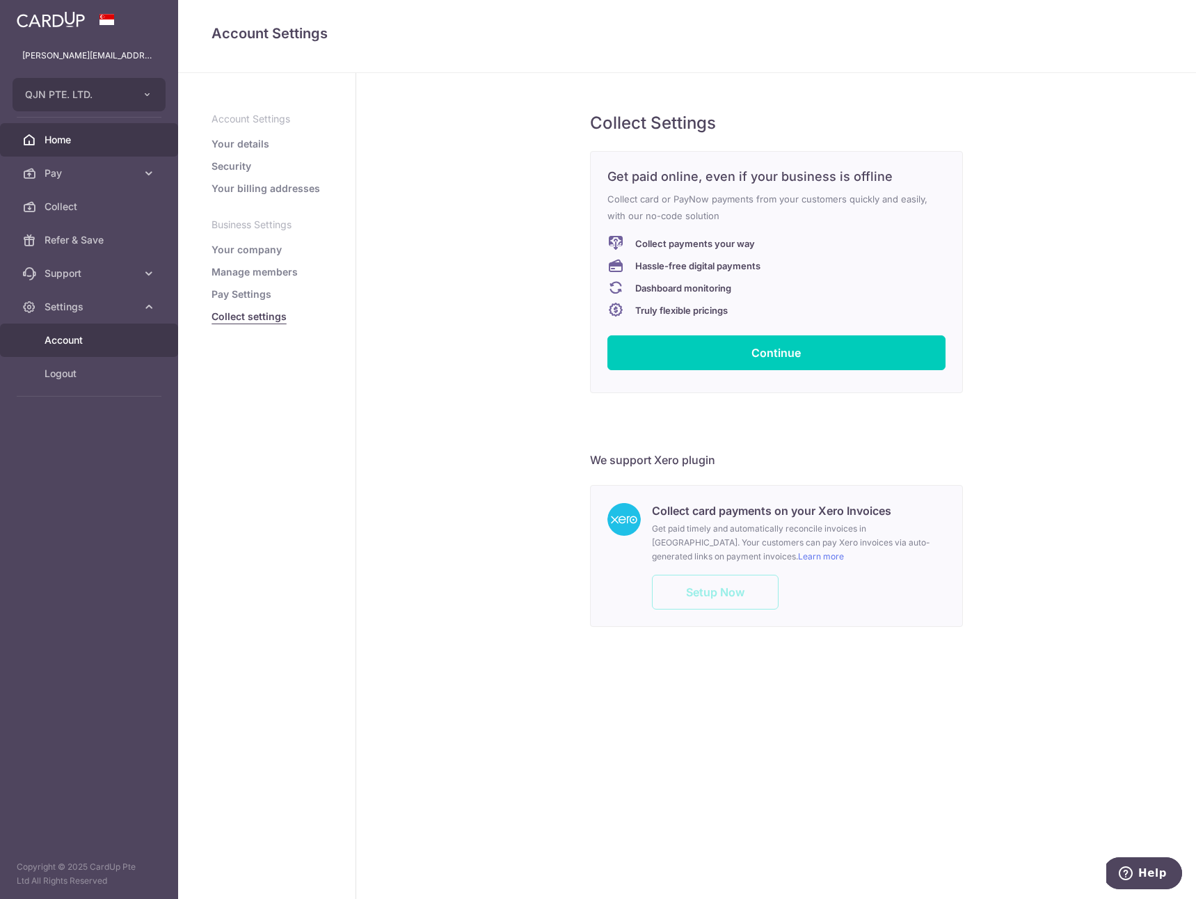
click at [92, 138] on span "Home" at bounding box center [91, 140] width 92 height 14
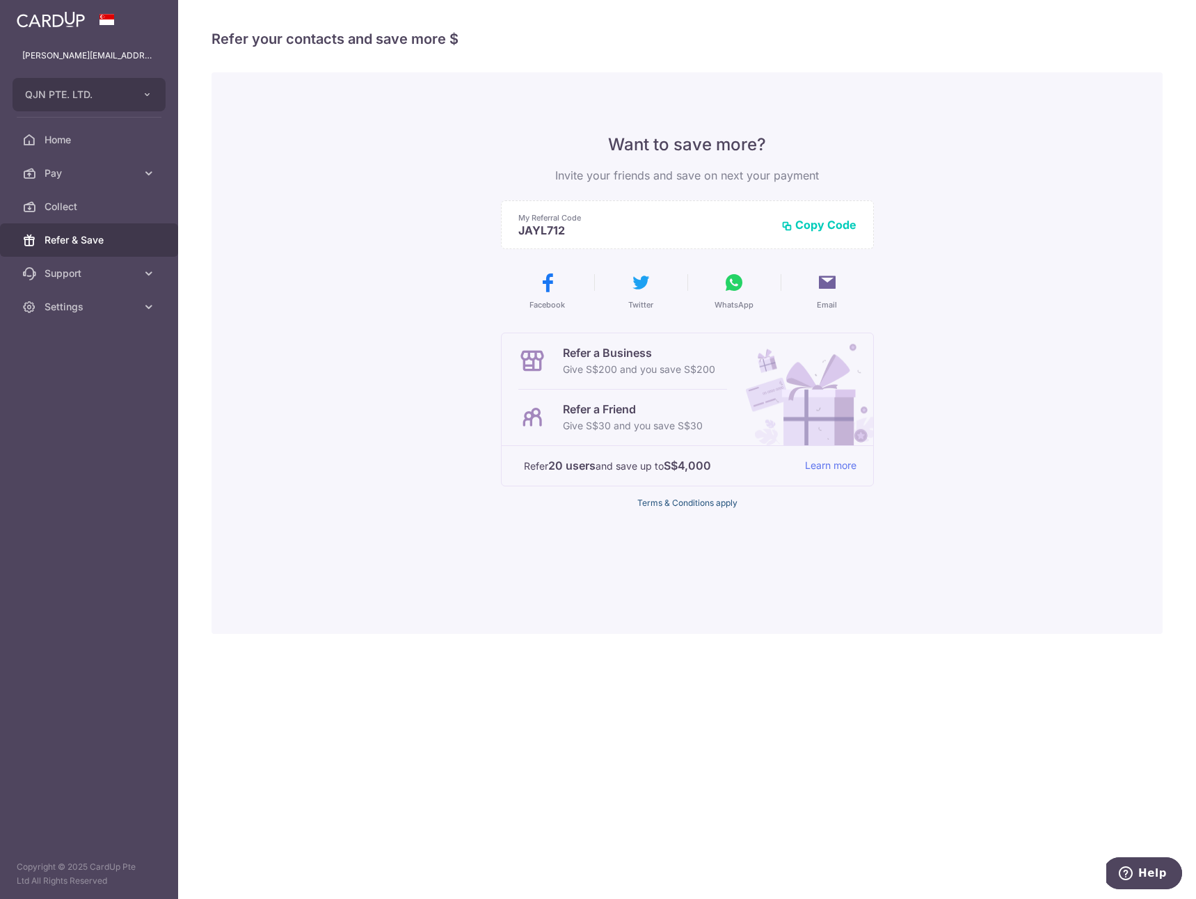
click at [708, 504] on link "Terms & Conditions apply" at bounding box center [687, 503] width 100 height 10
